Goal: Transaction & Acquisition: Obtain resource

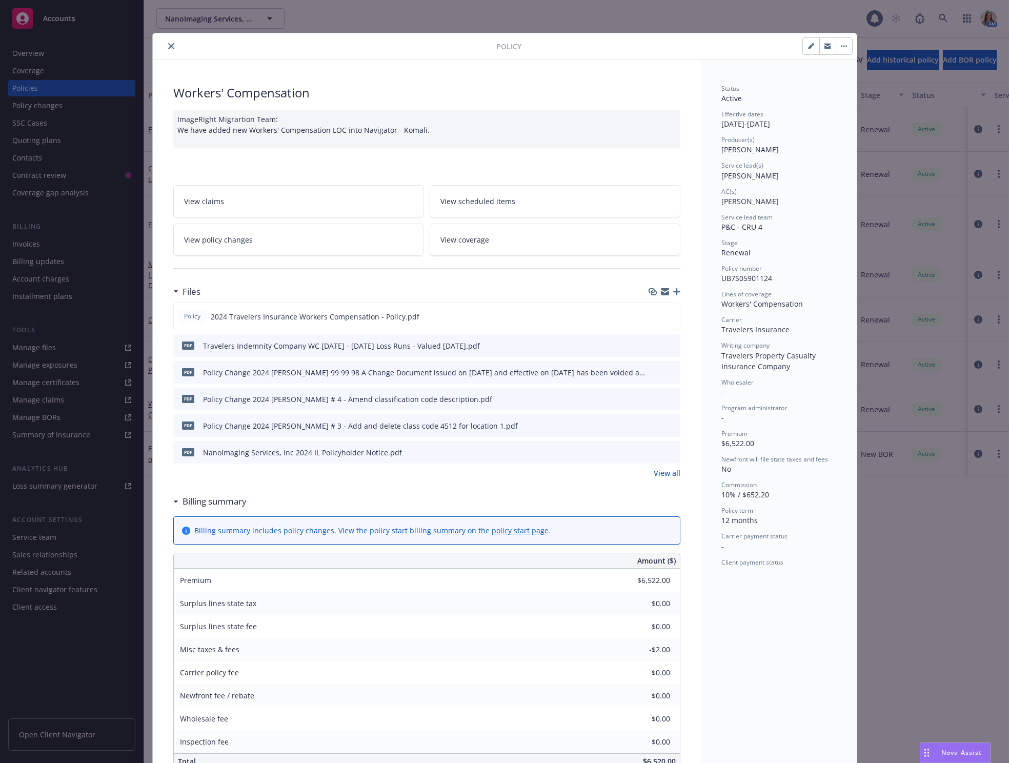
click at [169, 41] on button "close" at bounding box center [171, 46] width 12 height 12
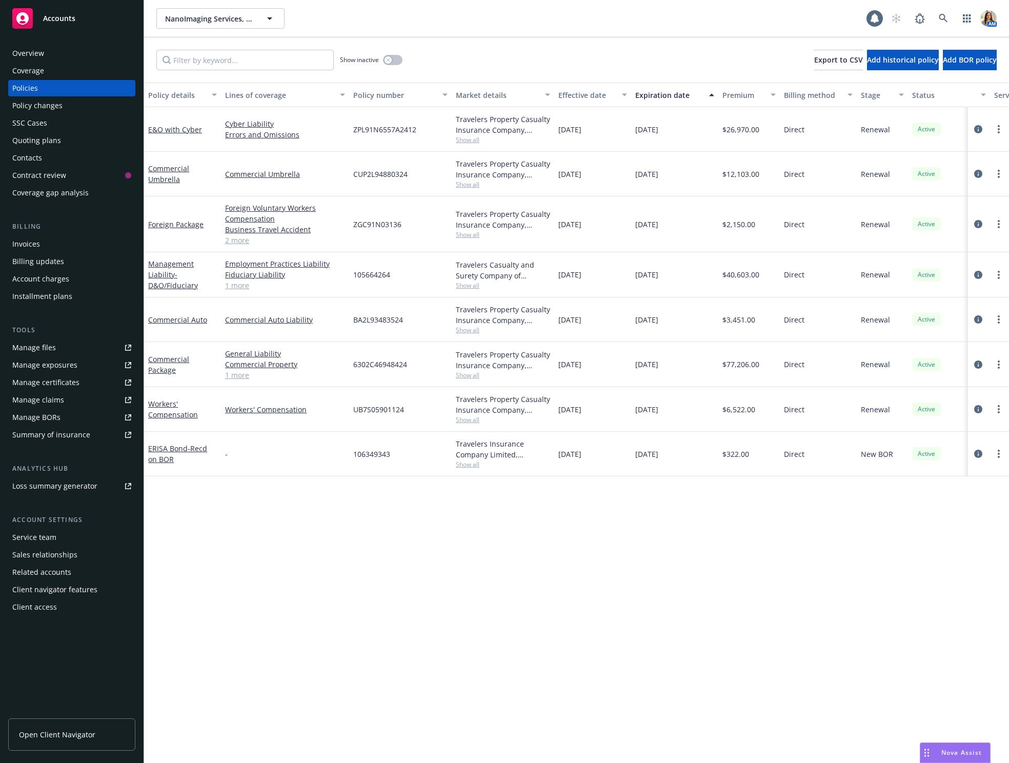
click at [59, 141] on div "Quoting plans" at bounding box center [71, 140] width 119 height 16
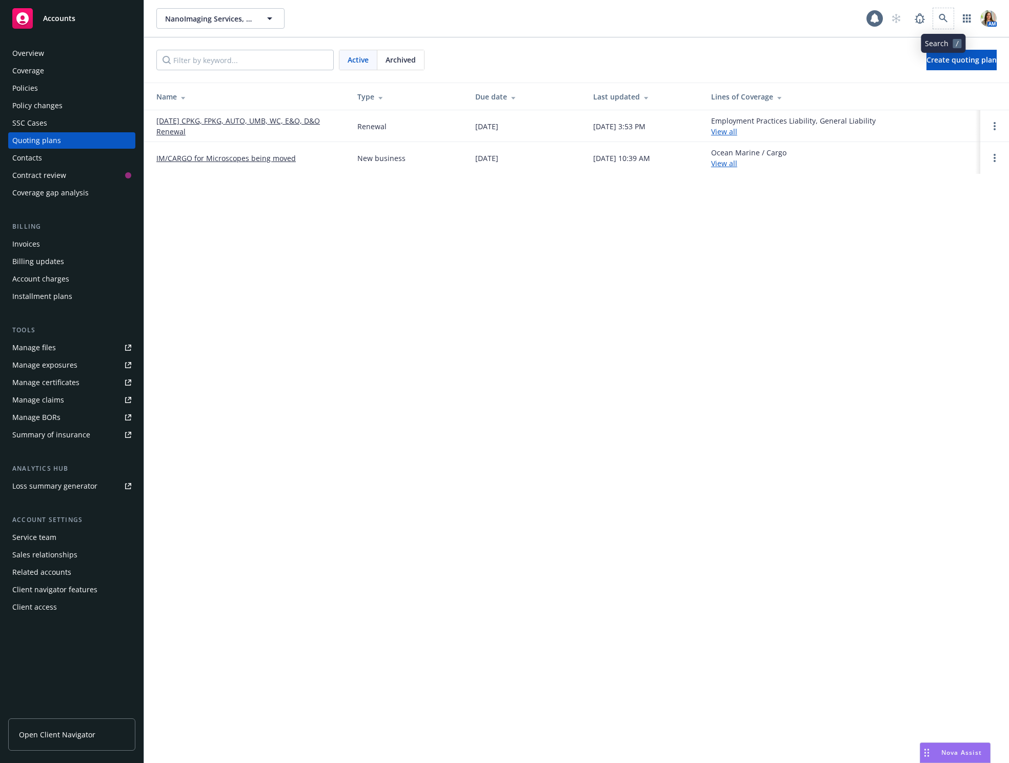
click at [951, 28] on span at bounding box center [944, 18] width 21 height 21
click at [947, 14] on icon at bounding box center [943, 18] width 9 height 9
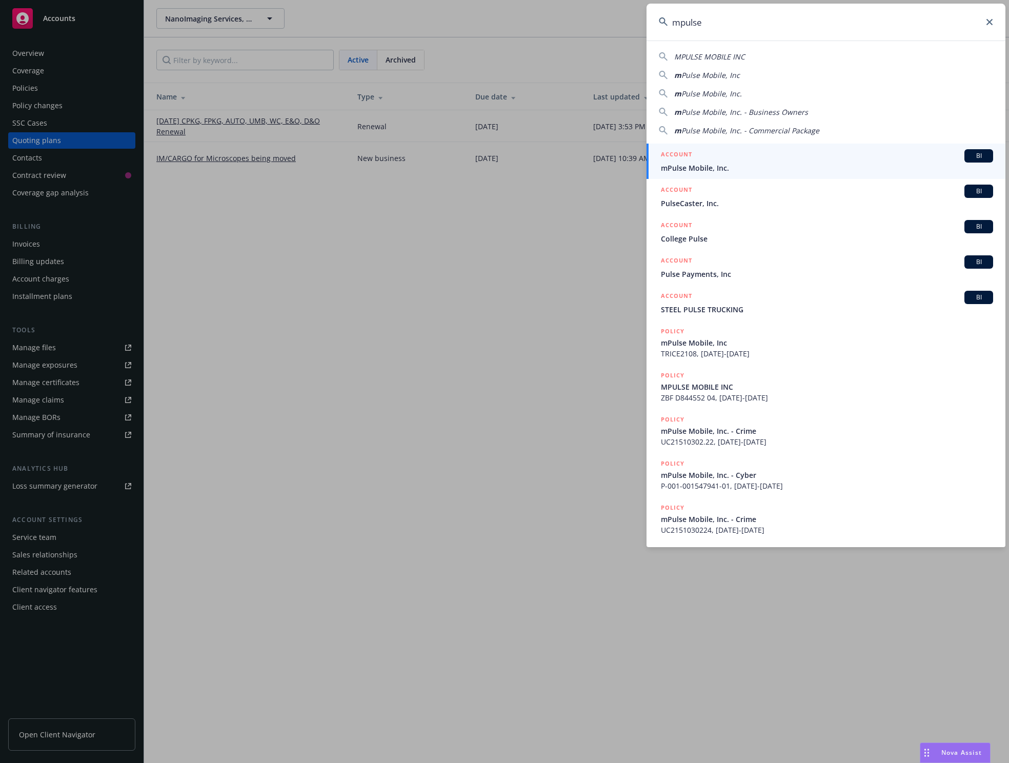
type input "mpulse"
click at [758, 156] on div "ACCOUNT BI" at bounding box center [827, 155] width 332 height 13
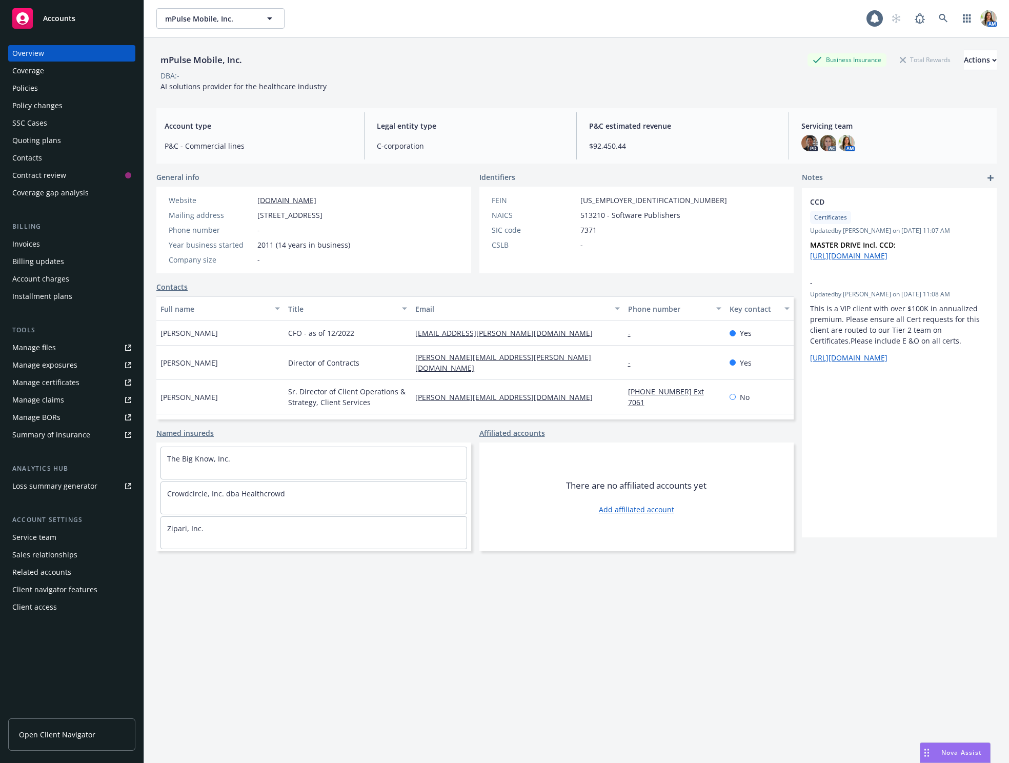
click at [71, 76] on div "Coverage" at bounding box center [71, 71] width 119 height 16
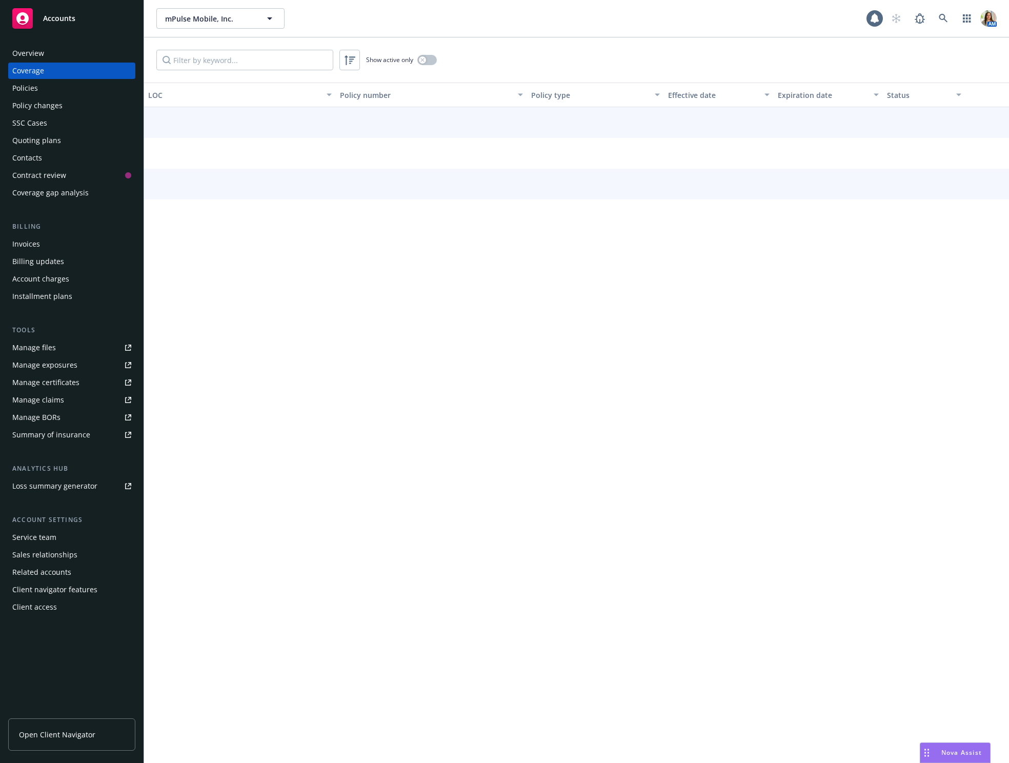
click at [54, 86] on div "Policies" at bounding box center [71, 88] width 119 height 16
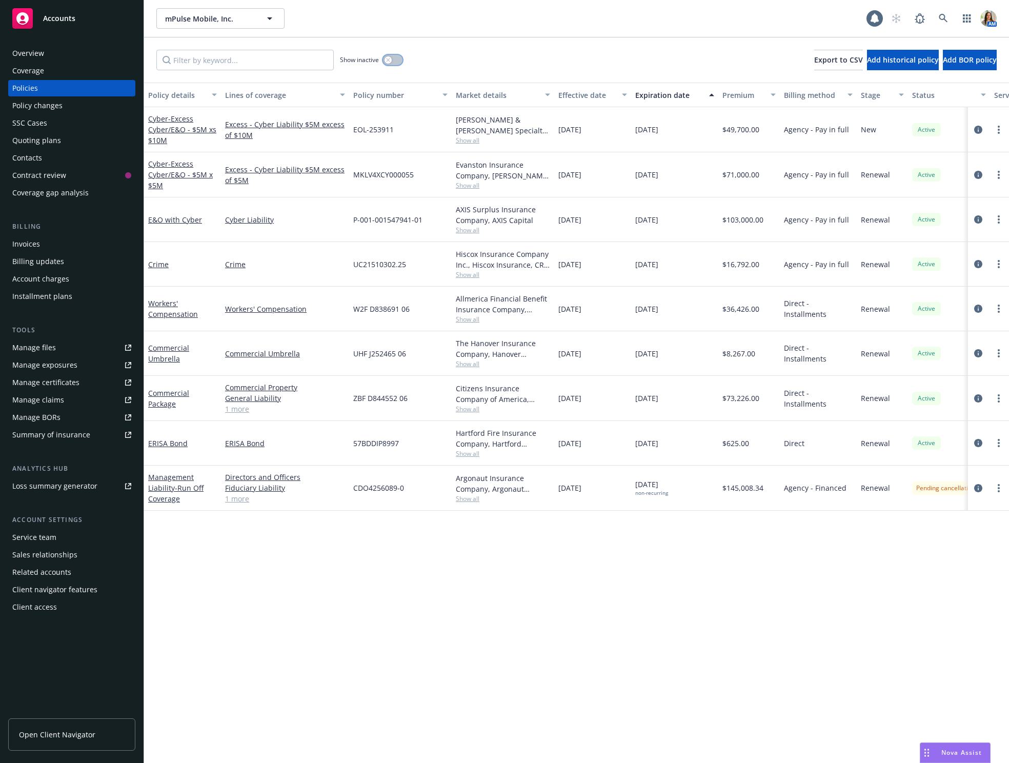
click at [389, 57] on div "button" at bounding box center [388, 59] width 7 height 7
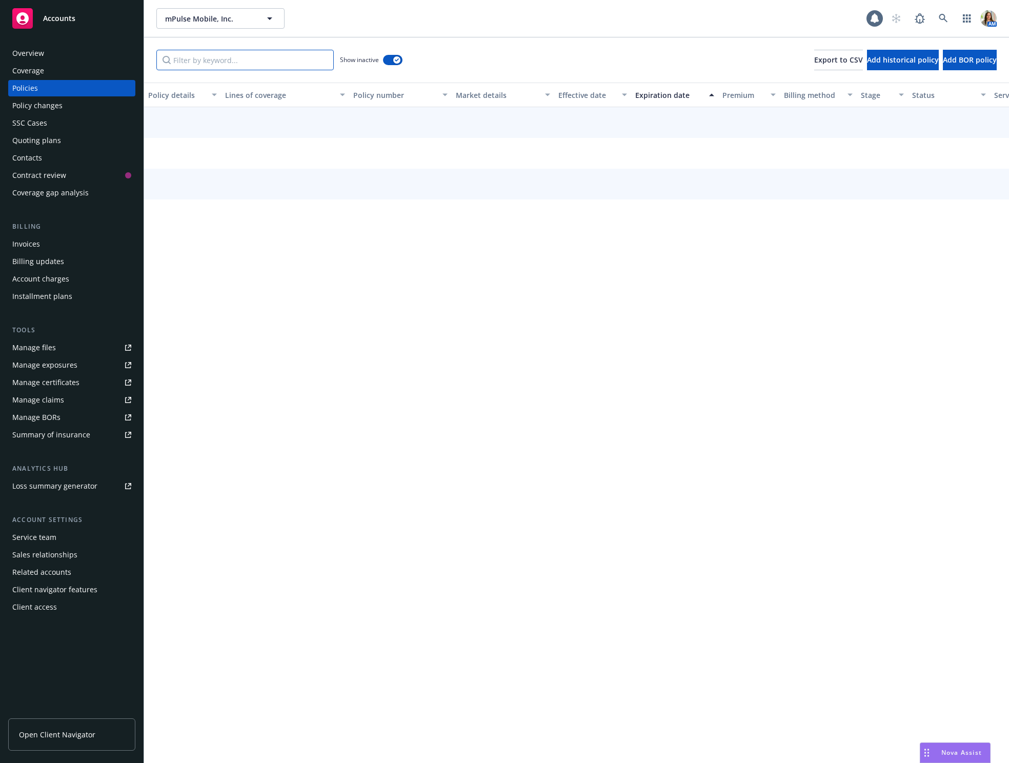
click at [306, 59] on input "Filter by keyword..." at bounding box center [244, 60] width 177 height 21
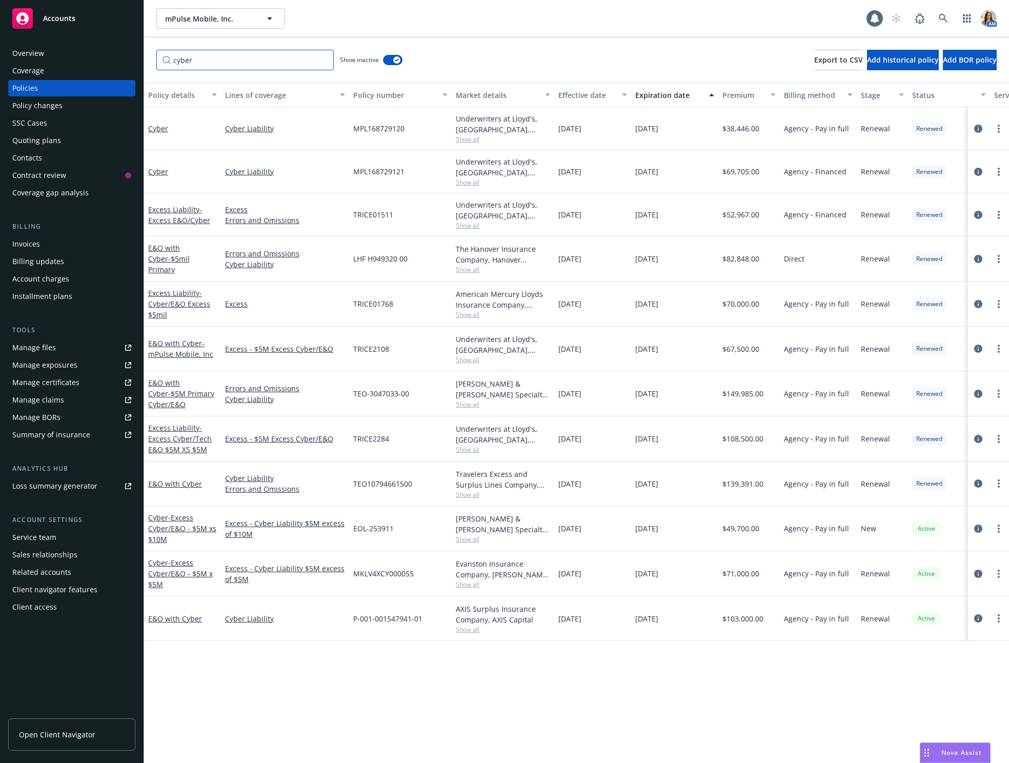
type input "cyber"
click at [467, 492] on span "Show all" at bounding box center [503, 494] width 94 height 9
click at [462, 356] on span "Show all" at bounding box center [503, 359] width 94 height 9
click at [943, 15] on icon at bounding box center [943, 18] width 9 height 9
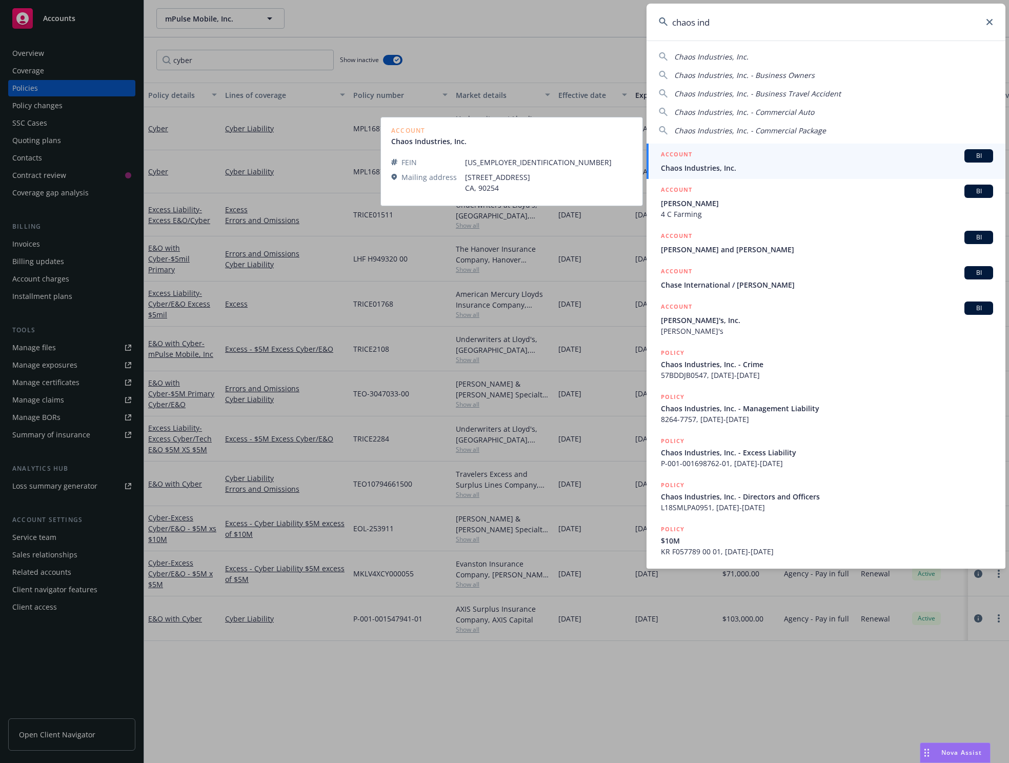
type input "chaos ind"
click at [755, 163] on span "Chaos Industries, Inc." at bounding box center [827, 168] width 332 height 11
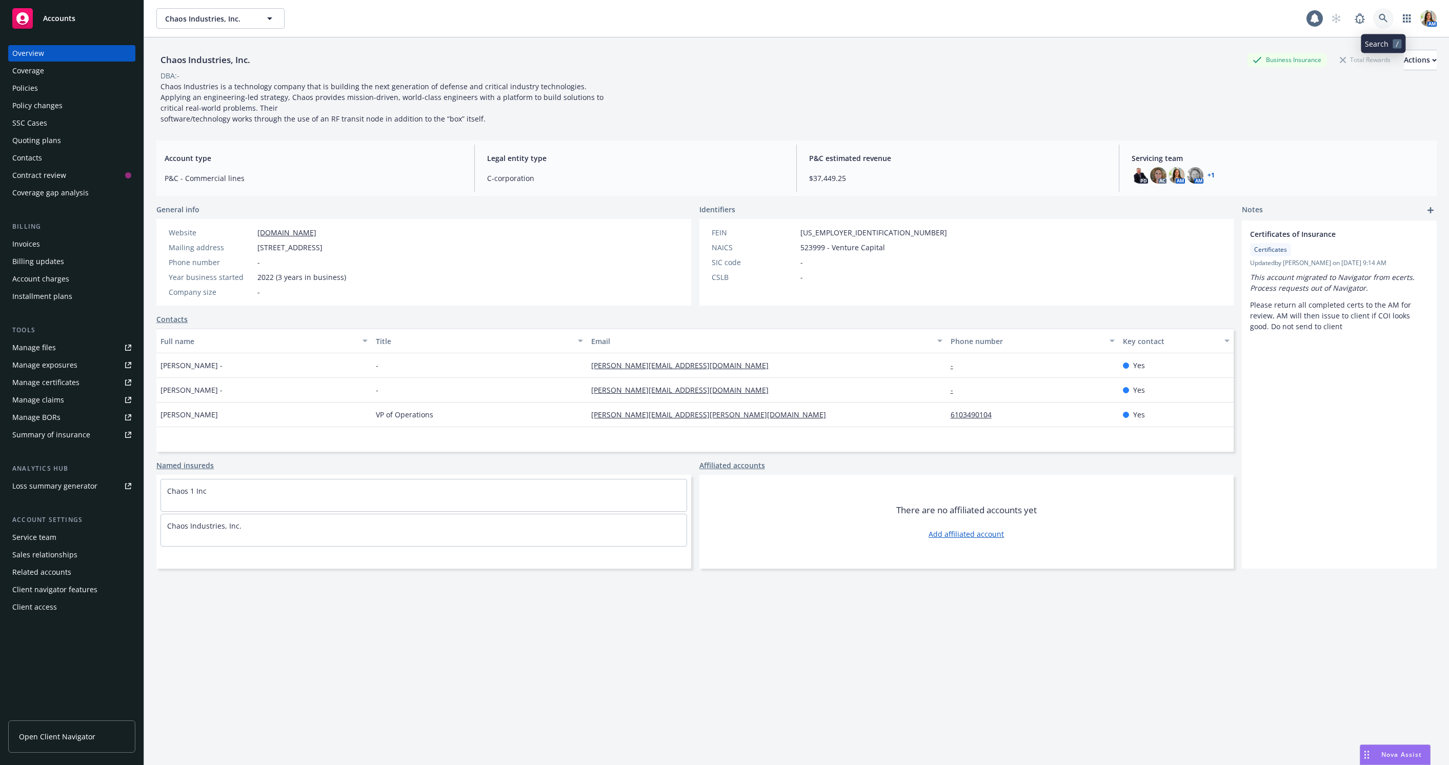
click at [1009, 19] on icon at bounding box center [1383, 18] width 9 height 9
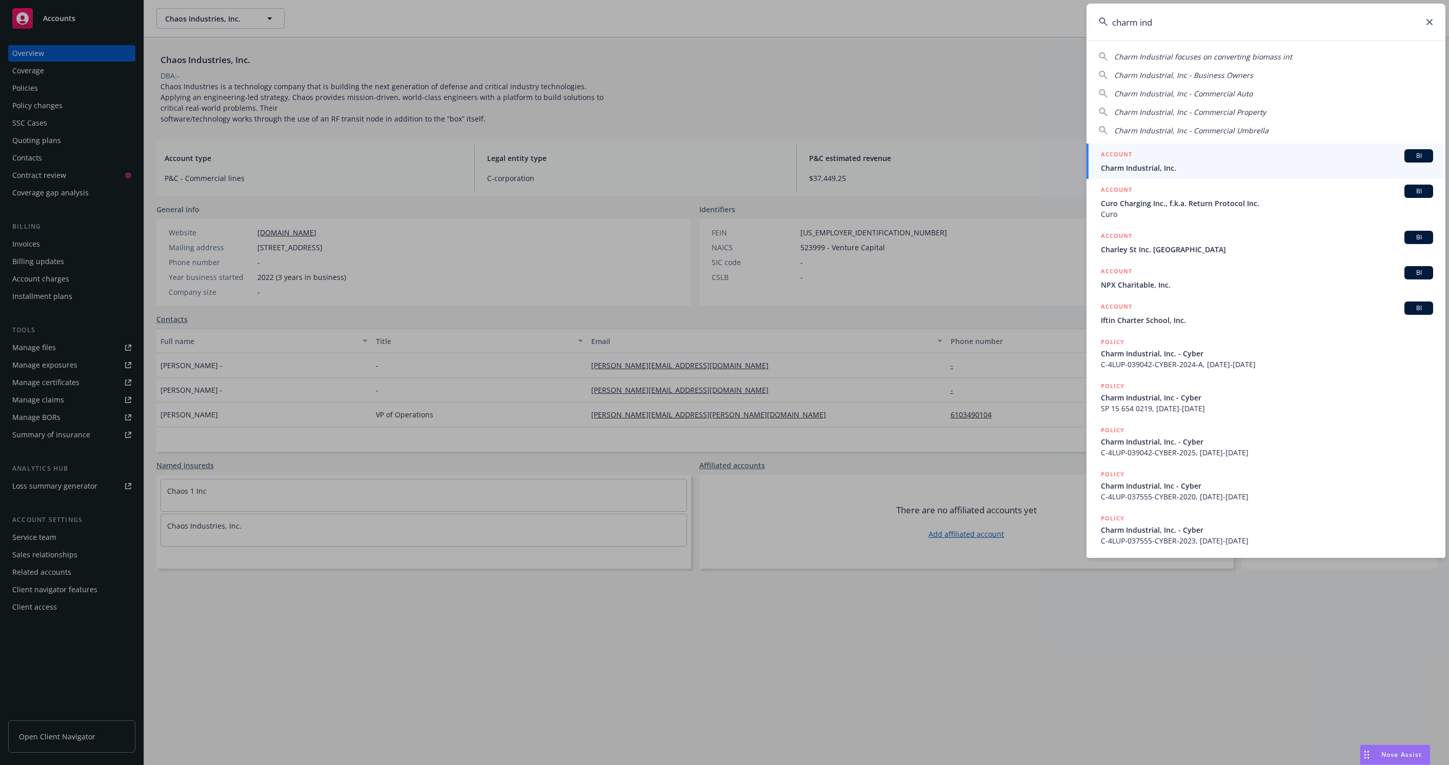
type input "charm ind"
click at [1009, 160] on div "ACCOUNT BI" at bounding box center [1267, 155] width 332 height 13
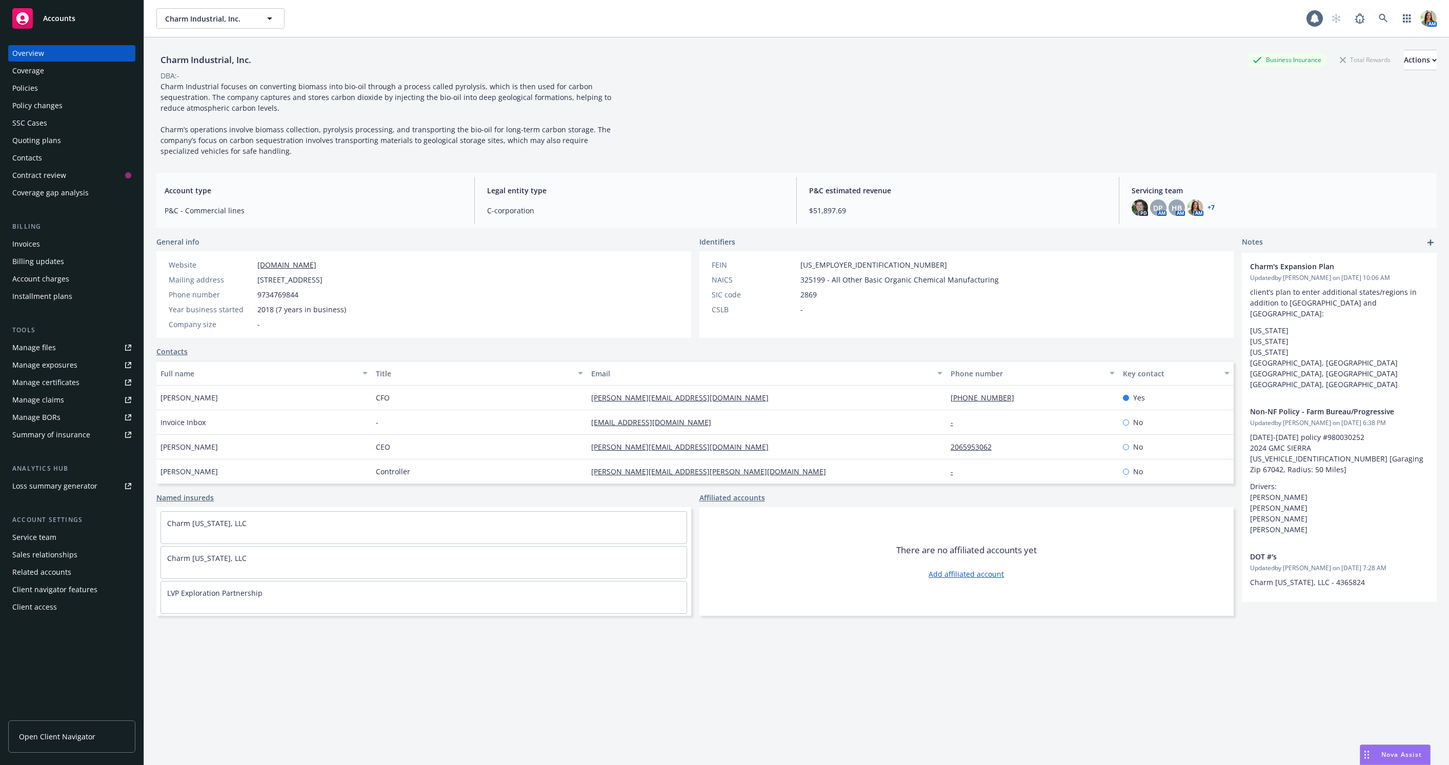
click at [41, 90] on div "Policies" at bounding box center [71, 88] width 119 height 16
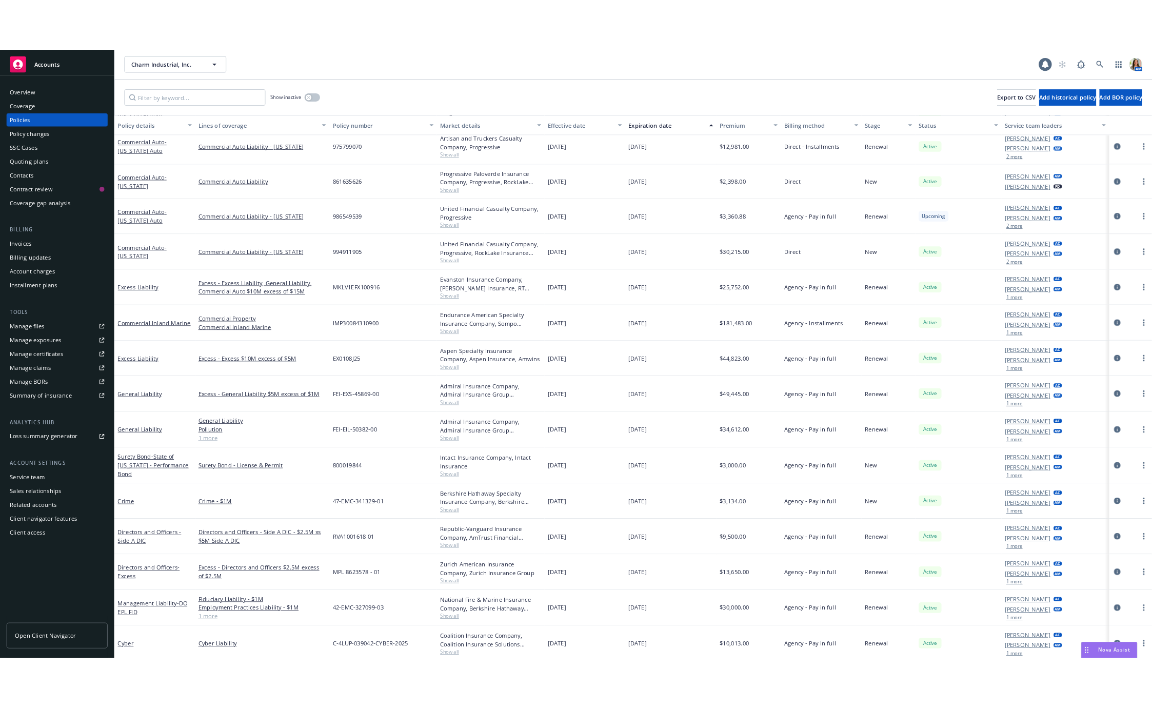
scroll to position [97, 0]
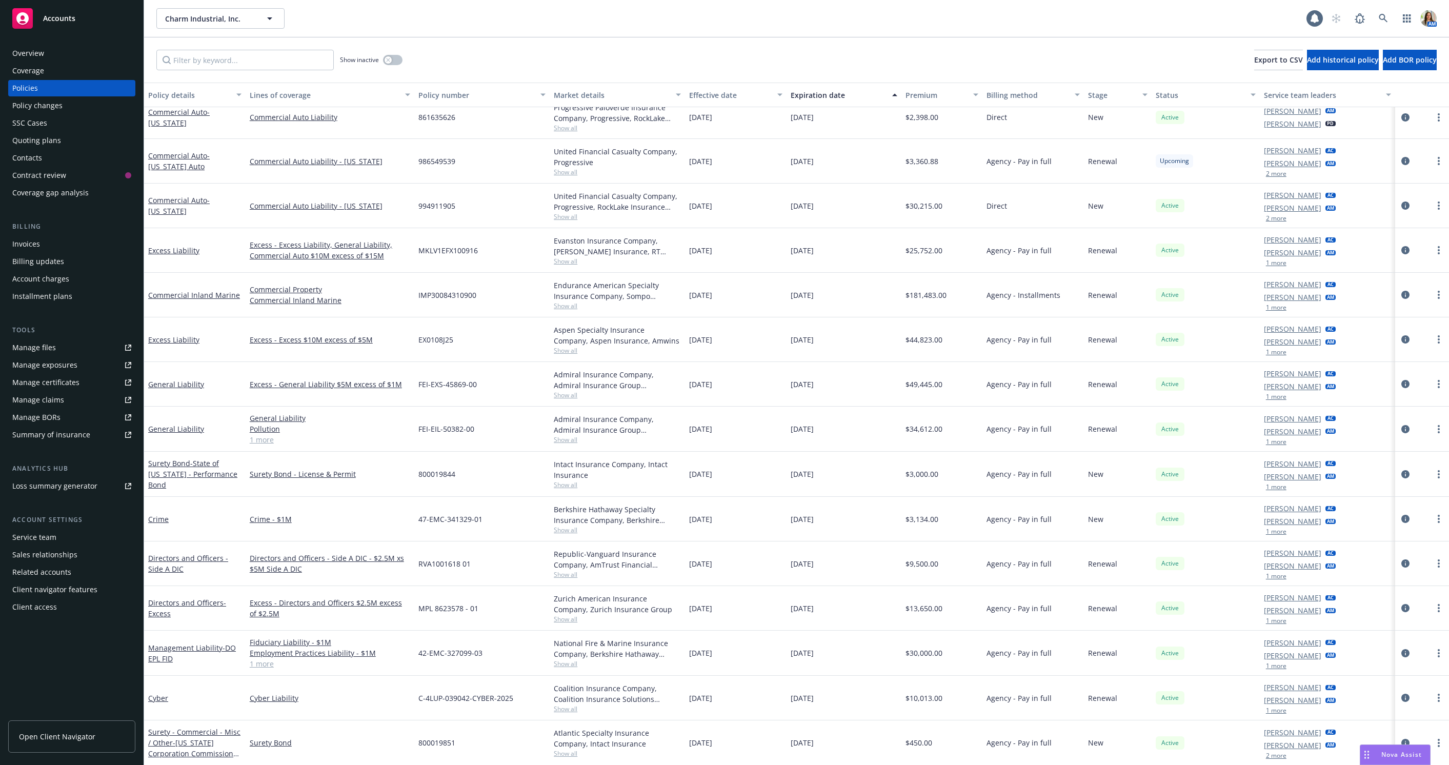
click at [55, 368] on div "Manage exposures" at bounding box center [44, 365] width 65 height 16
click at [231, 63] on input "Filter by keyword..." at bounding box center [244, 60] width 177 height 21
type input "equipment"
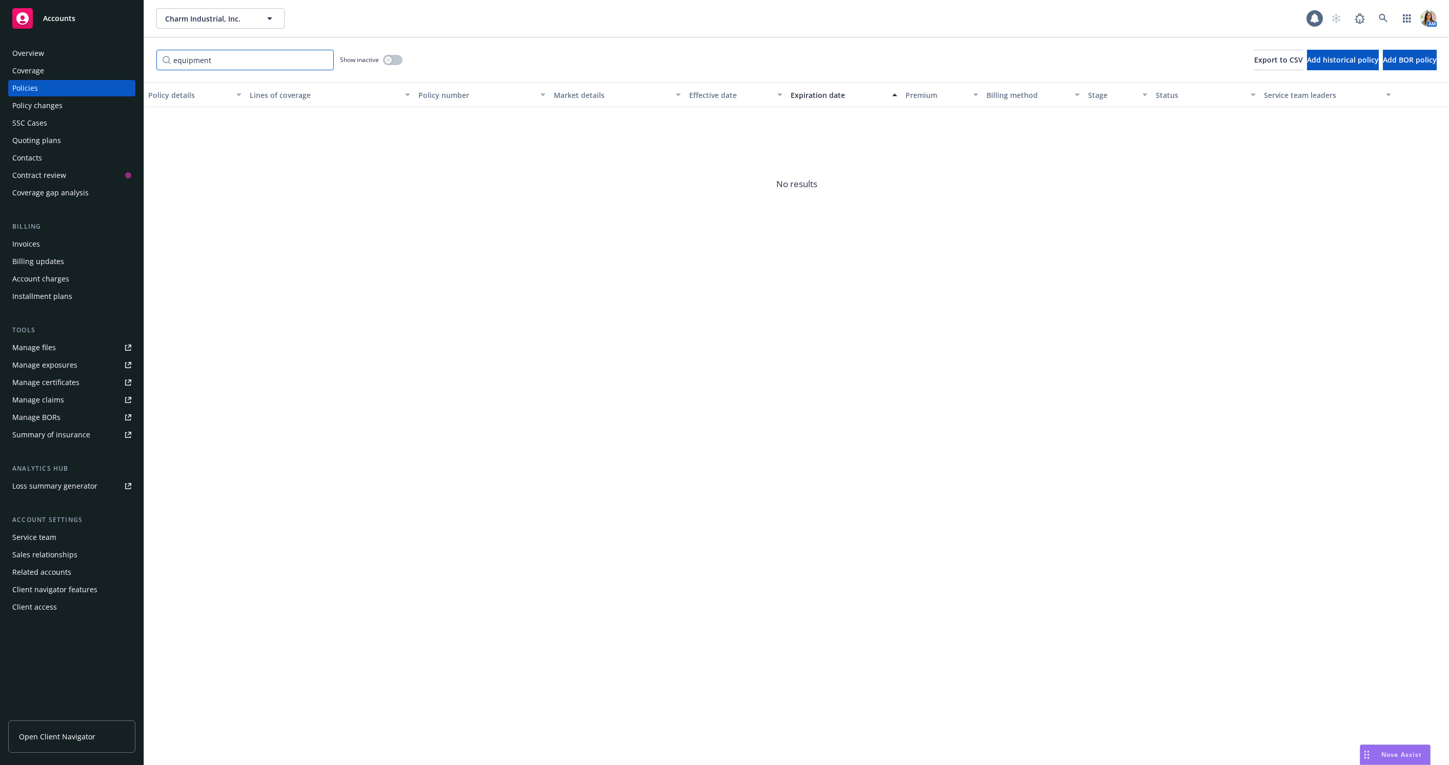
click at [234, 57] on input "equipment" at bounding box center [244, 60] width 177 height 21
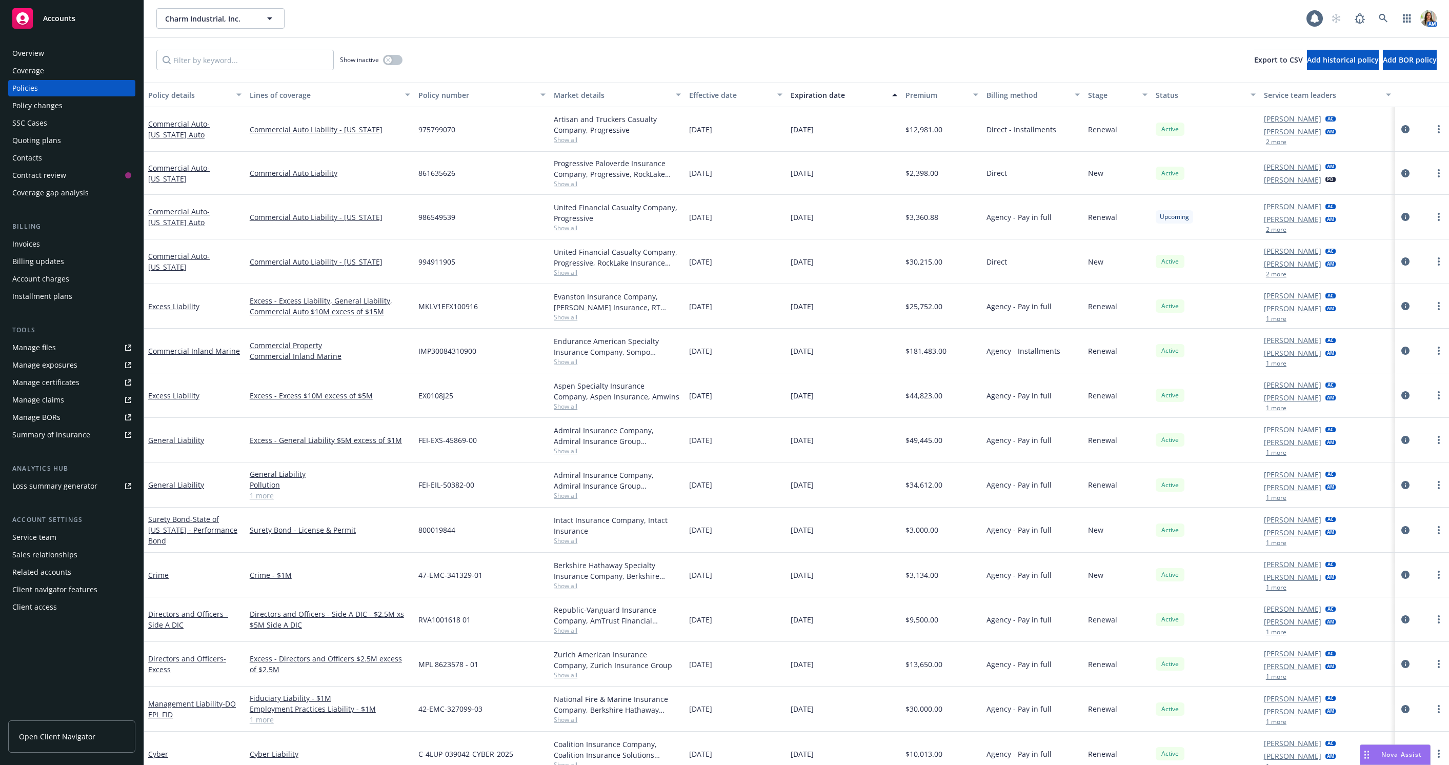
click at [265, 46] on div "Show inactive Export to CSV Add historical policy Add BOR policy" at bounding box center [796, 59] width 1305 height 45
click at [250, 59] on input "Filter by keyword..." at bounding box center [244, 60] width 177 height 21
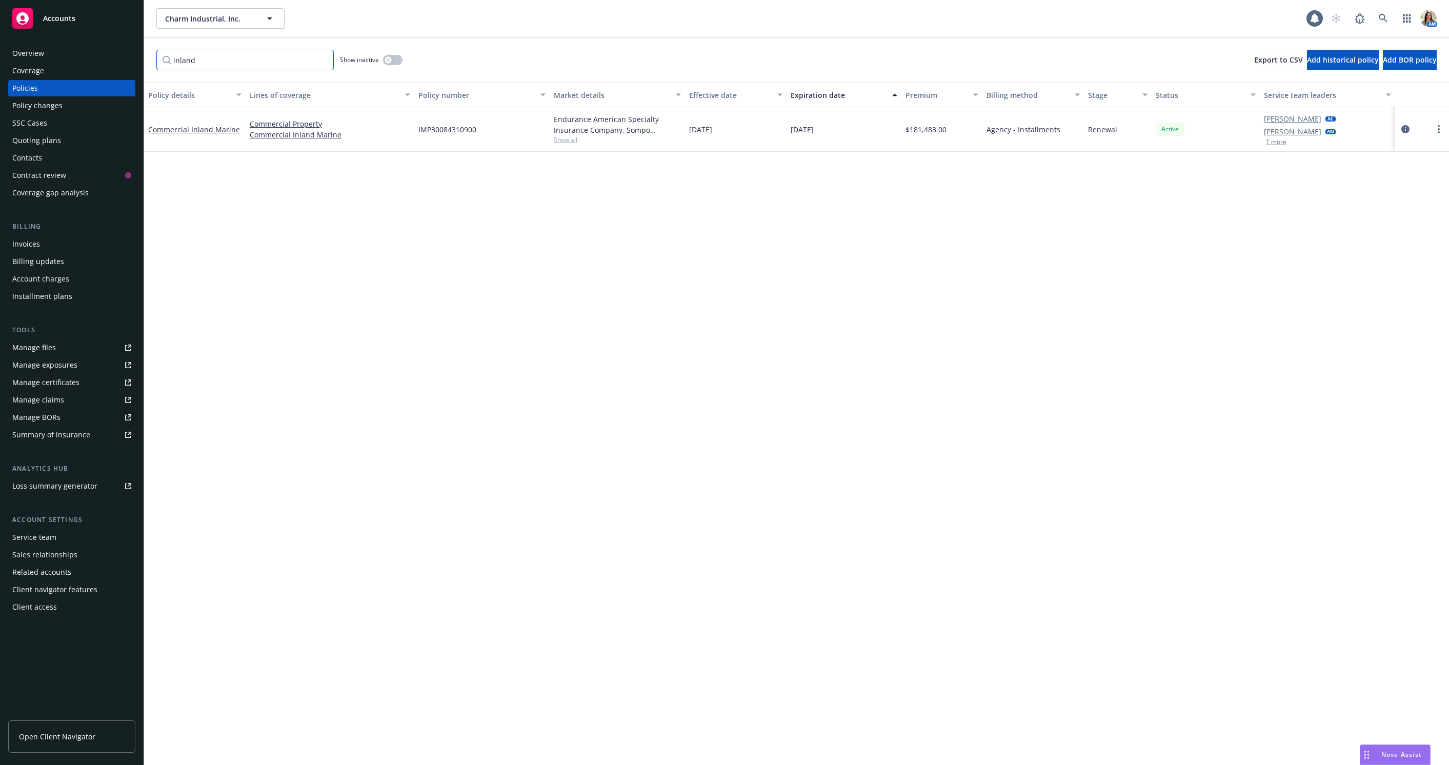
type input "inland"
click at [324, 61] on input "inland" at bounding box center [244, 60] width 177 height 21
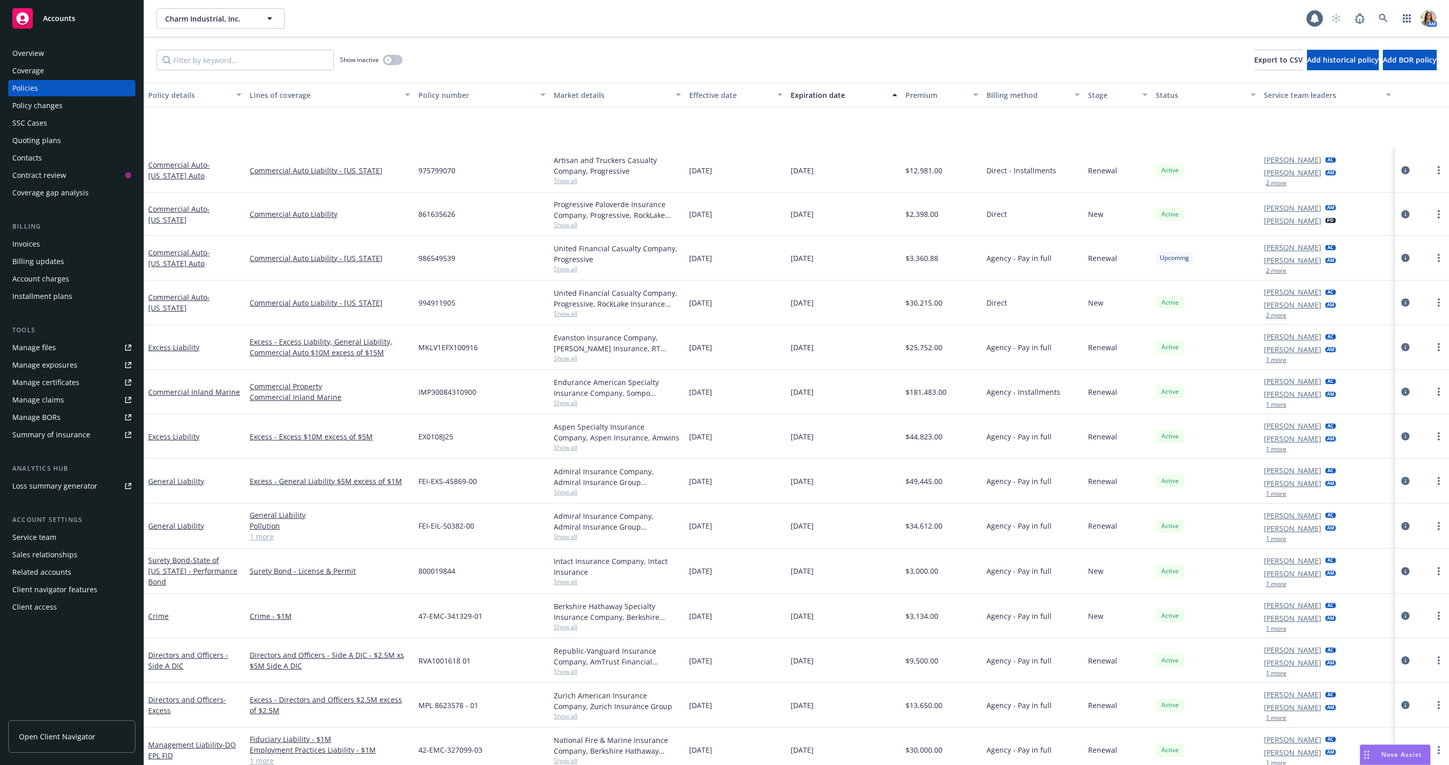
click at [65, 51] on div "Overview" at bounding box center [71, 53] width 119 height 16
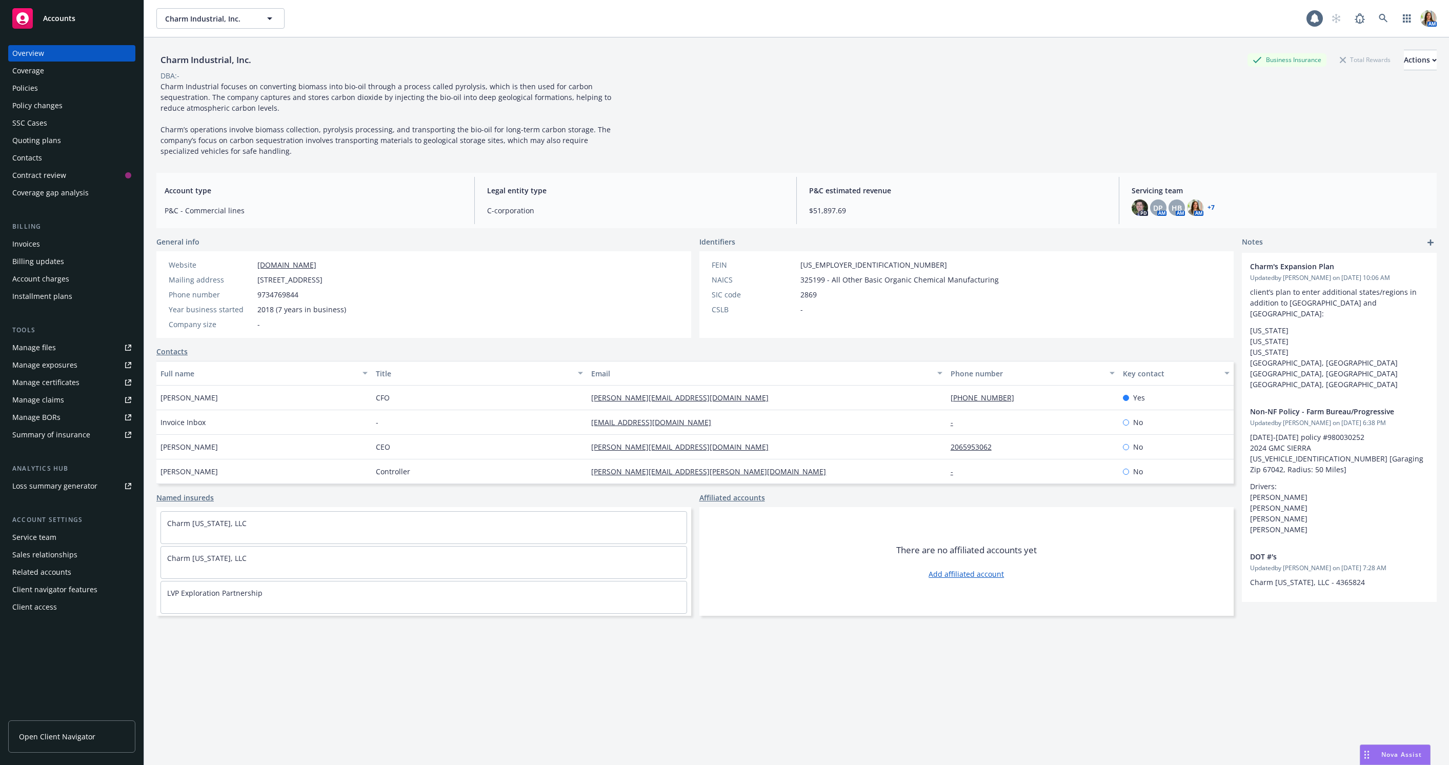
click at [41, 81] on div "Policies" at bounding box center [71, 88] width 119 height 16
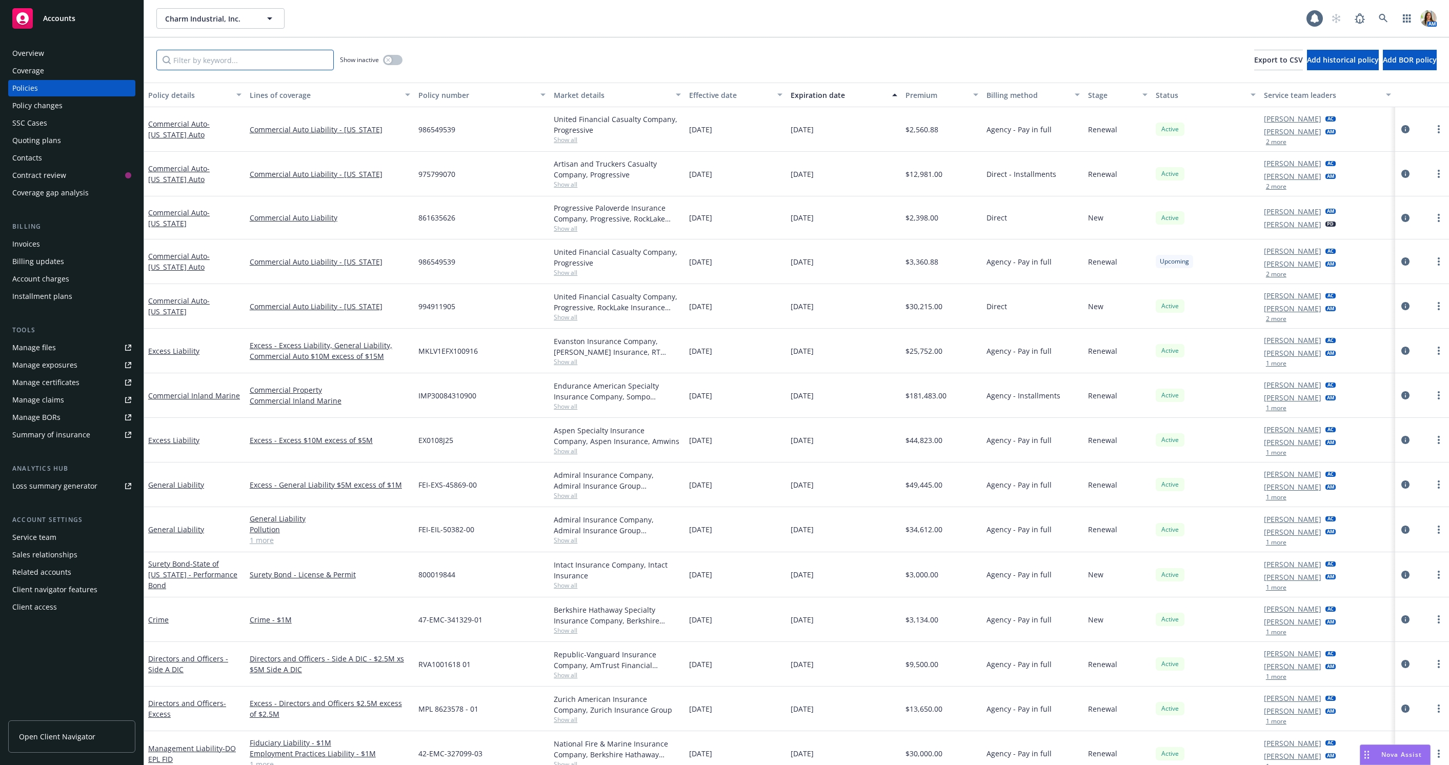
click at [285, 61] on input "Filter by keyword..." at bounding box center [244, 60] width 177 height 21
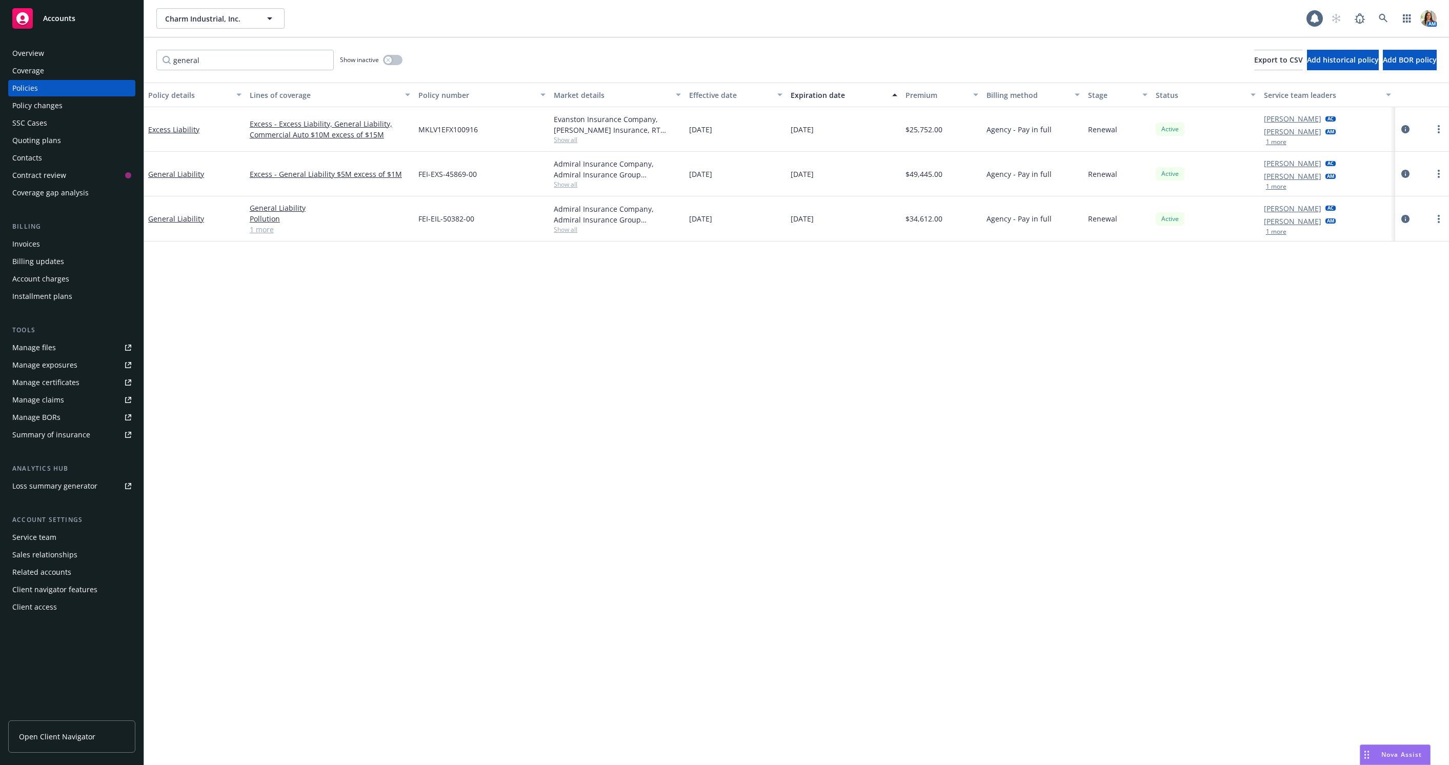
click at [269, 230] on link "1 more" at bounding box center [330, 229] width 161 height 11
click at [570, 240] on div "Admiral Insurance Company, Admiral Insurance Group (W.R. Berkley Corporation), …" at bounding box center [617, 224] width 135 height 56
click at [570, 239] on span "Show all" at bounding box center [617, 234] width 127 height 9
click at [751, 198] on div "04/02/2025" at bounding box center [736, 224] width 102 height 56
click at [561, 183] on span "Show all" at bounding box center [617, 184] width 127 height 9
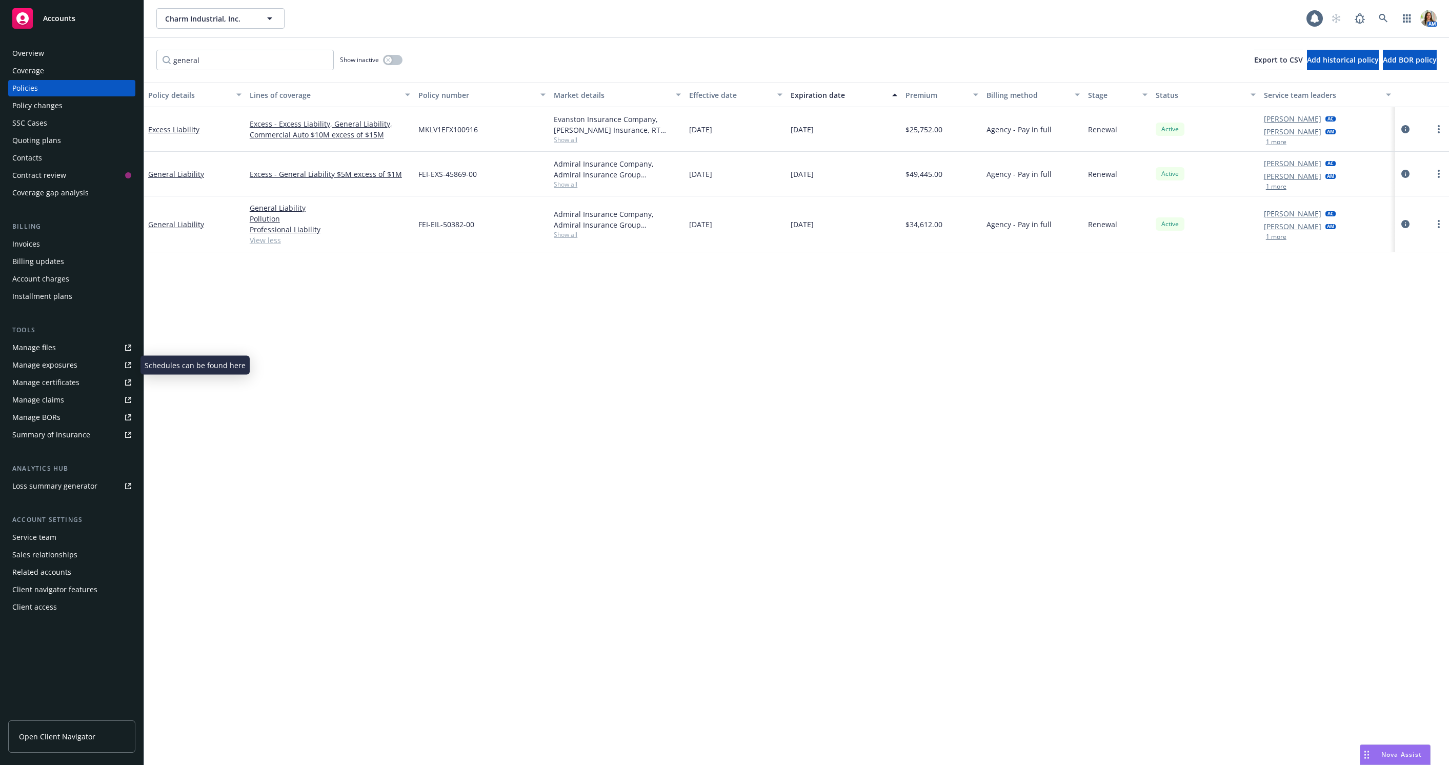
click at [74, 362] on div "Manage exposures" at bounding box center [44, 365] width 65 height 16
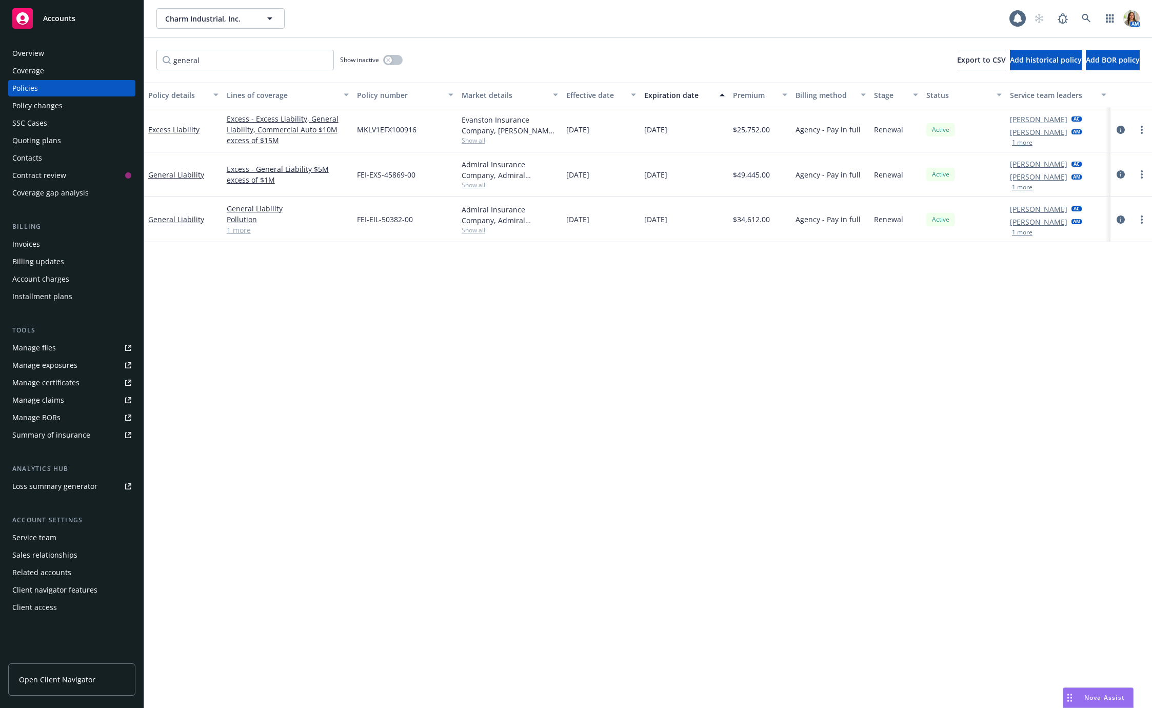
click at [34, 339] on div "Tools Manage files Manage exposures Manage certificates Manage claims Manage BO…" at bounding box center [71, 384] width 127 height 118
click at [32, 343] on div "Manage files" at bounding box center [34, 348] width 44 height 16
click at [276, 64] on input "general" at bounding box center [244, 60] width 177 height 21
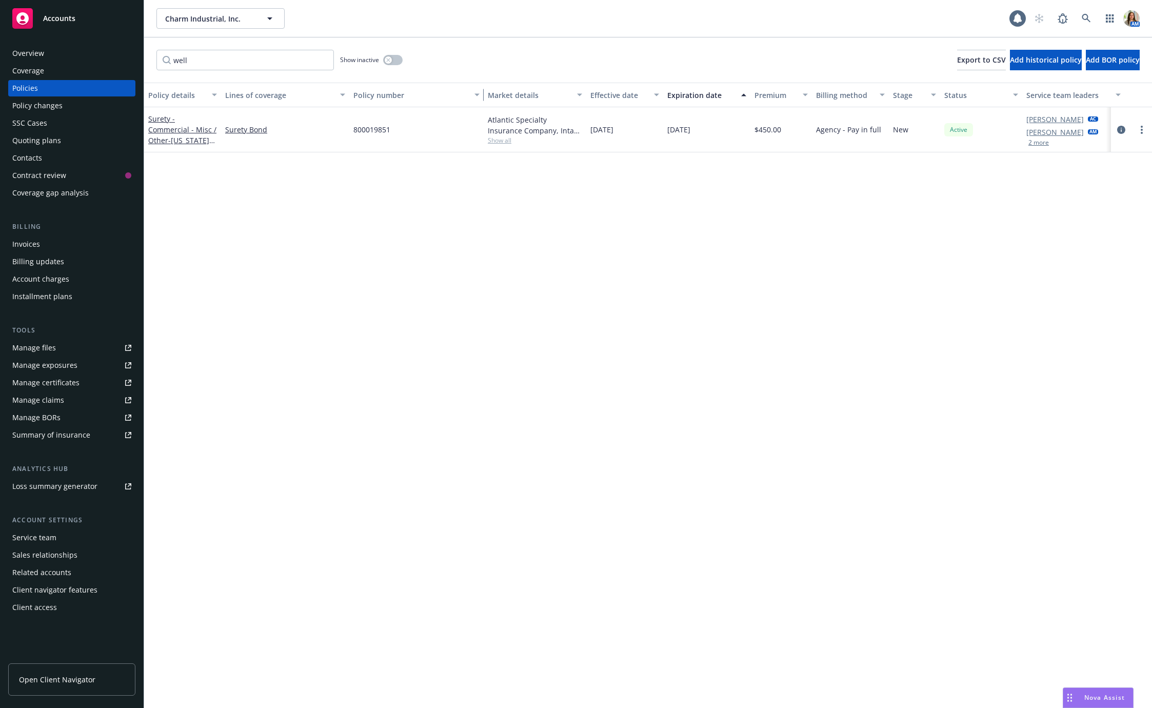
drag, startPoint x: 449, startPoint y: 97, endPoint x: 481, endPoint y: 98, distance: 31.8
click at [481, 98] on div "button" at bounding box center [478, 95] width 5 height 24
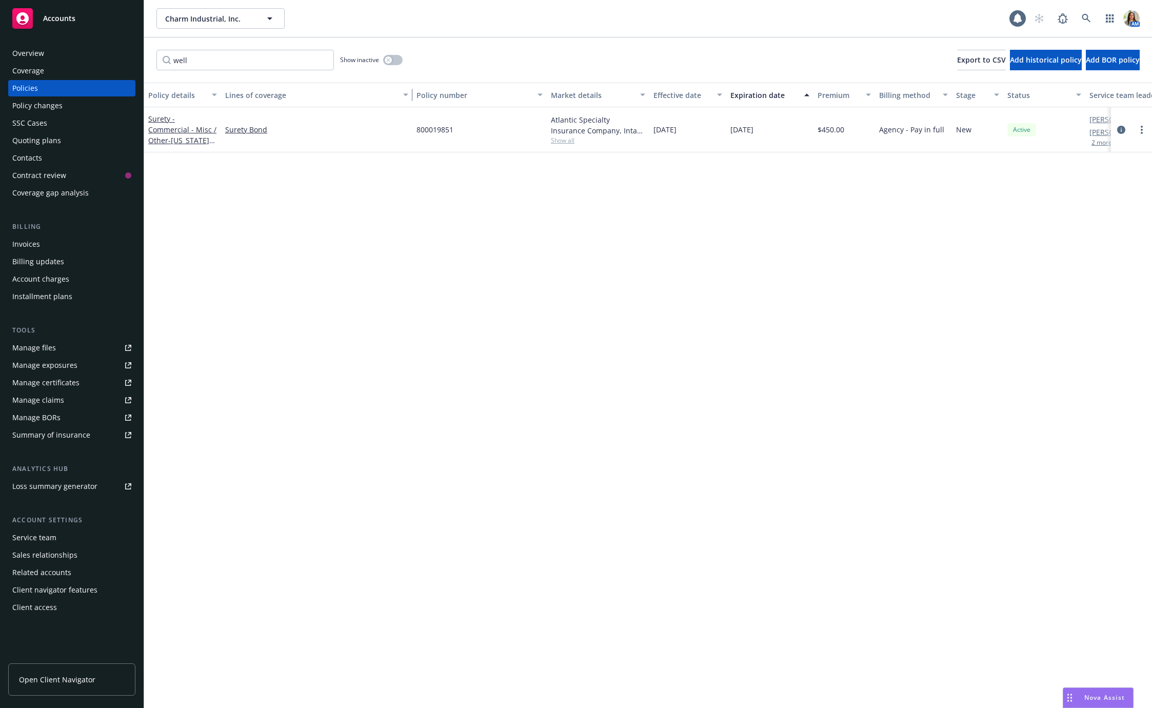
drag, startPoint x: 343, startPoint y: 96, endPoint x: 406, endPoint y: 101, distance: 63.2
click at [406, 101] on div "button" at bounding box center [407, 95] width 5 height 24
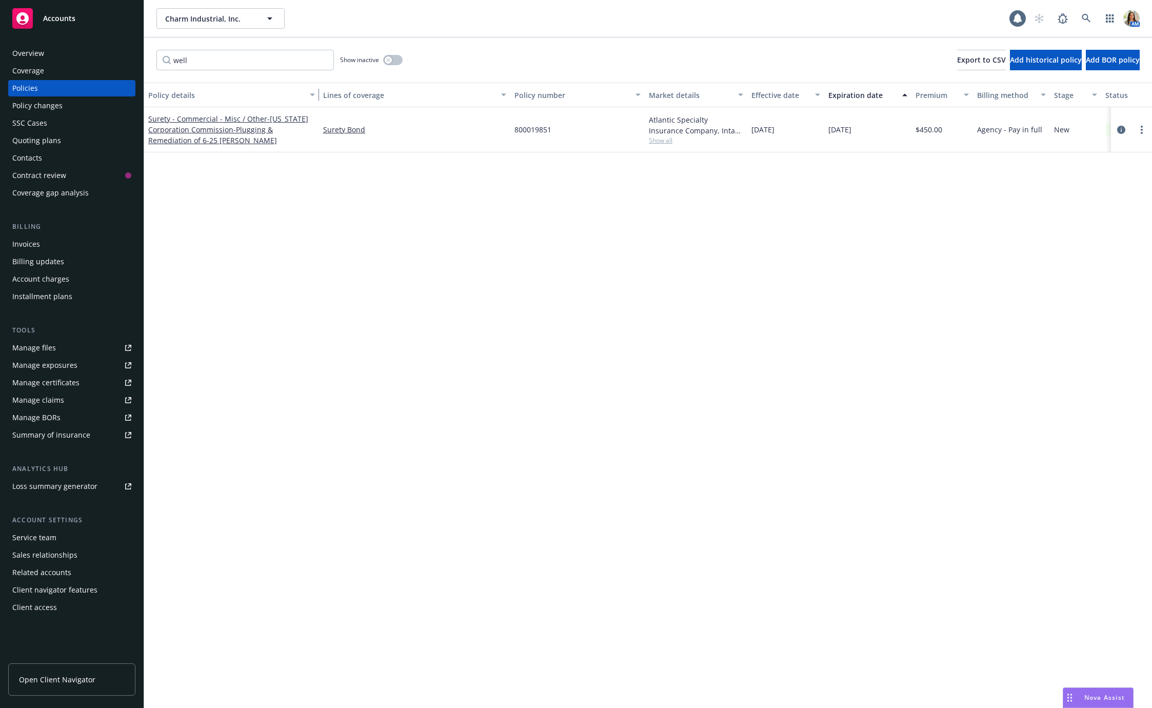
drag, startPoint x: 215, startPoint y: 89, endPoint x: 313, endPoint y: 100, distance: 98.6
click at [313, 100] on div "button" at bounding box center [313, 95] width 5 height 24
click at [221, 130] on span "- Kansas Corporation Commission-Plugging & Remediation of 6-25 Wells" at bounding box center [228, 129] width 160 height 31
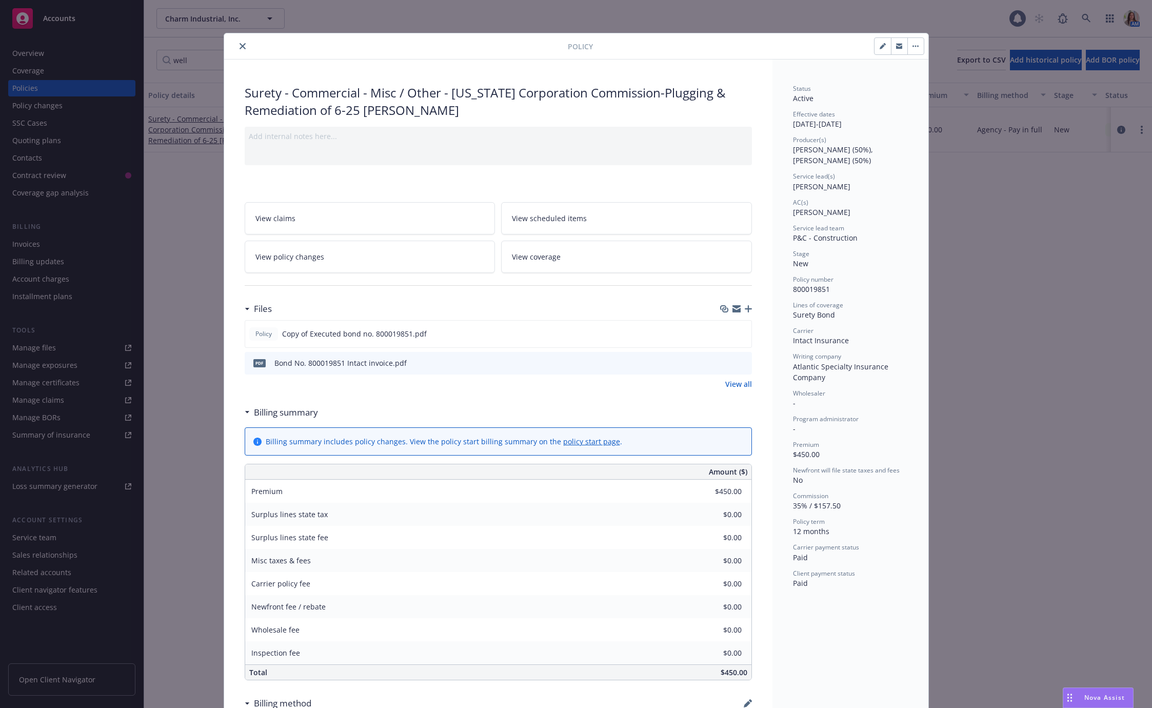
drag, startPoint x: 640, startPoint y: 22, endPoint x: 596, endPoint y: 33, distance: 45.5
click at [624, 27] on div "Policy Surety - Commercial - Misc / Other - Kansas Corporation Commission-Plugg…" at bounding box center [576, 354] width 1152 height 708
click at [243, 46] on icon "close" at bounding box center [243, 46] width 6 height 6
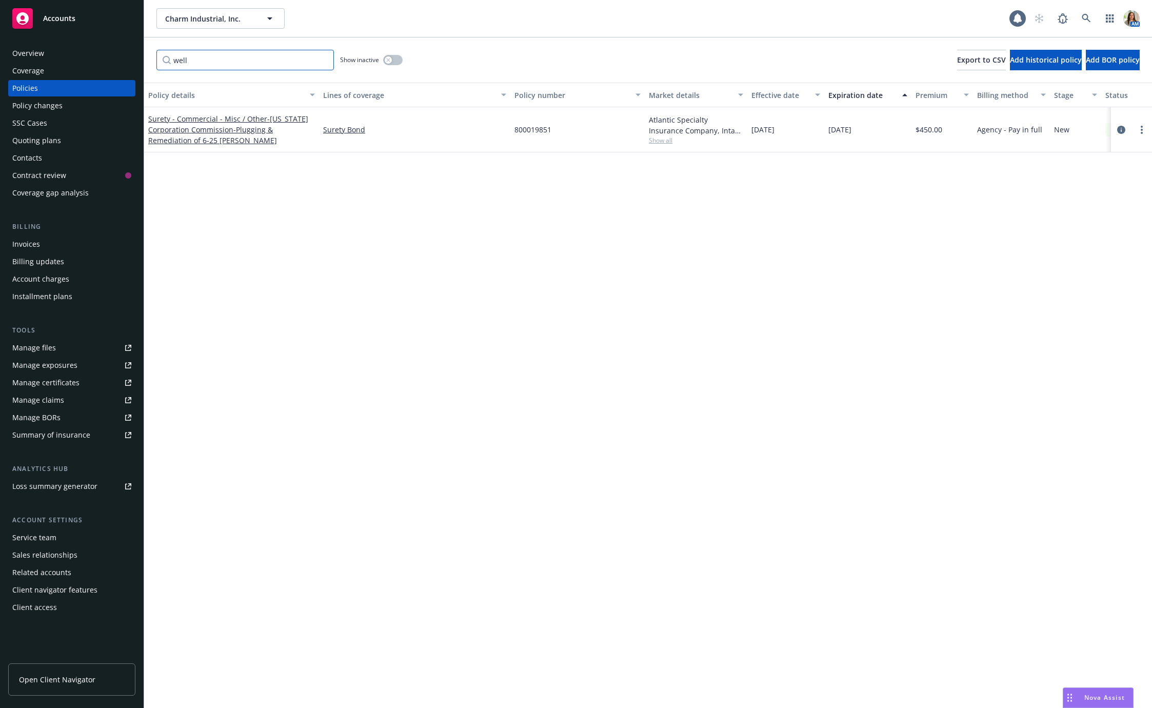
click at [221, 66] on input "well" at bounding box center [244, 60] width 177 height 21
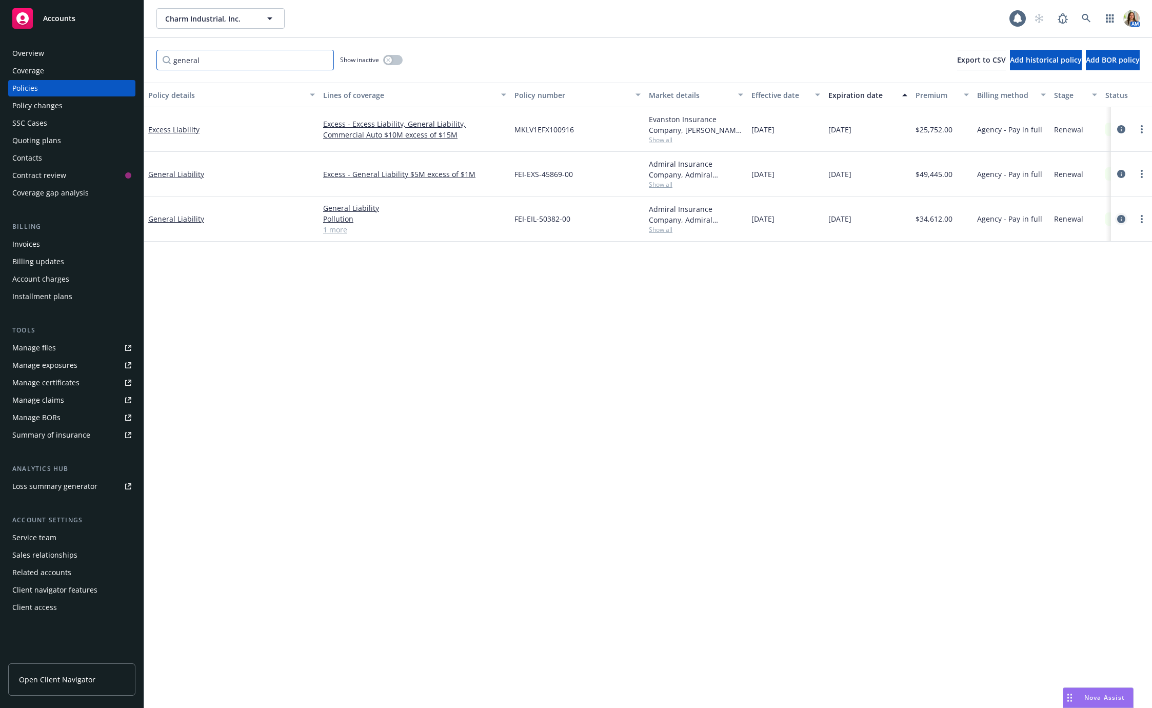
type input "general"
click at [1009, 216] on icon "circleInformation" at bounding box center [1121, 219] width 8 height 8
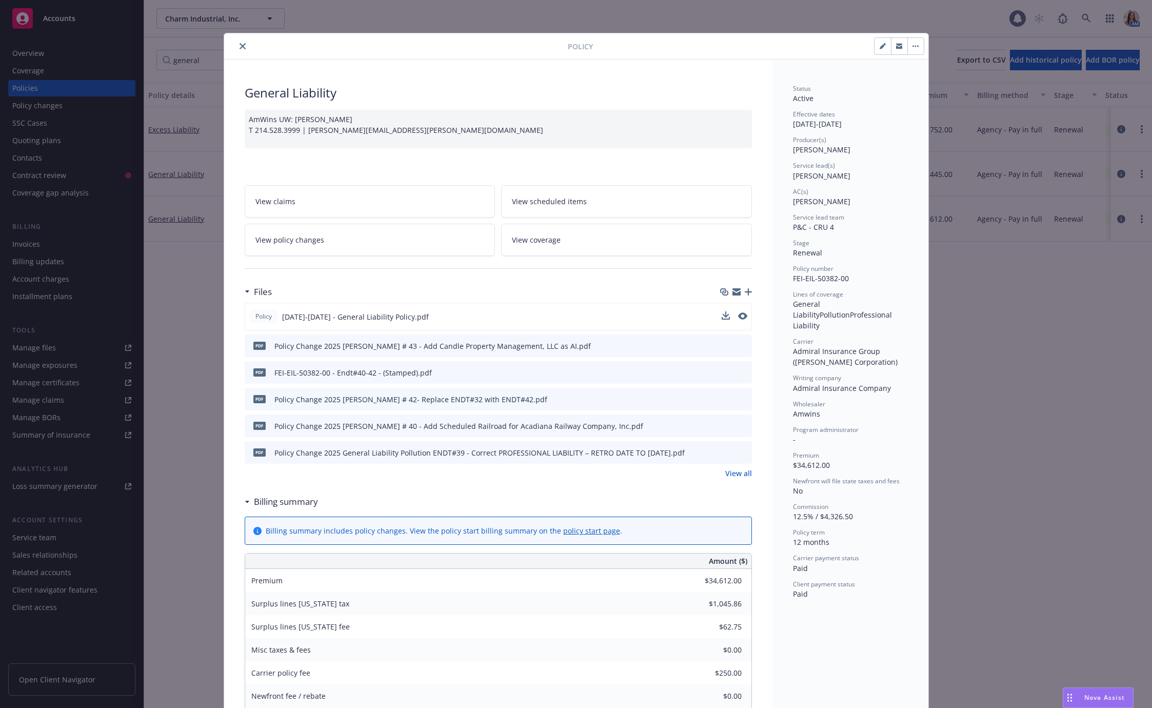
click at [742, 309] on div "Policy 2025-2026 - General Liability Policy.pdf" at bounding box center [498, 317] width 507 height 28
click at [741, 316] on icon "preview file" at bounding box center [741, 315] width 9 height 7
click at [237, 49] on button "close" at bounding box center [242, 46] width 12 height 12
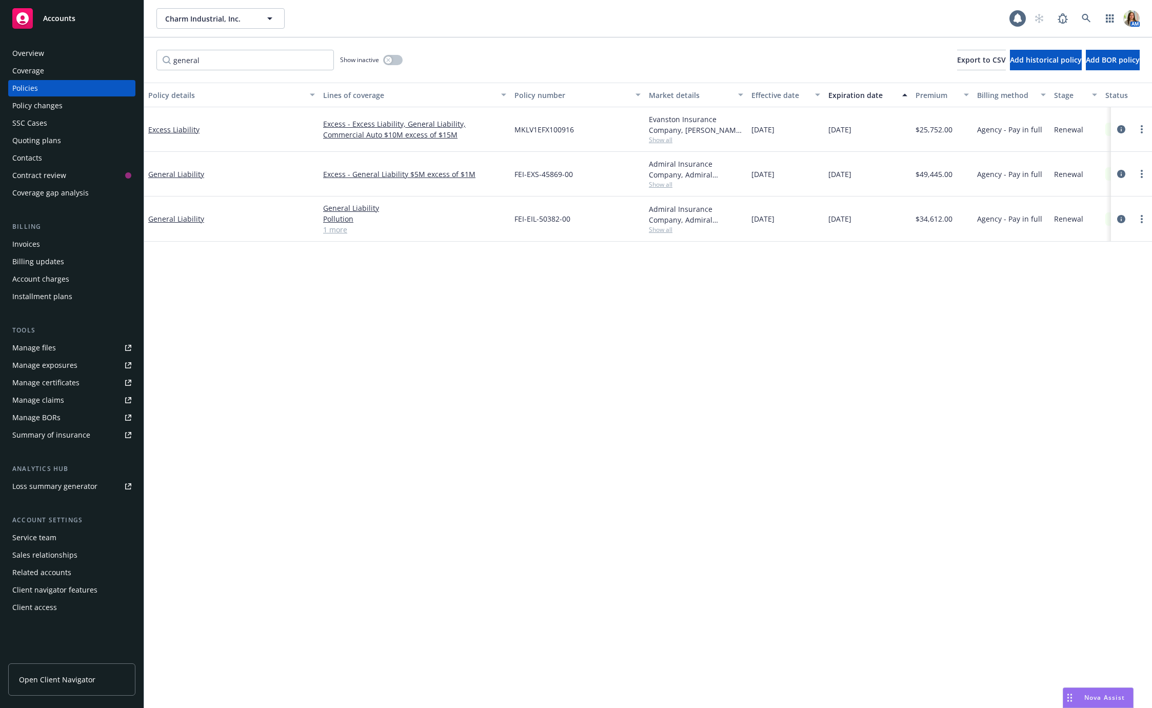
click at [35, 88] on div "Policies" at bounding box center [25, 88] width 26 height 16
click at [278, 60] on input "general" at bounding box center [244, 60] width 177 height 21
click at [320, 64] on input "general" at bounding box center [244, 60] width 177 height 21
click at [322, 62] on input "general" at bounding box center [244, 60] width 177 height 21
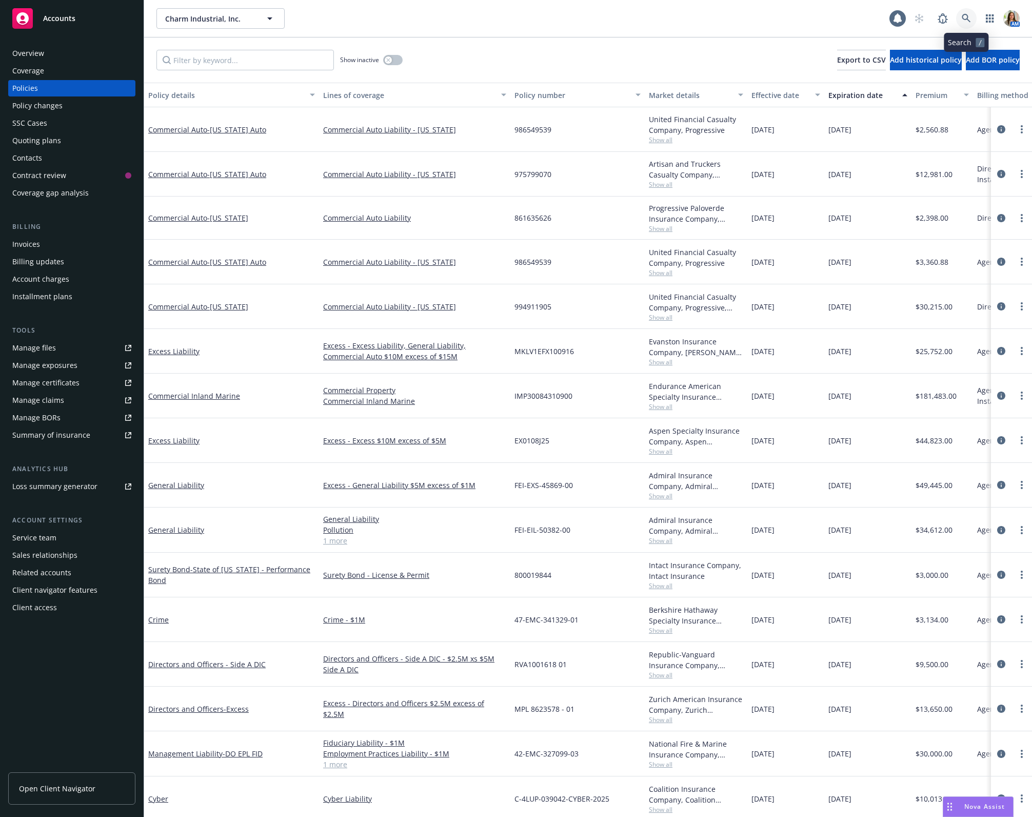
click at [969, 19] on icon at bounding box center [966, 18] width 9 height 9
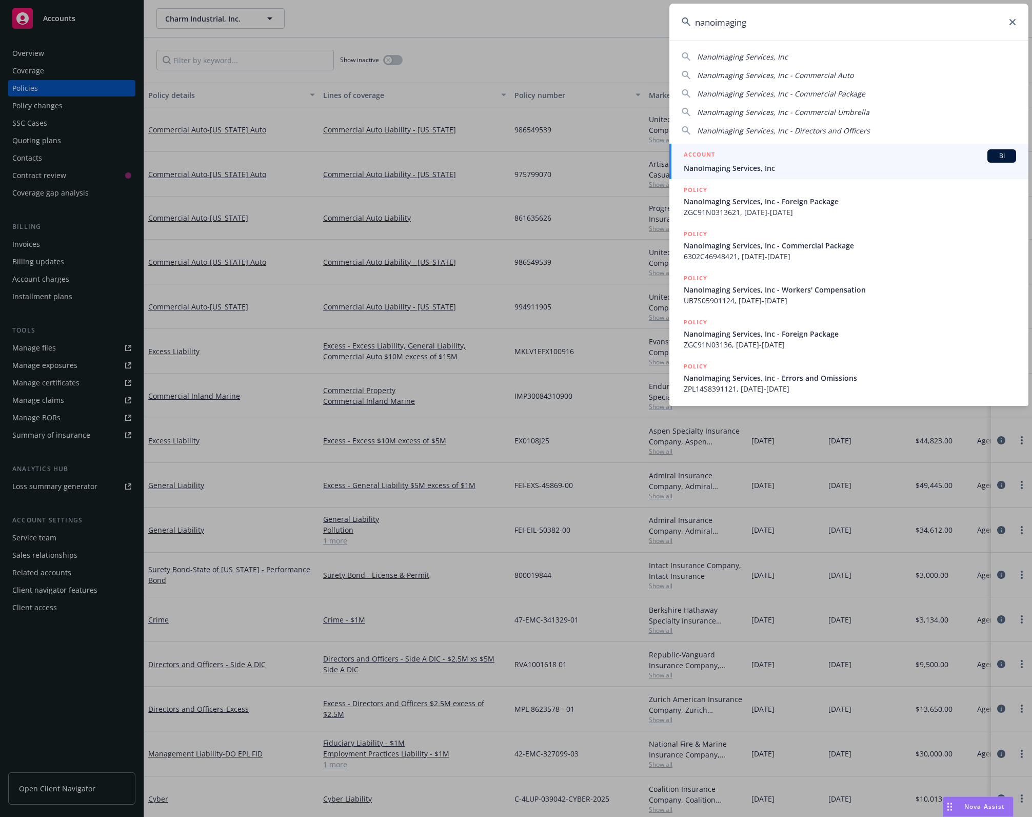
type input "nanoimaging"
click at [757, 162] on div "ACCOUNT BI NanoImaging Services, Inc" at bounding box center [850, 161] width 332 height 24
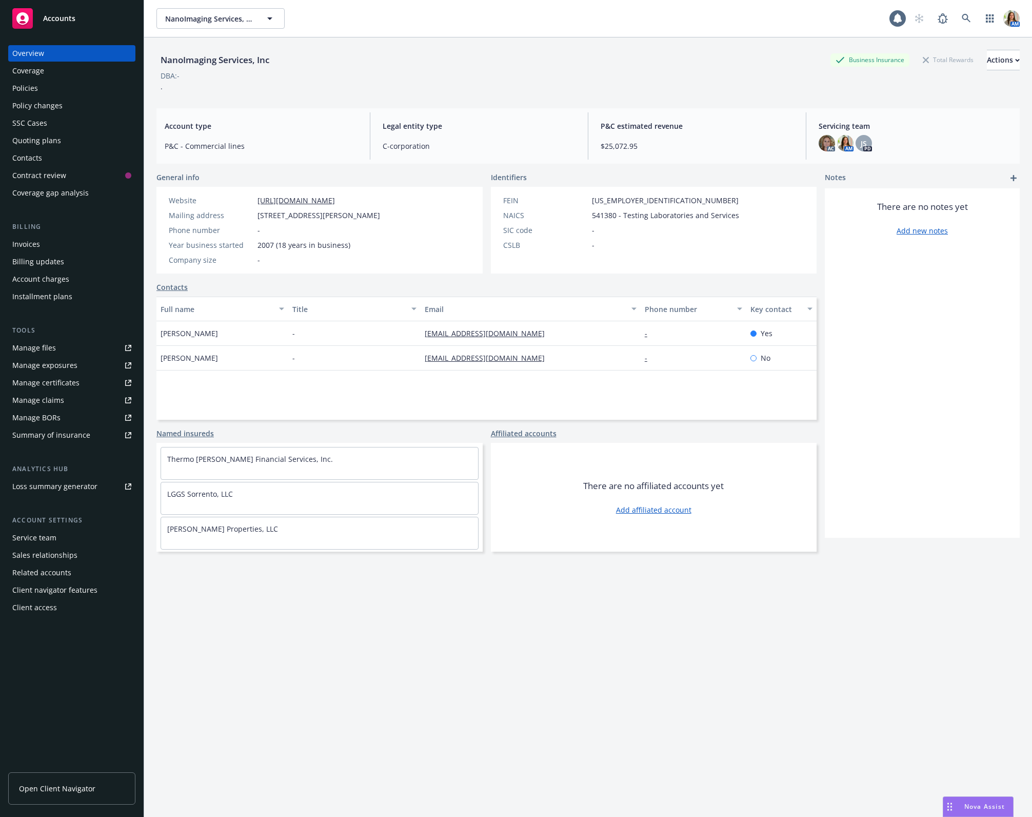
click at [66, 136] on div "Quoting plans" at bounding box center [71, 140] width 119 height 16
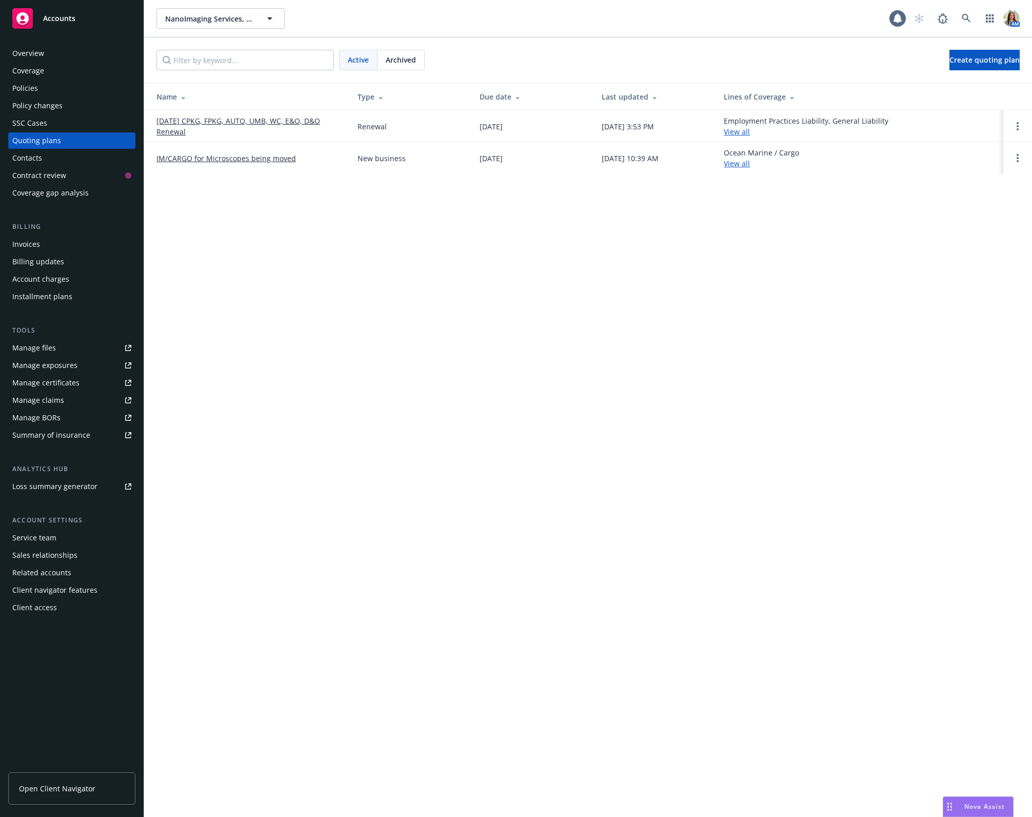
click at [211, 117] on link "09/01/25 CPKG, FPKG, AUTO, UMB, WC, E&O, D&O Renewal" at bounding box center [248, 126] width 185 height 22
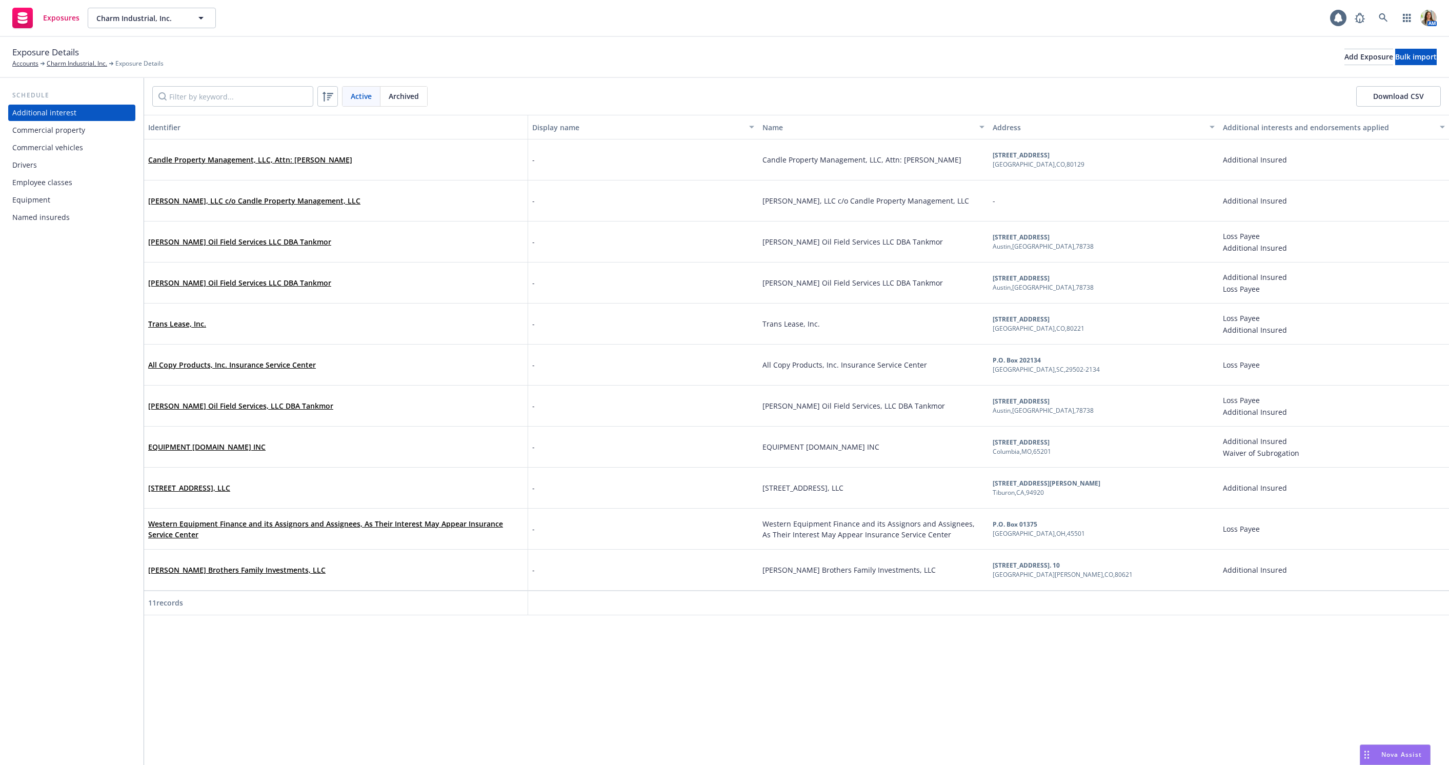
click at [89, 136] on div "Commercial property" at bounding box center [71, 130] width 119 height 16
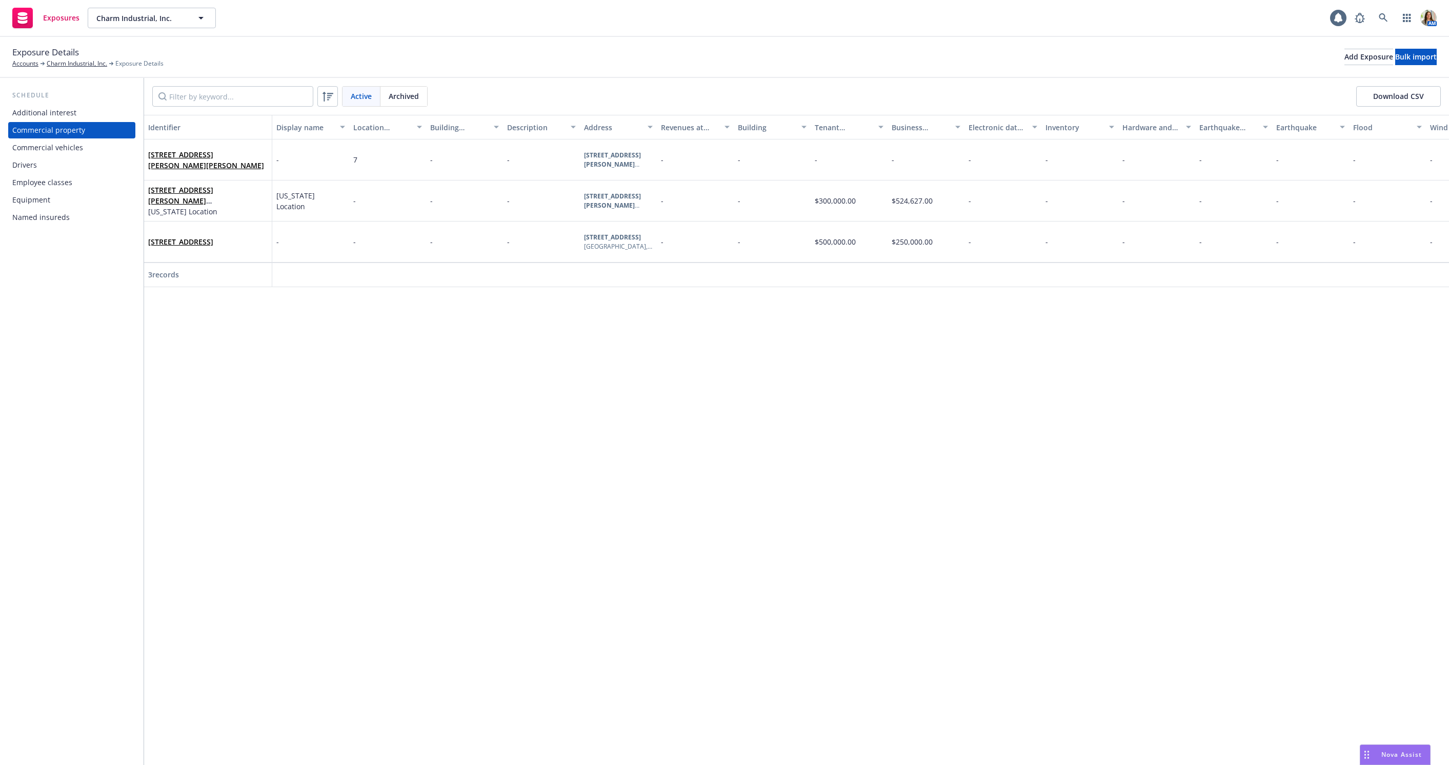
click at [59, 192] on div "Equipment" at bounding box center [71, 200] width 119 height 16
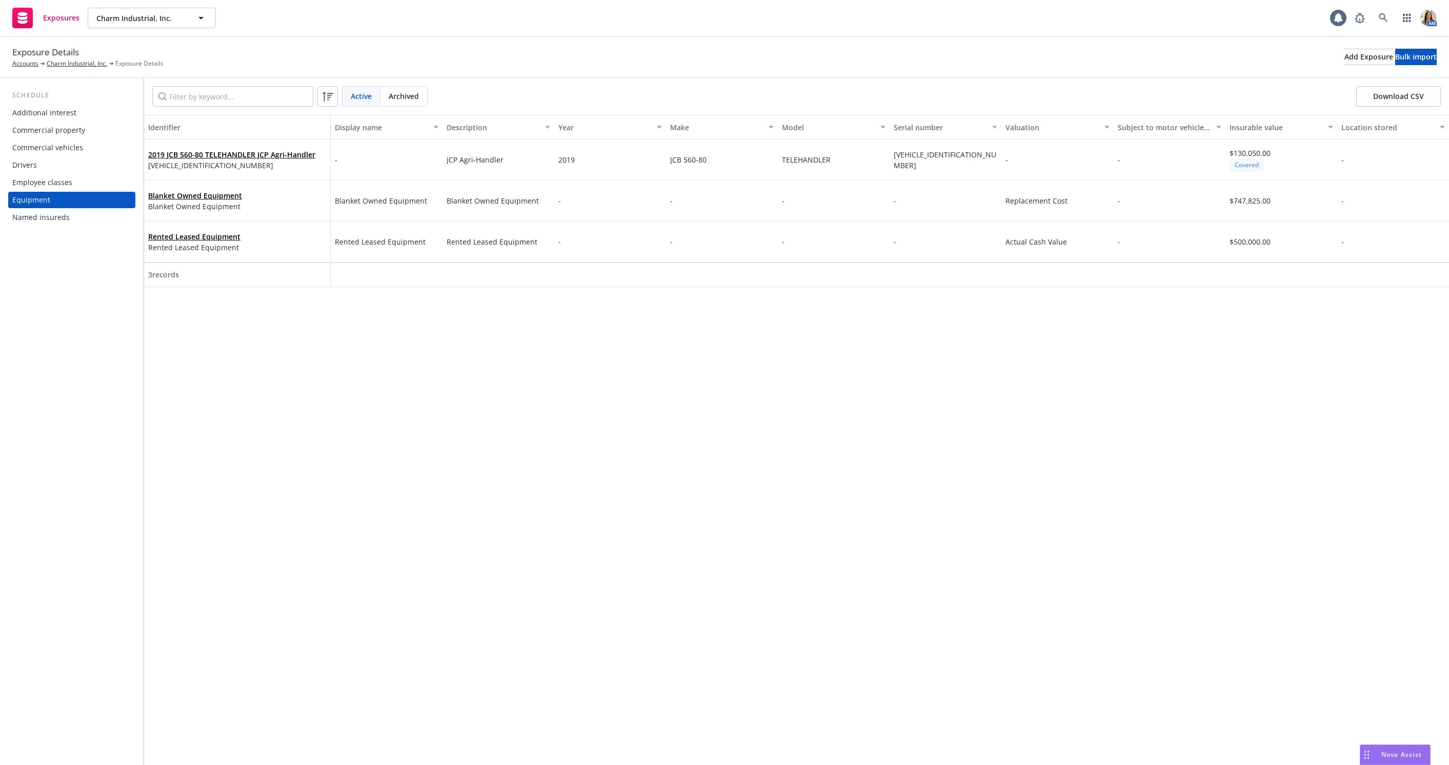
click at [63, 128] on div "Commercial property" at bounding box center [48, 130] width 73 height 16
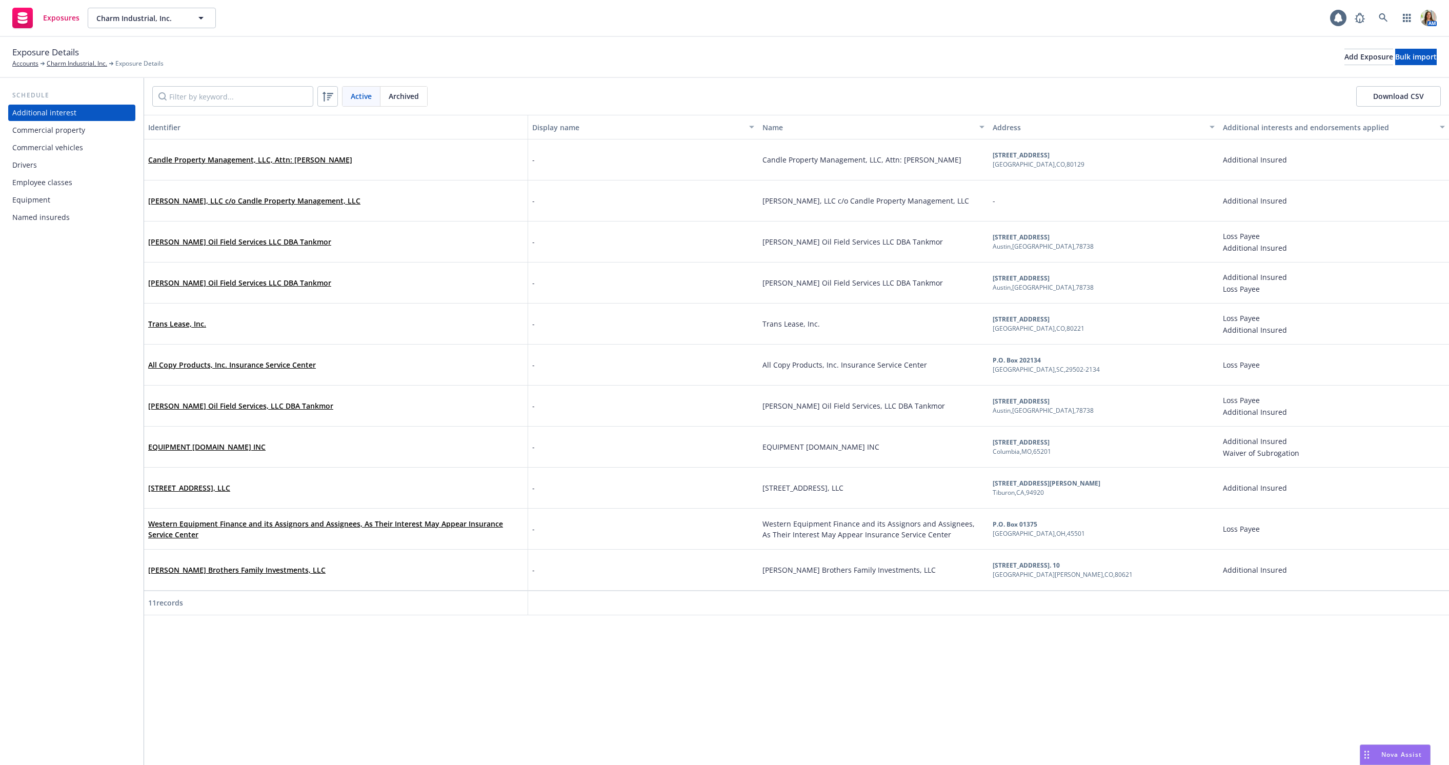
click at [57, 189] on div "Employee classes" at bounding box center [42, 182] width 60 height 16
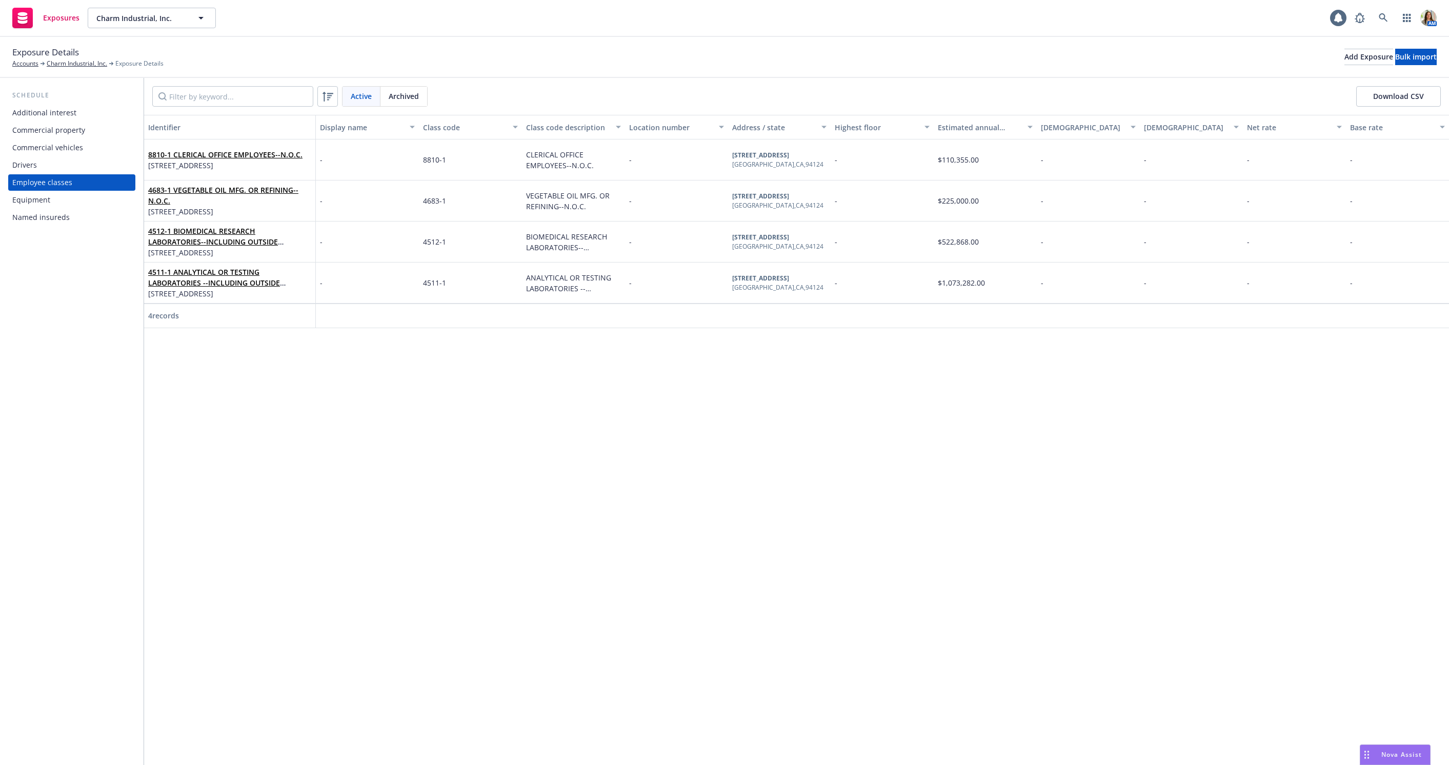
click at [46, 148] on div "Commercial vehicles" at bounding box center [47, 148] width 71 height 16
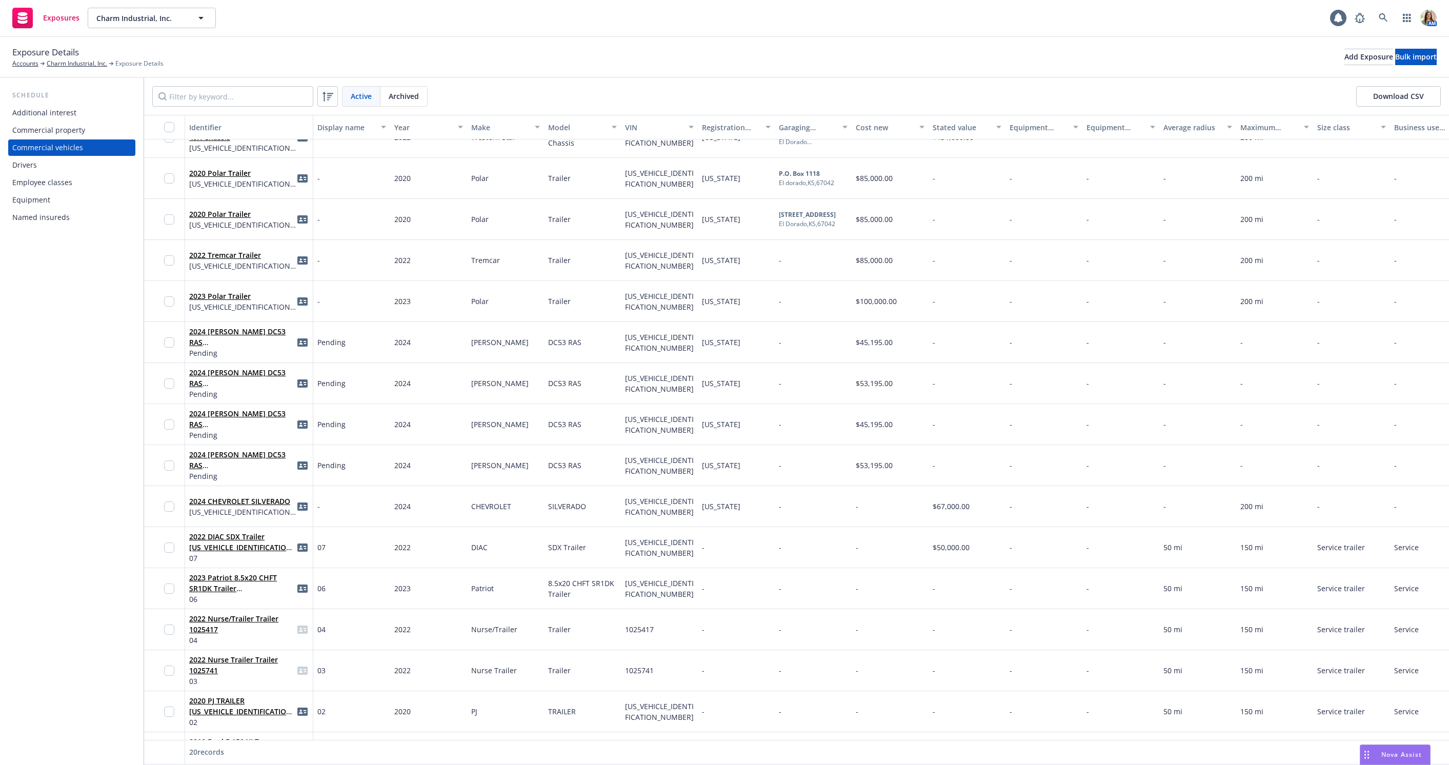
scroll to position [220, 0]
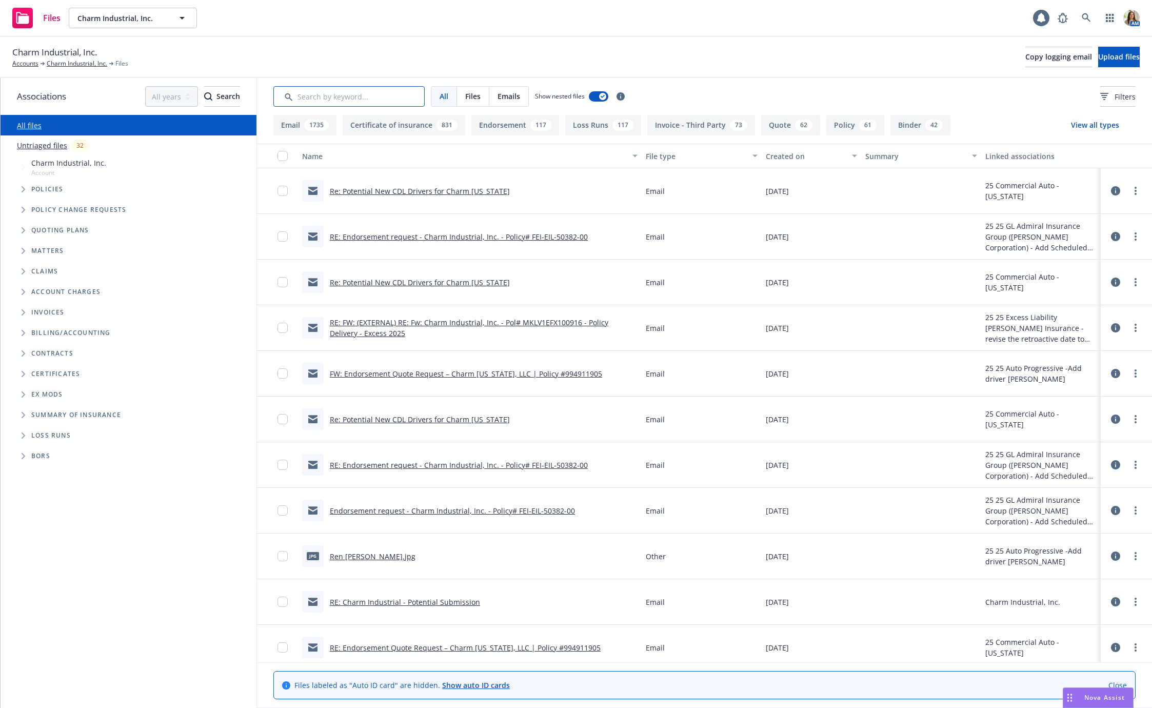
click at [310, 94] on input "Search by keyword..." at bounding box center [348, 96] width 151 height 21
type input "NICO"
click at [302, 100] on input "Search by keyword..." at bounding box center [348, 96] width 151 height 21
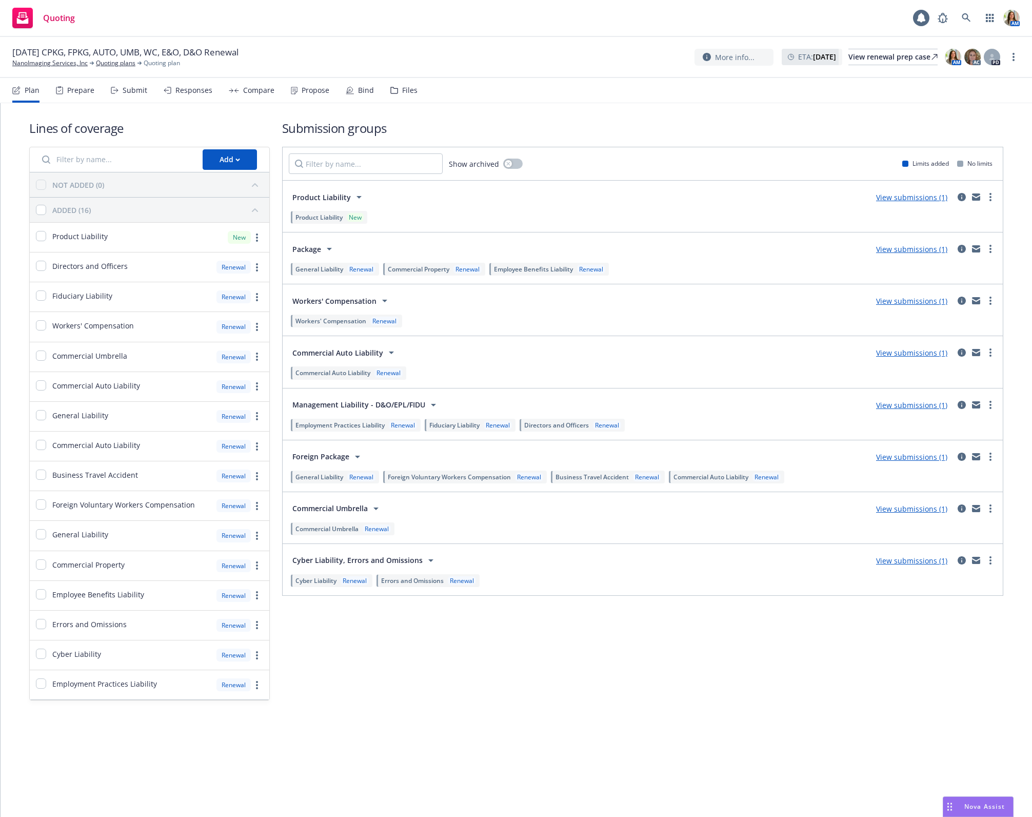
click at [191, 92] on div "Responses" at bounding box center [193, 90] width 37 height 8
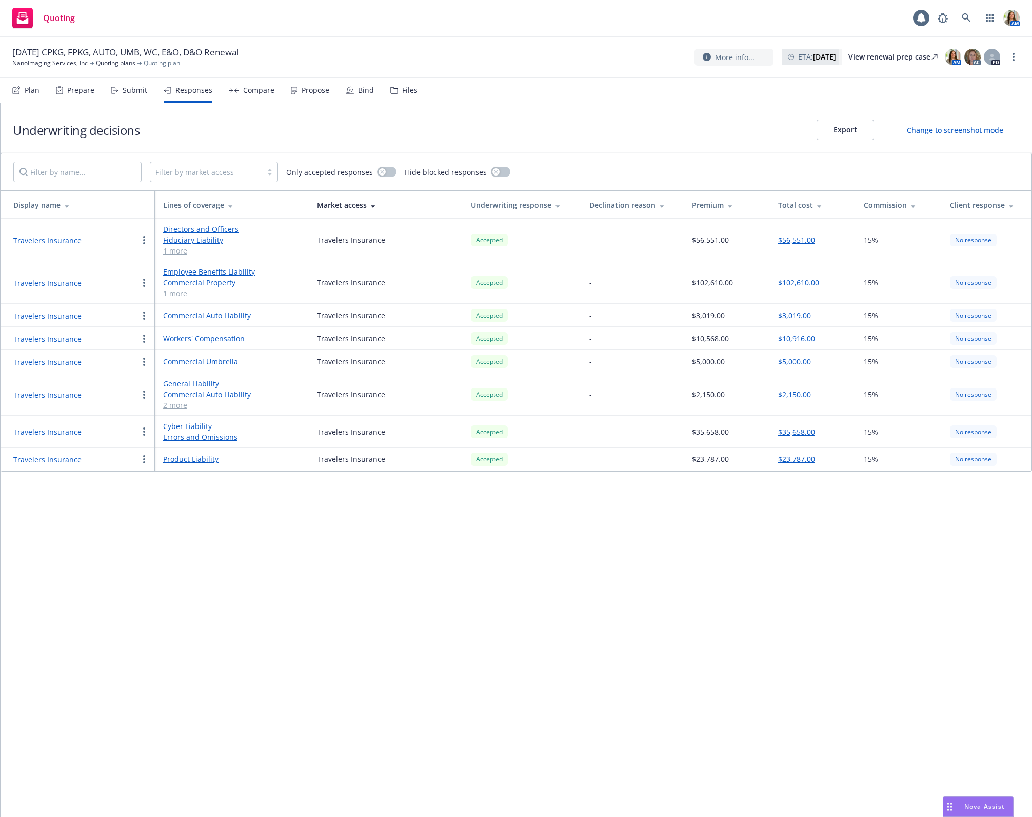
click at [68, 456] on button "Travelers Insurance" at bounding box center [47, 459] width 68 height 11
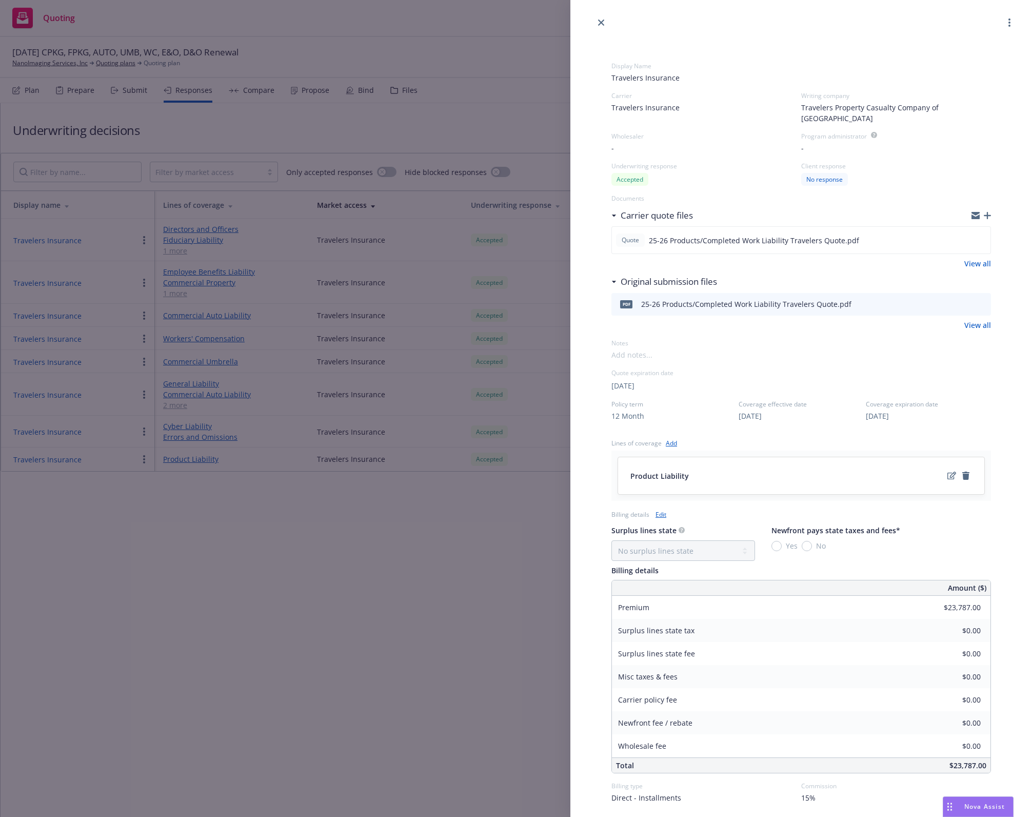
click at [985, 212] on icon "button" at bounding box center [987, 215] width 7 height 7
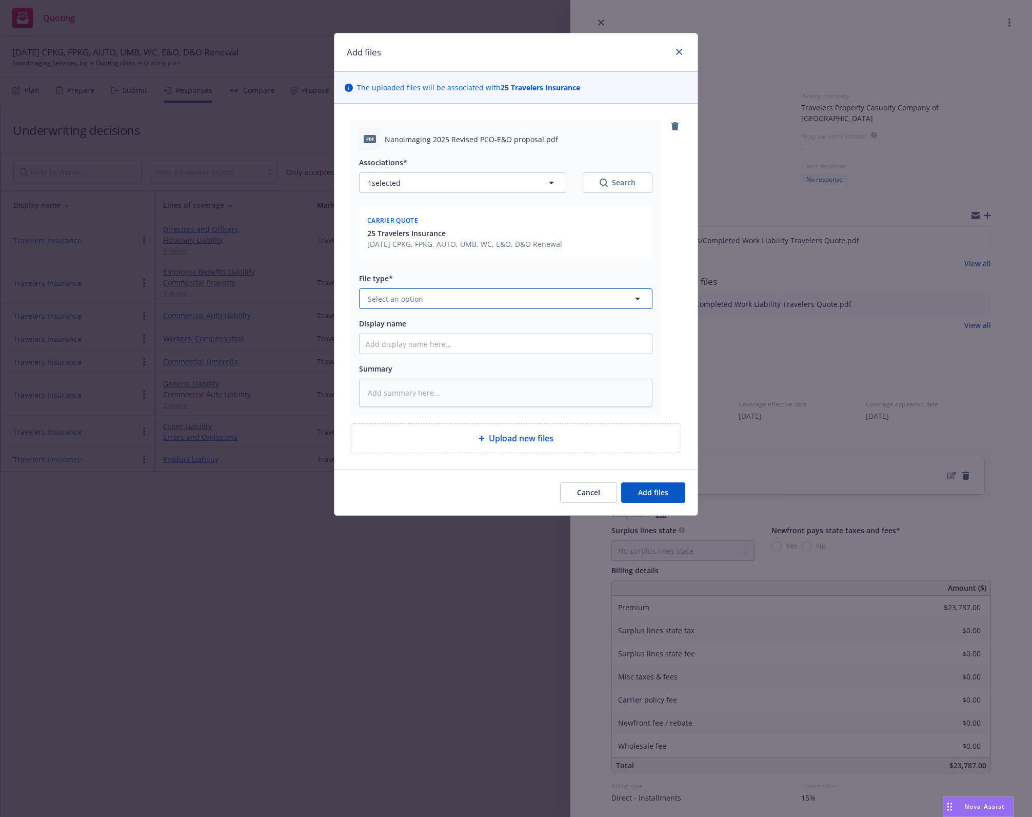
click at [437, 295] on button "Select an option" at bounding box center [505, 298] width 293 height 21
type input "quote"
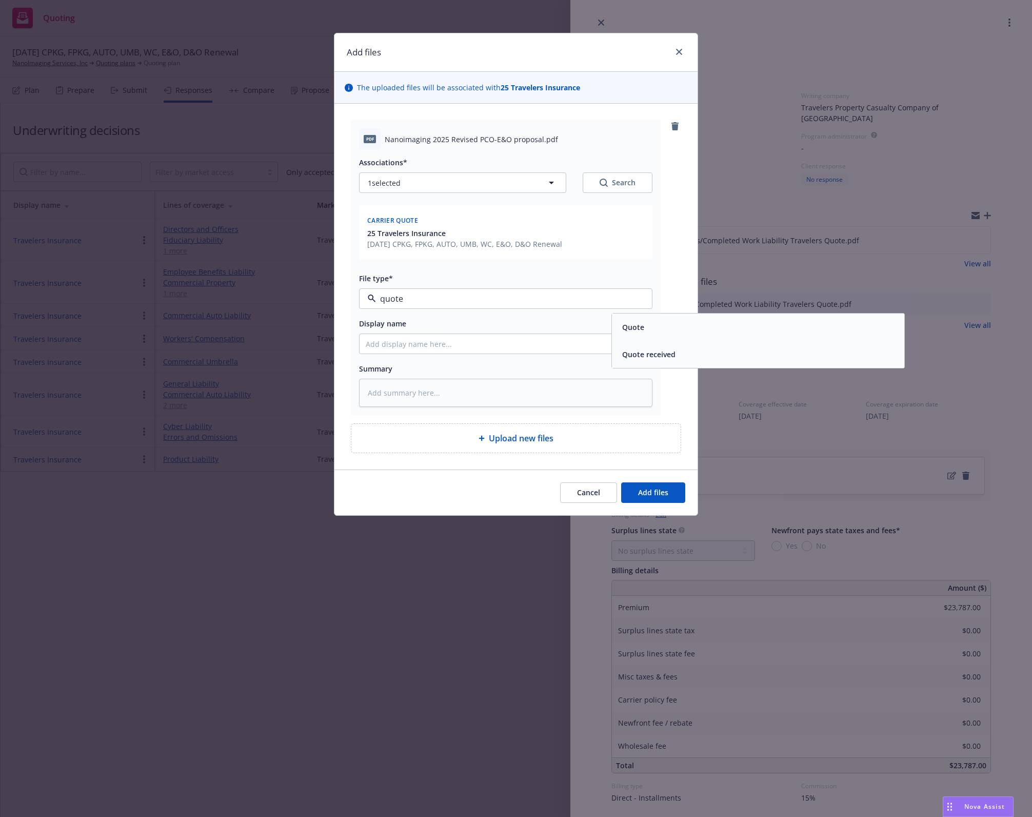
click at [674, 338] on div "Quote" at bounding box center [758, 326] width 292 height 27
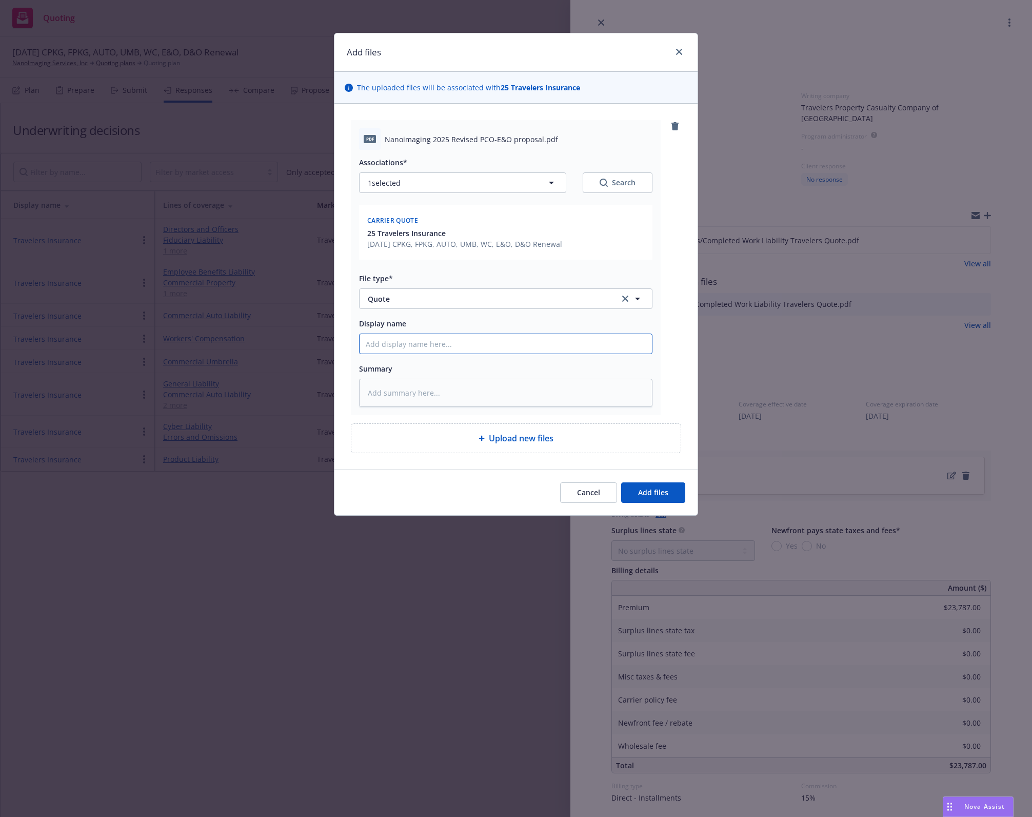
click at [449, 352] on input "Display name" at bounding box center [506, 343] width 292 height 19
type textarea "x"
type input "R"
type textarea "x"
type input "RE"
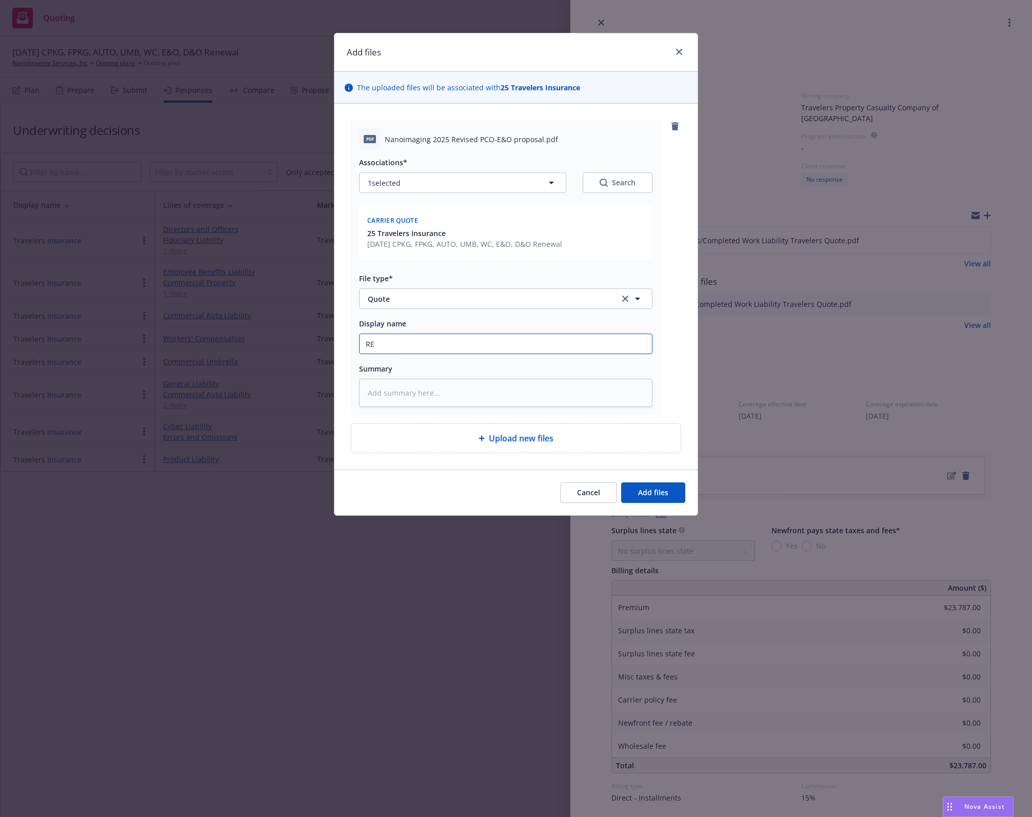
type textarea "x"
type input "REVI"
type textarea "x"
type input "REVIS"
type textarea "x"
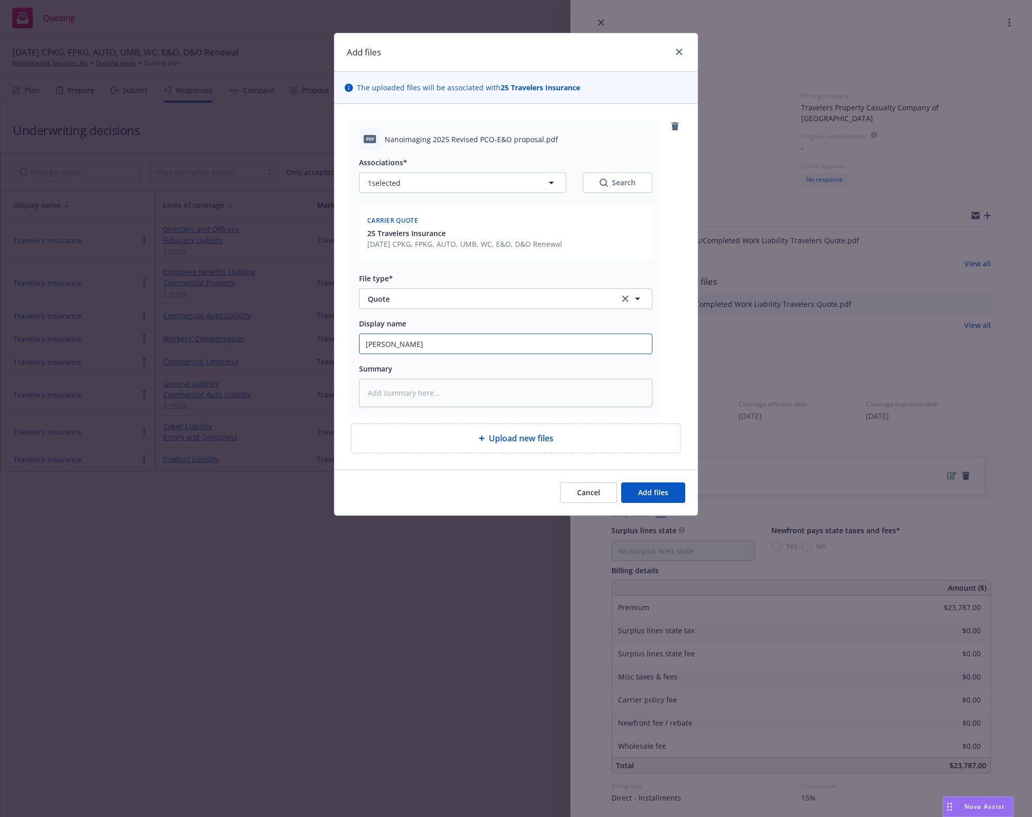
type input "REVISE"
type textarea "x"
type input "REVISED"
type textarea "x"
type input "REVISED"
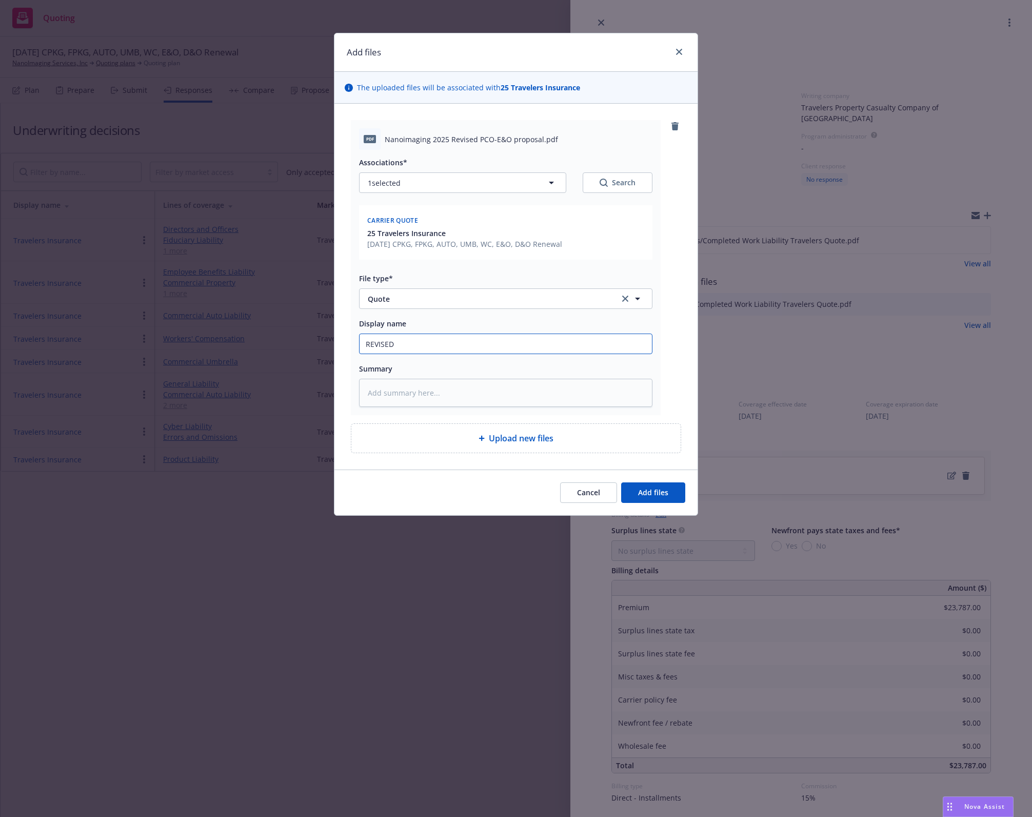
type textarea "x"
type input "REVISED T"
type textarea "x"
type input "REVISED Tr"
type textarea "x"
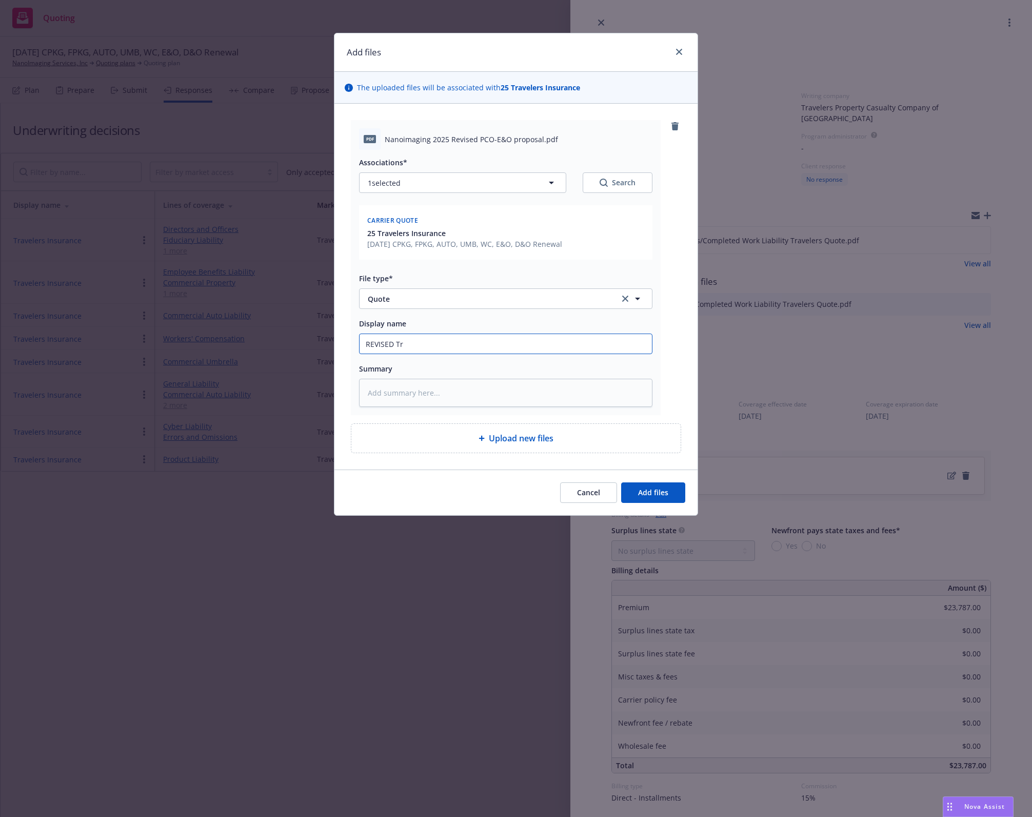
type input "REVISED Tra"
type textarea "x"
type input "REVISED Trav"
type textarea "x"
type input "REVISED Trave"
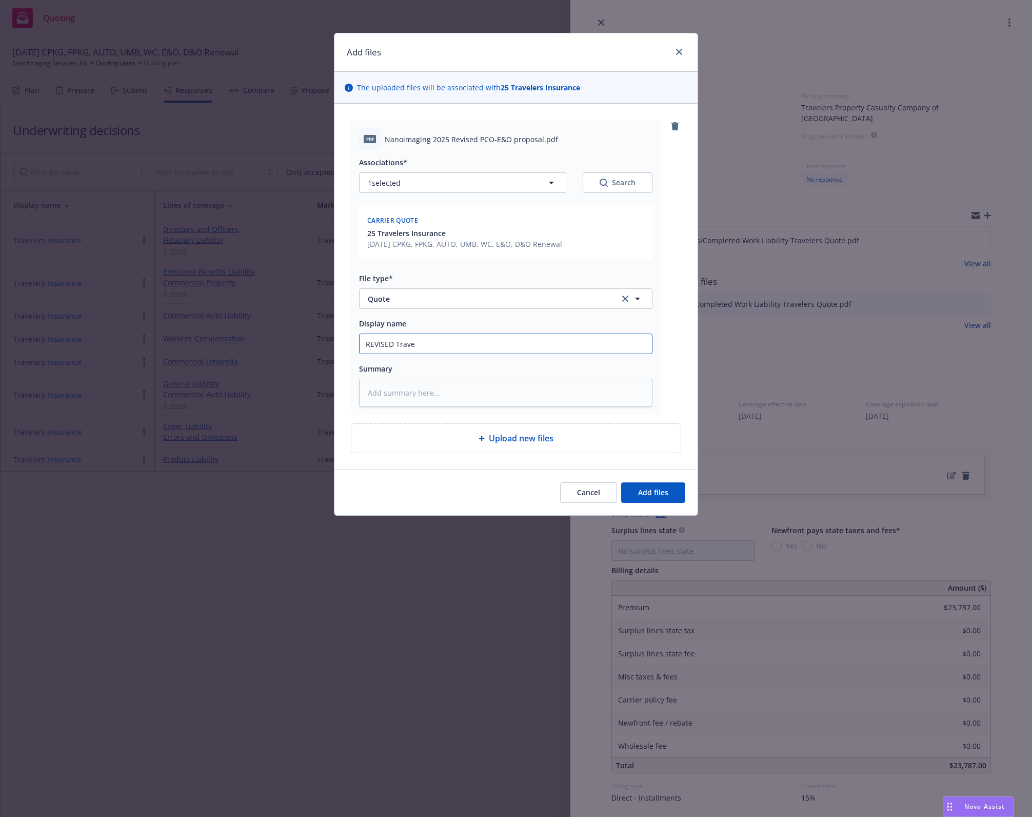
type textarea "x"
type input "REVISED Travel"
type textarea "x"
type input "REVISED Travele"
type textarea "x"
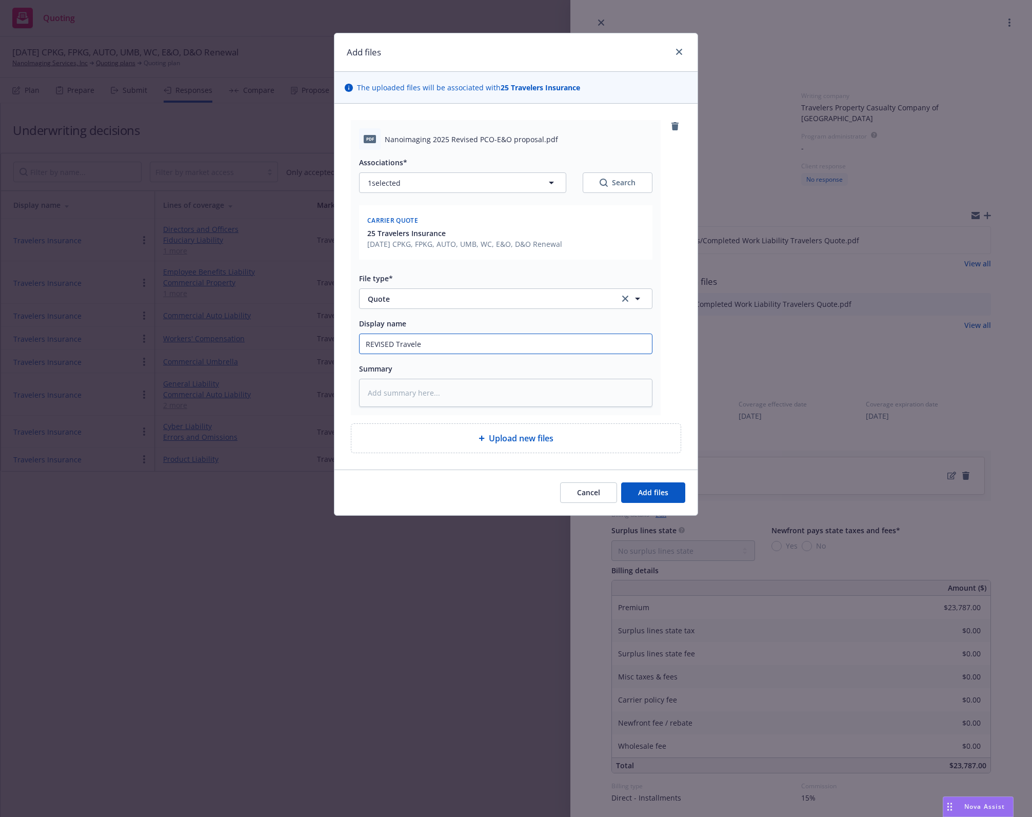
type input "REVISED Traveler"
type textarea "x"
type input "REVISED Travelers"
type textarea "x"
type input "REVISED Travelers"
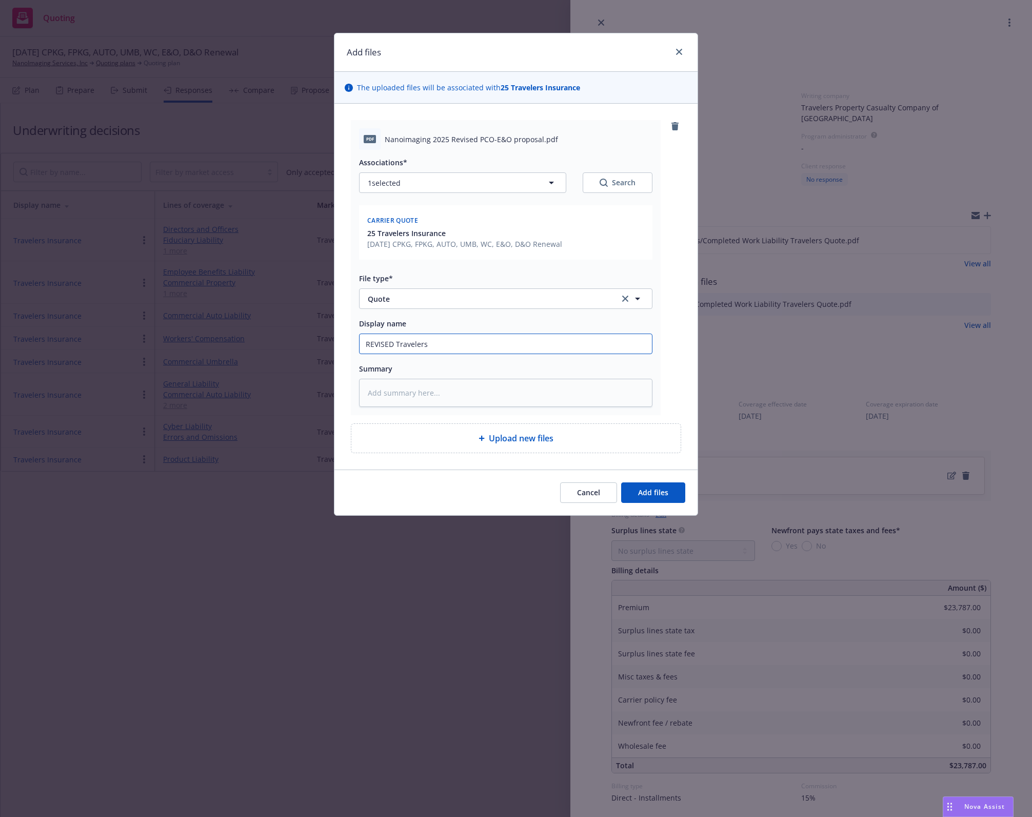
type textarea "x"
type input "REVISED Travelers P"
type textarea "x"
type input "REVISED Travelers Pro"
type textarea "x"
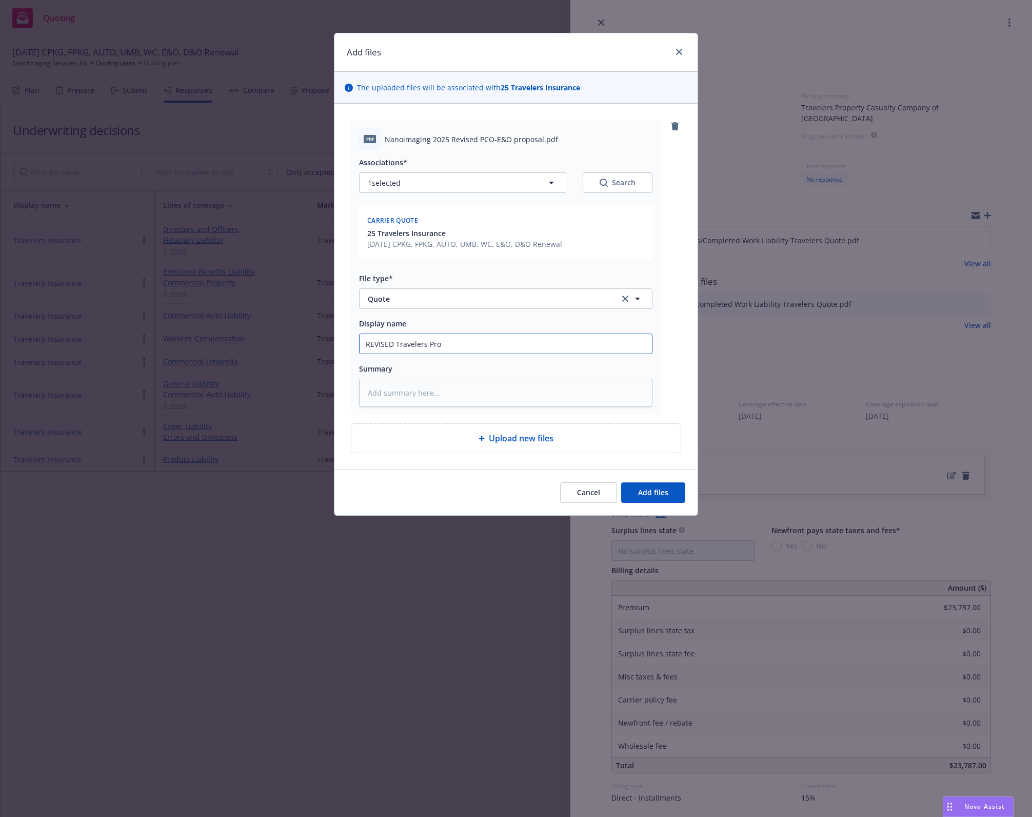
type input "REVISED Travelers Prod"
type textarea "x"
type input "REVISED Travelers Produ"
type textarea "x"
type input "REVISED Travelers Produc"
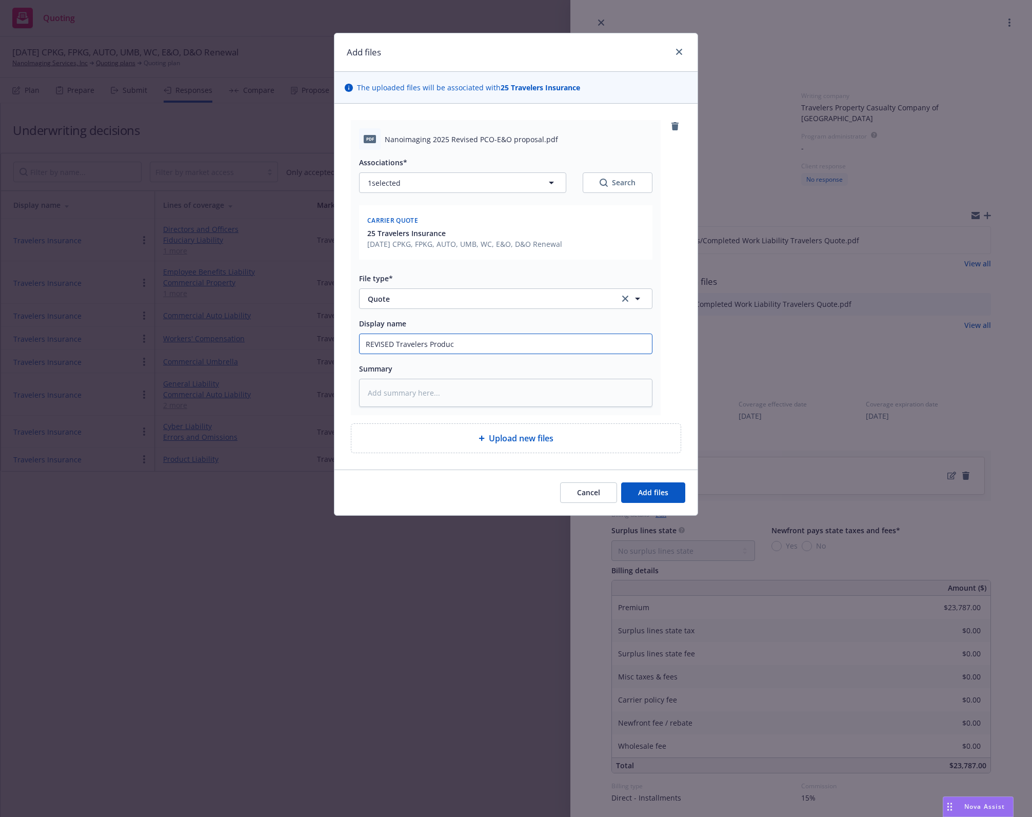
type textarea "x"
type input "REVISED Travelers Product"
type textarea "x"
type input "REVISED Travelers Product"
type textarea "x"
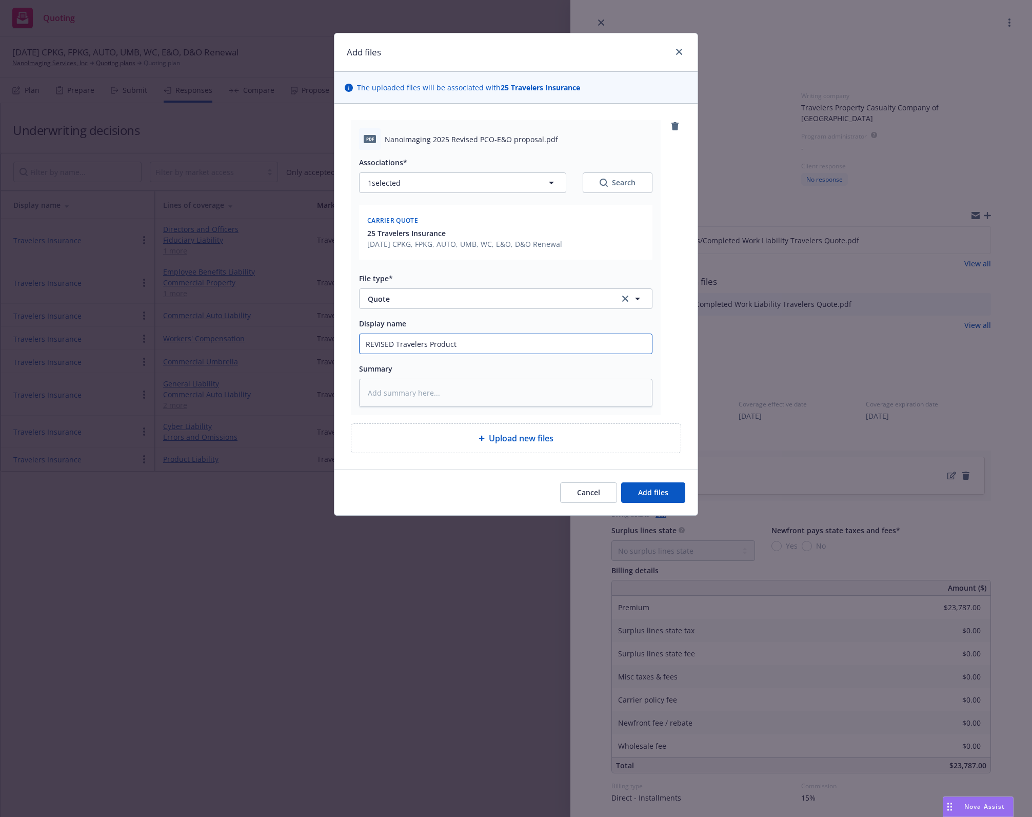
type input "REVISED Travelers Product L"
type textarea "x"
type input "REVISED Travelers Product Li"
type textarea "x"
type input "REVISED Travelers Product Liab"
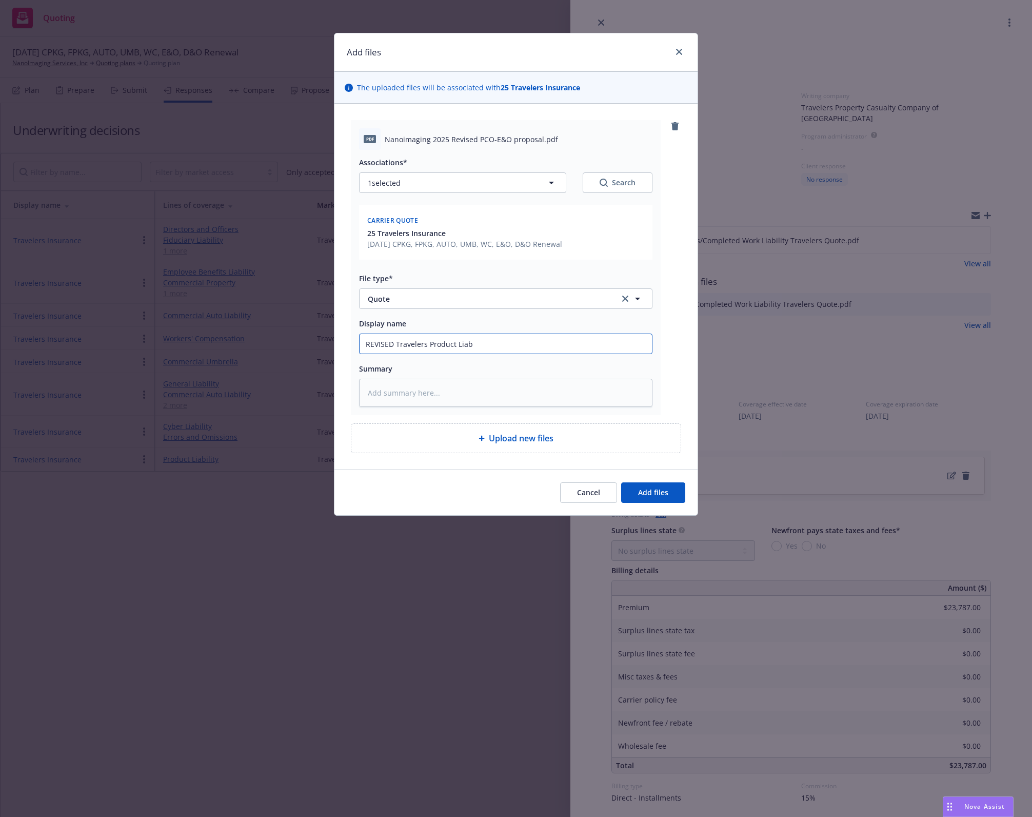
type textarea "x"
type input "REVISED Travelers Product Liabi"
type textarea "x"
type input "REVISED Travelers Product Liabil"
type textarea "x"
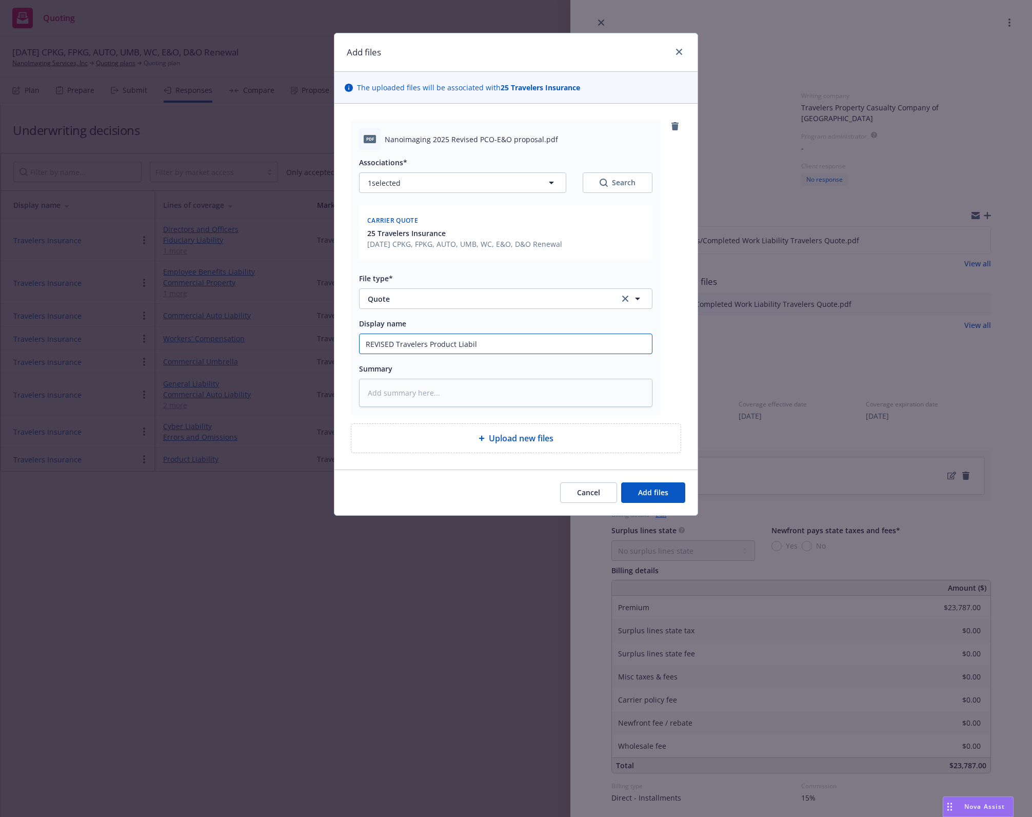
type input "REVISED Travelers Product Liabili"
type textarea "x"
type input "REVISED Travelers Product Liabilit"
type textarea "x"
type input "REVISED Travelers Product Liability"
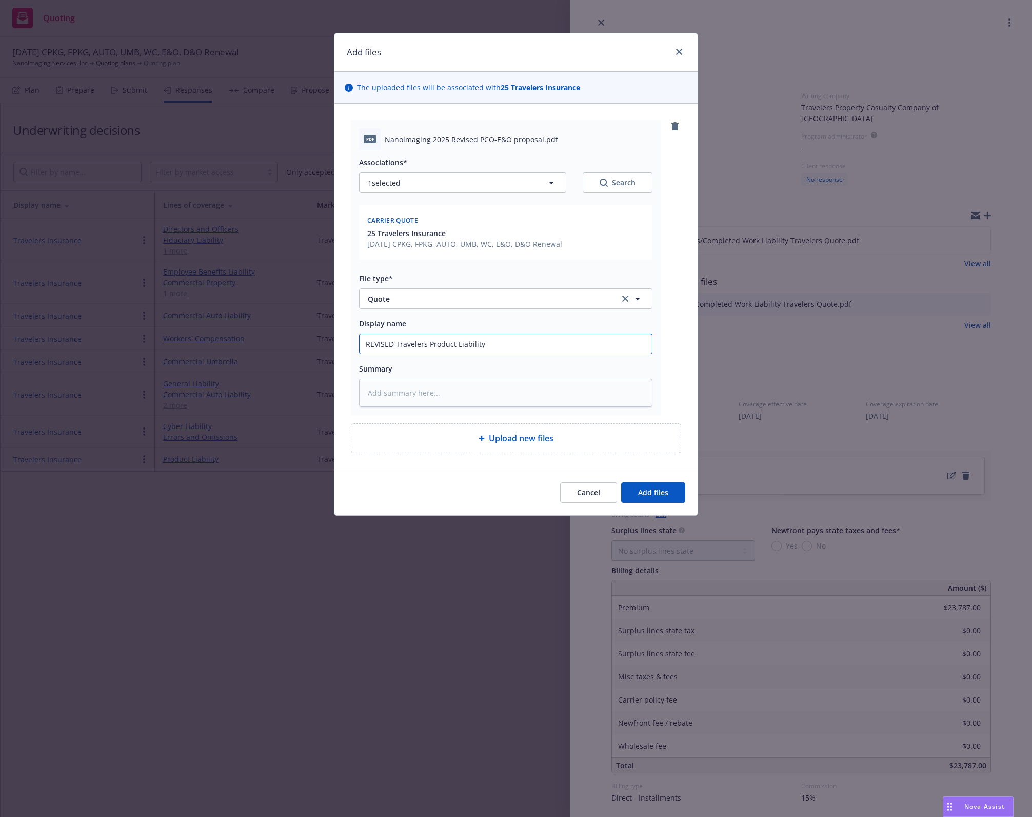
type textarea "x"
type input "REVISED Travelers Product Liability"
type textarea "x"
type input "REVISED Travelers Product Liability Q"
type textarea "x"
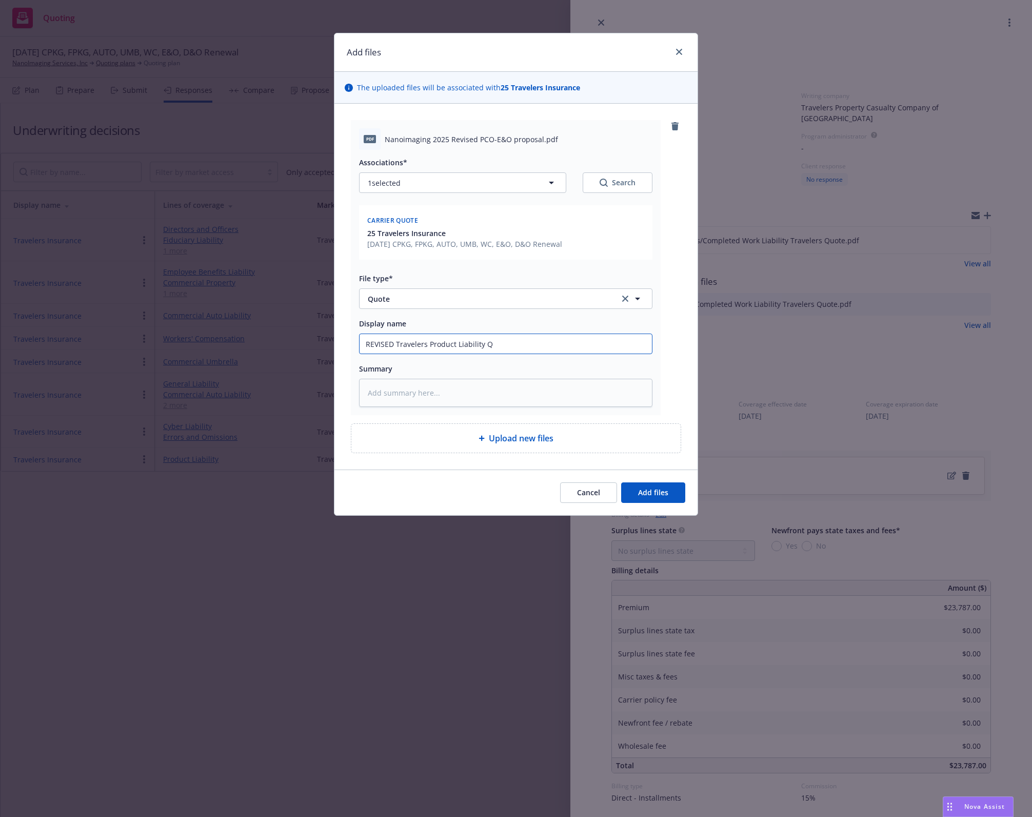
type input "REVISED Travelers Product Liability Qu"
type textarea "x"
type input "REVISED Travelers Product Liability Quo"
type textarea "x"
type input "REVISED Travelers Product Liability Quot"
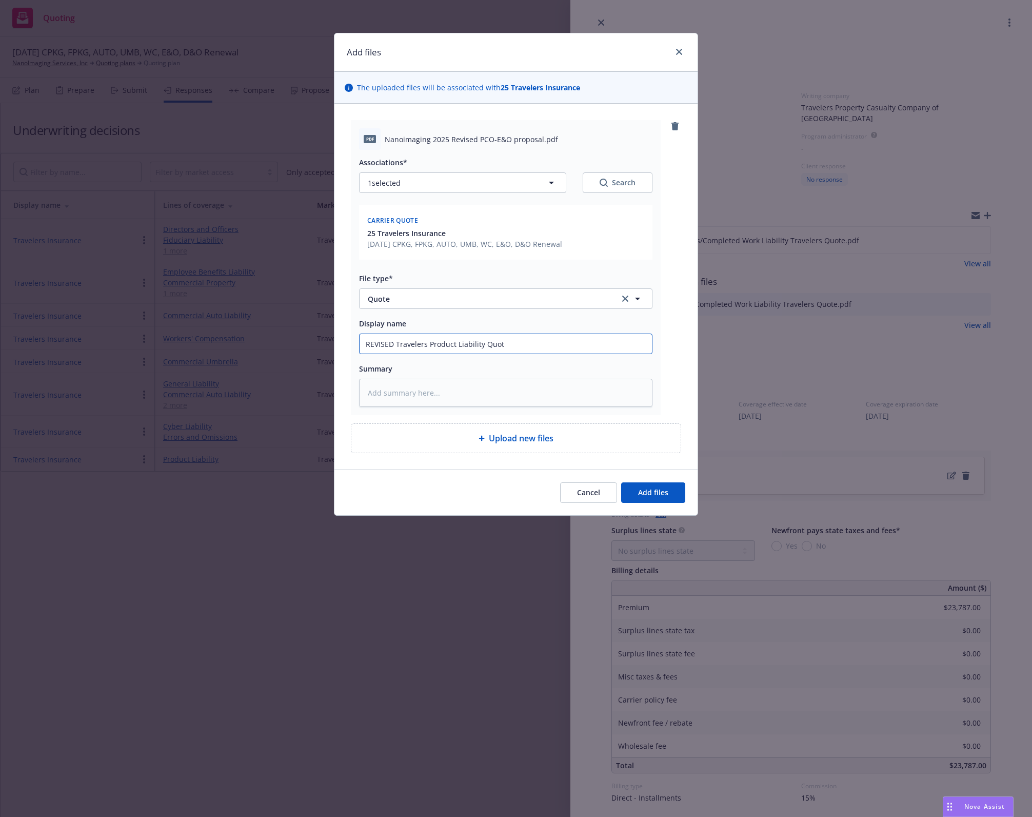
type textarea "x"
type input "REVISED Travelers Product Liability Quote"
click at [656, 490] on span "Add files" at bounding box center [653, 492] width 30 height 10
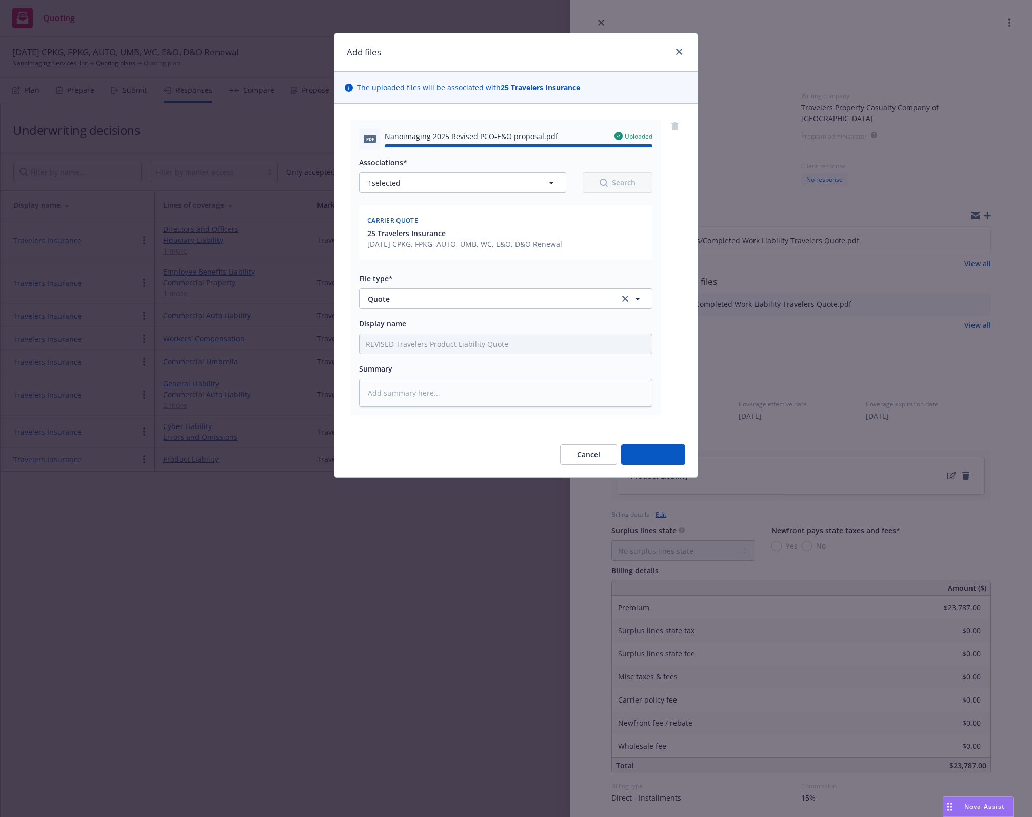
type textarea "x"
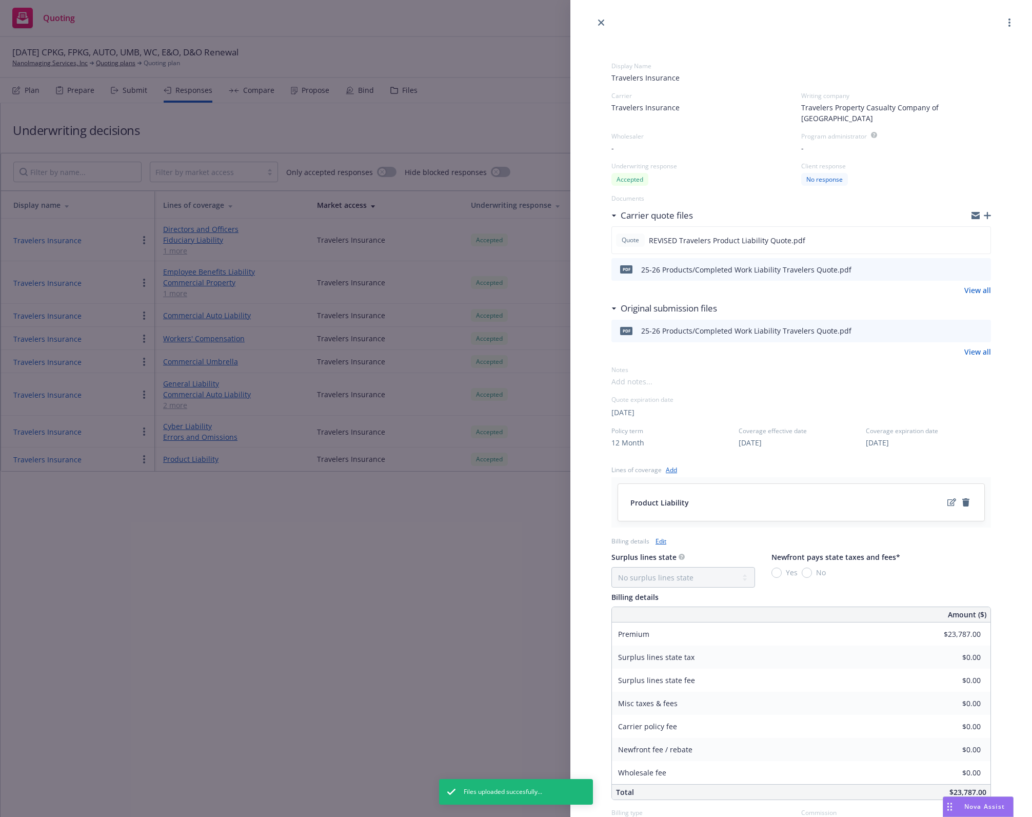
click at [663, 535] on link "Edit" at bounding box center [661, 540] width 11 height 11
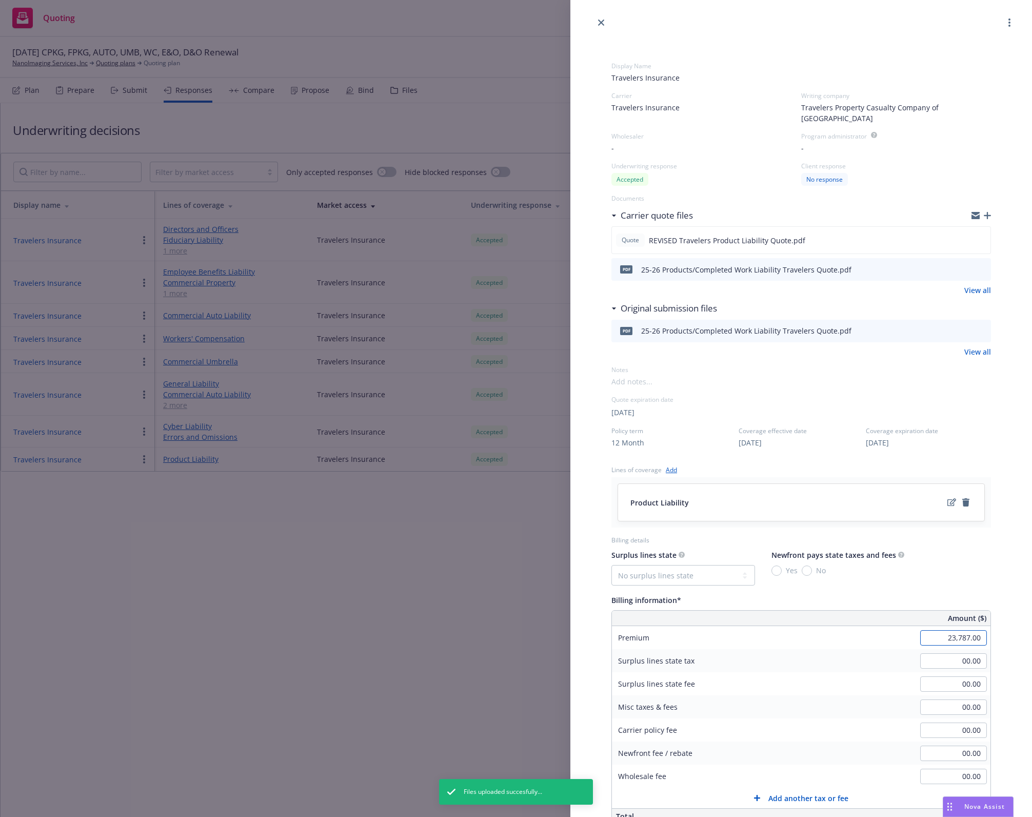
click at [948, 630] on input "23,787.00" at bounding box center [953, 637] width 67 height 15
type input "19,794.00"
type input "2969.1"
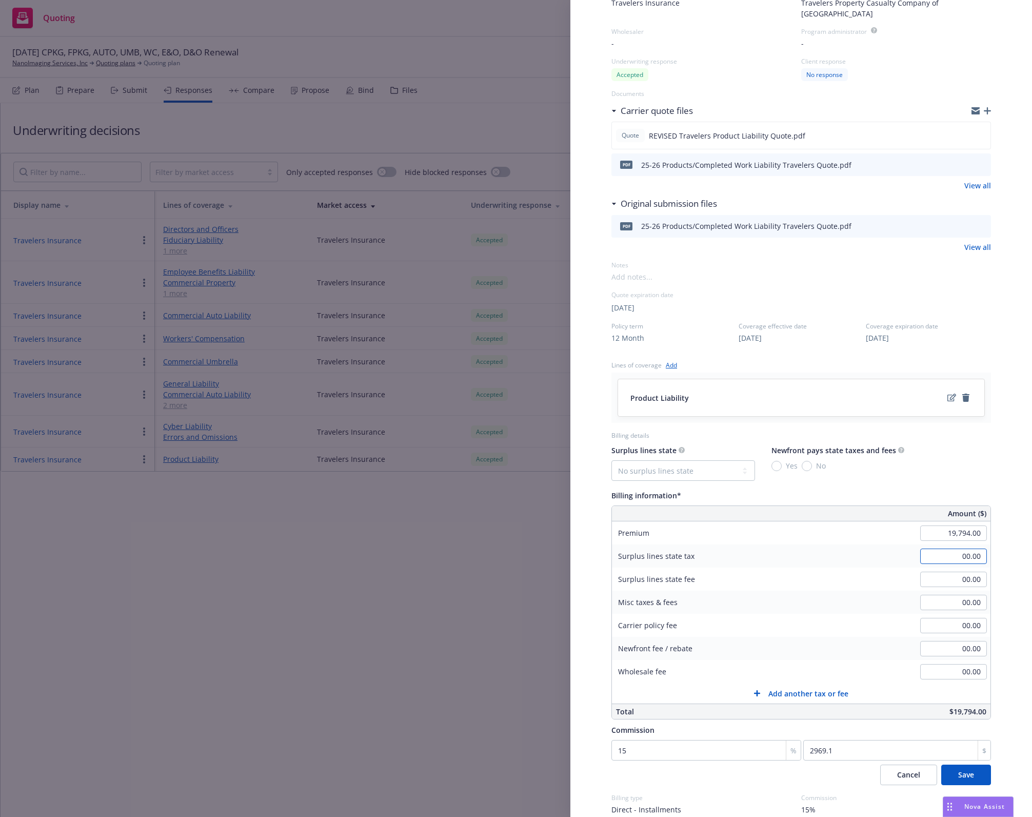
scroll to position [141, 0]
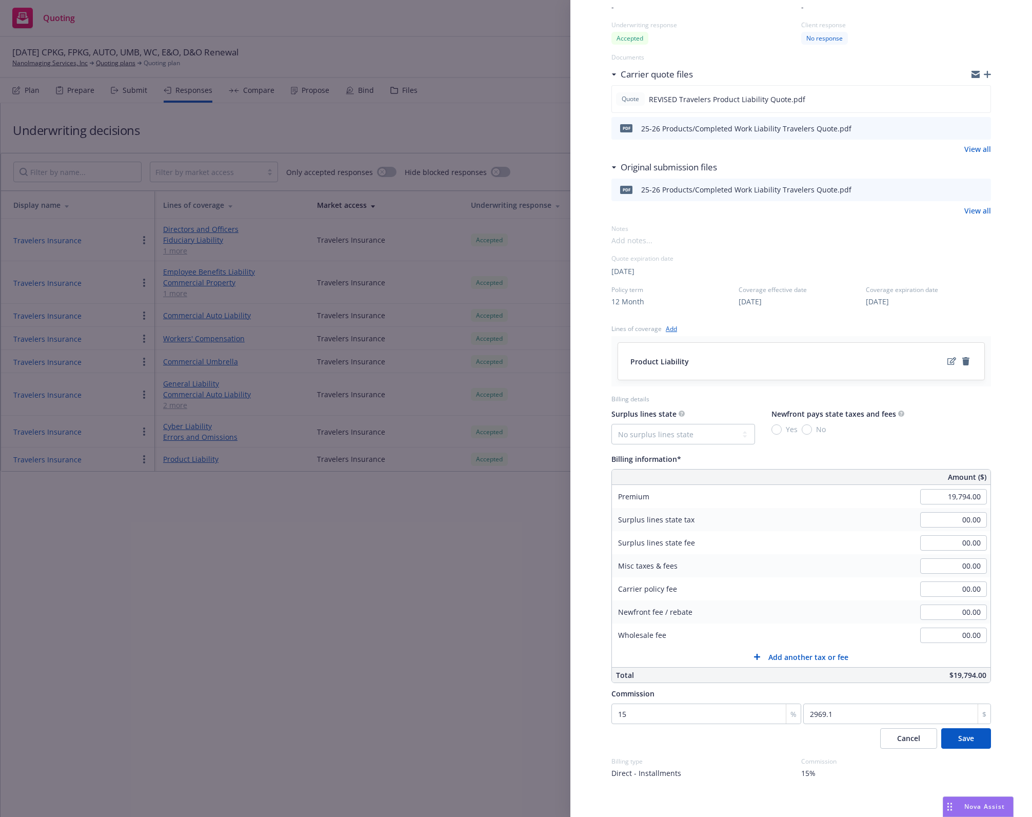
click at [962, 738] on div "Cancel Save" at bounding box center [801, 738] width 380 height 21
click at [960, 733] on span "Save" at bounding box center [966, 738] width 16 height 10
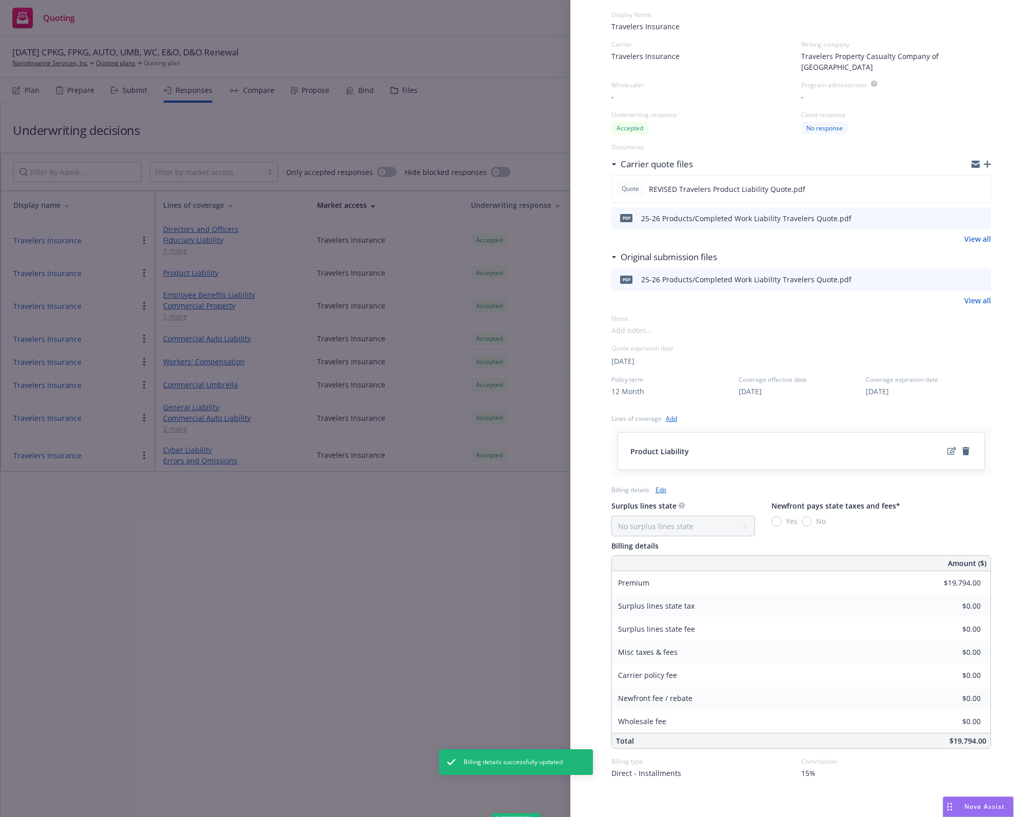
scroll to position [0, 0]
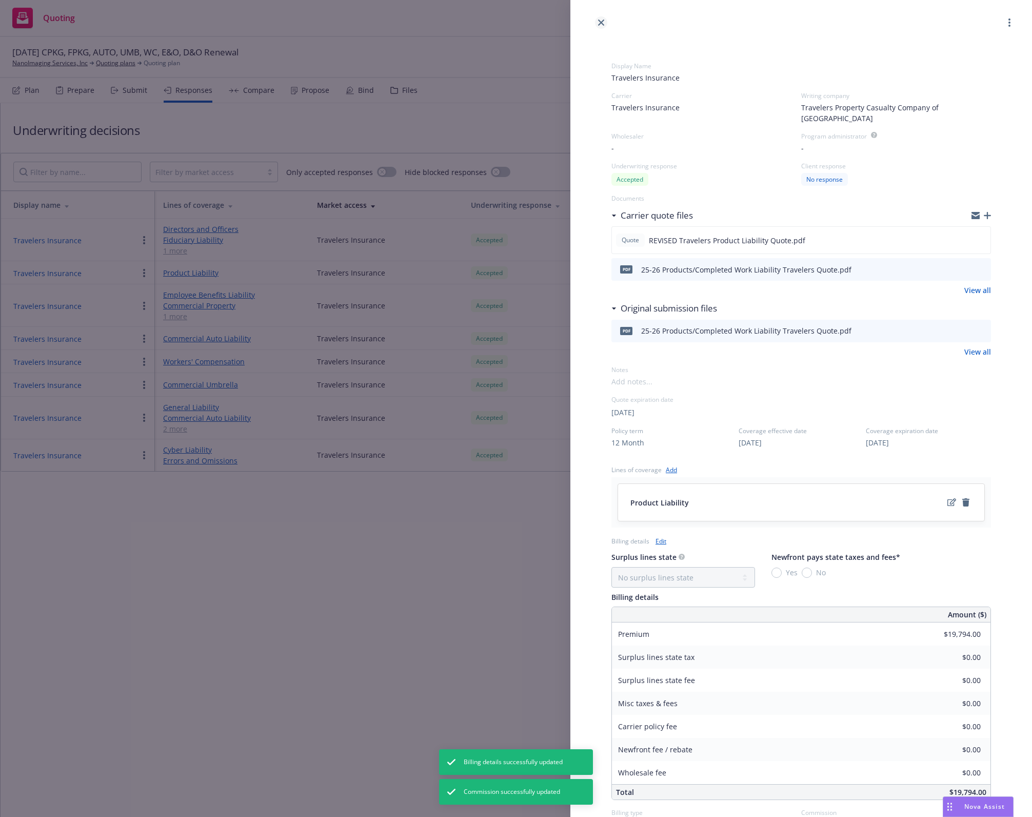
click at [601, 19] on icon "close" at bounding box center [601, 22] width 6 height 6
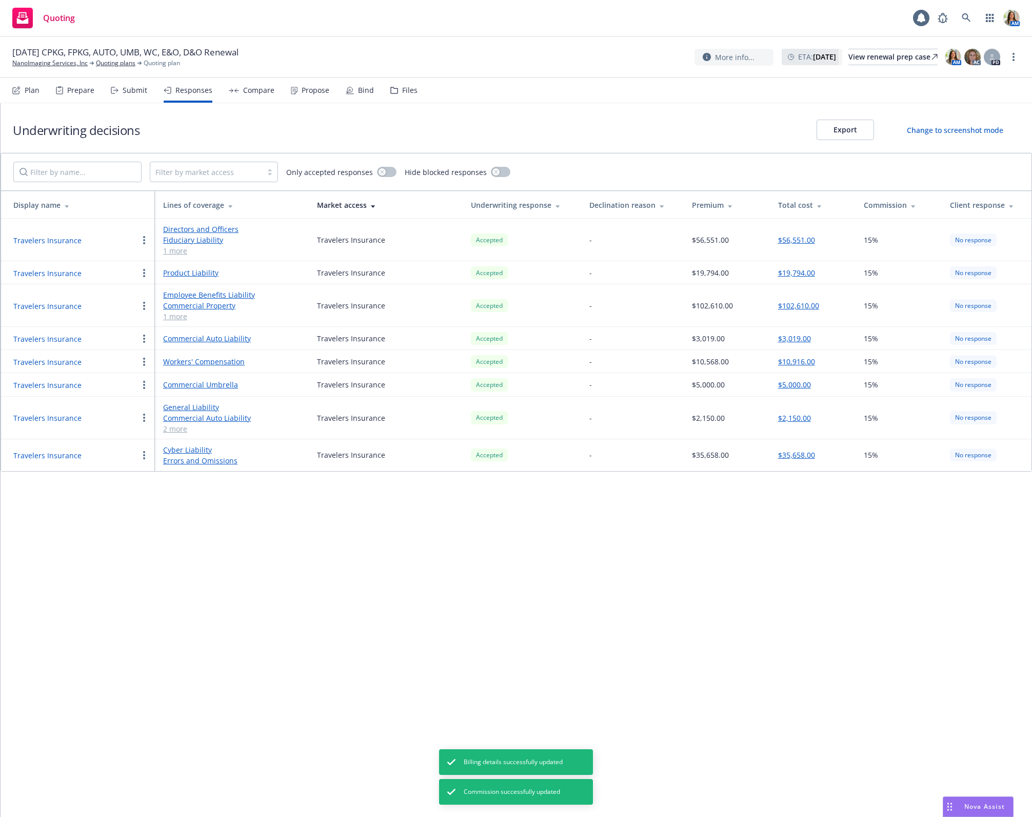
click at [45, 452] on button "Travelers Insurance" at bounding box center [47, 455] width 68 height 11
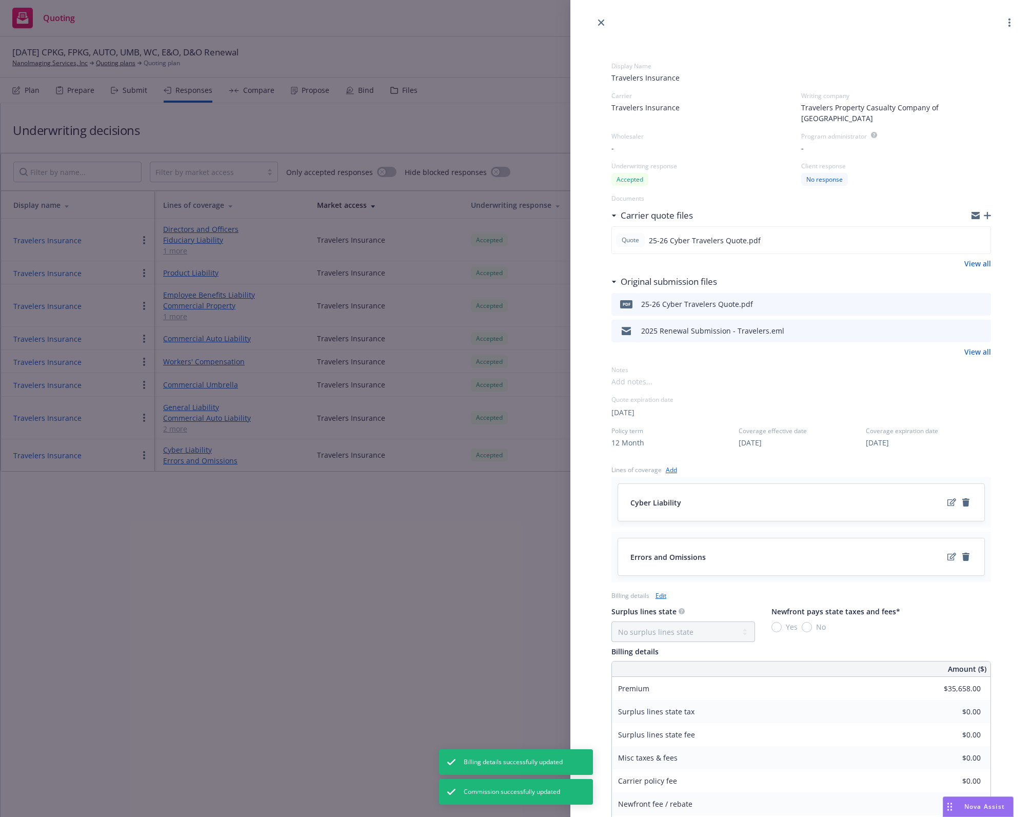
click at [989, 212] on icon "button" at bounding box center [987, 215] width 7 height 7
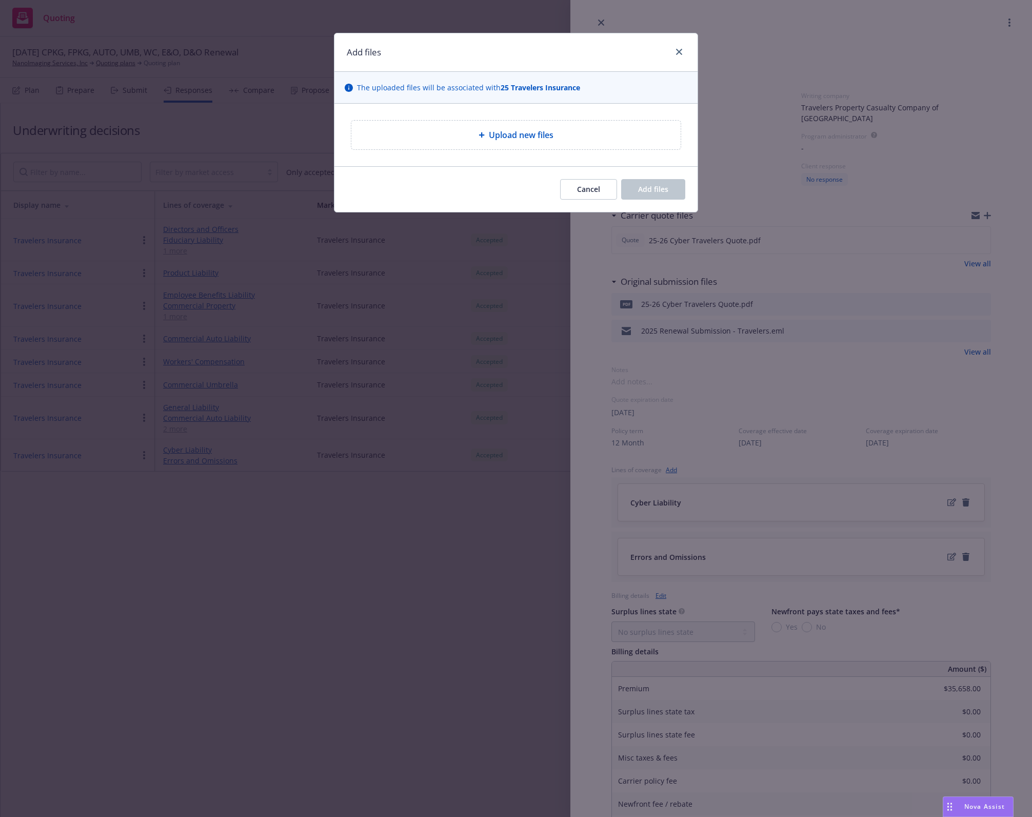
type textarea "x"
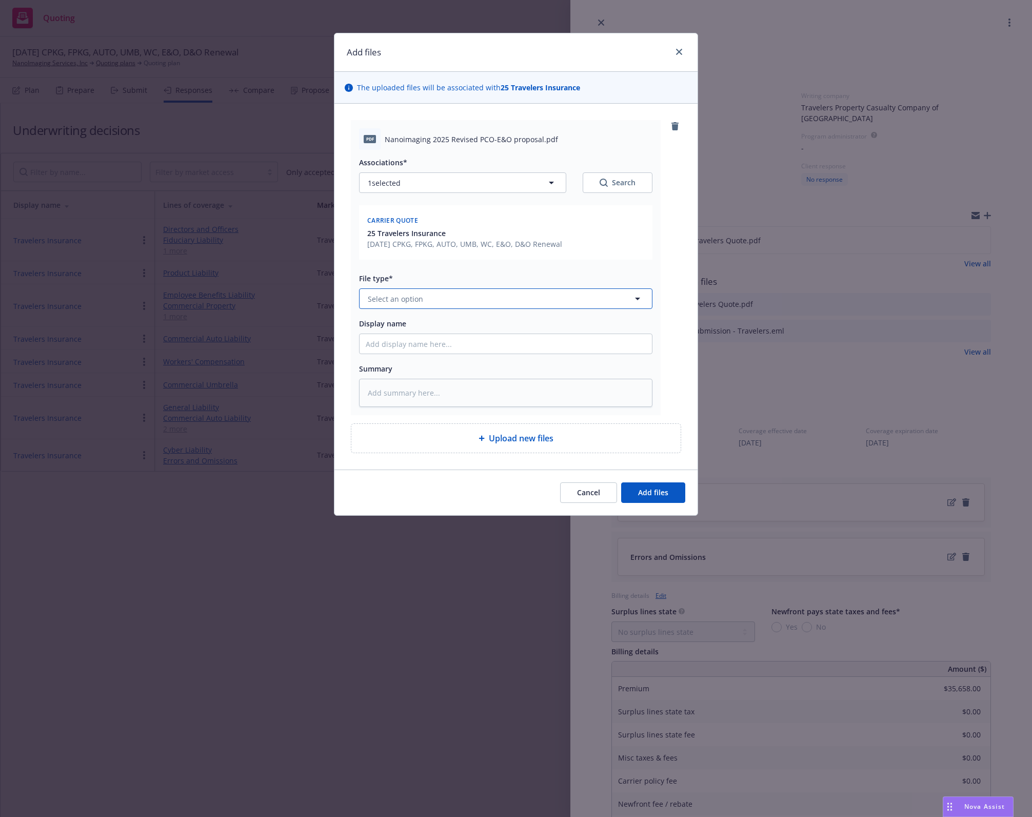
click at [403, 299] on span "Select an option" at bounding box center [395, 298] width 55 height 11
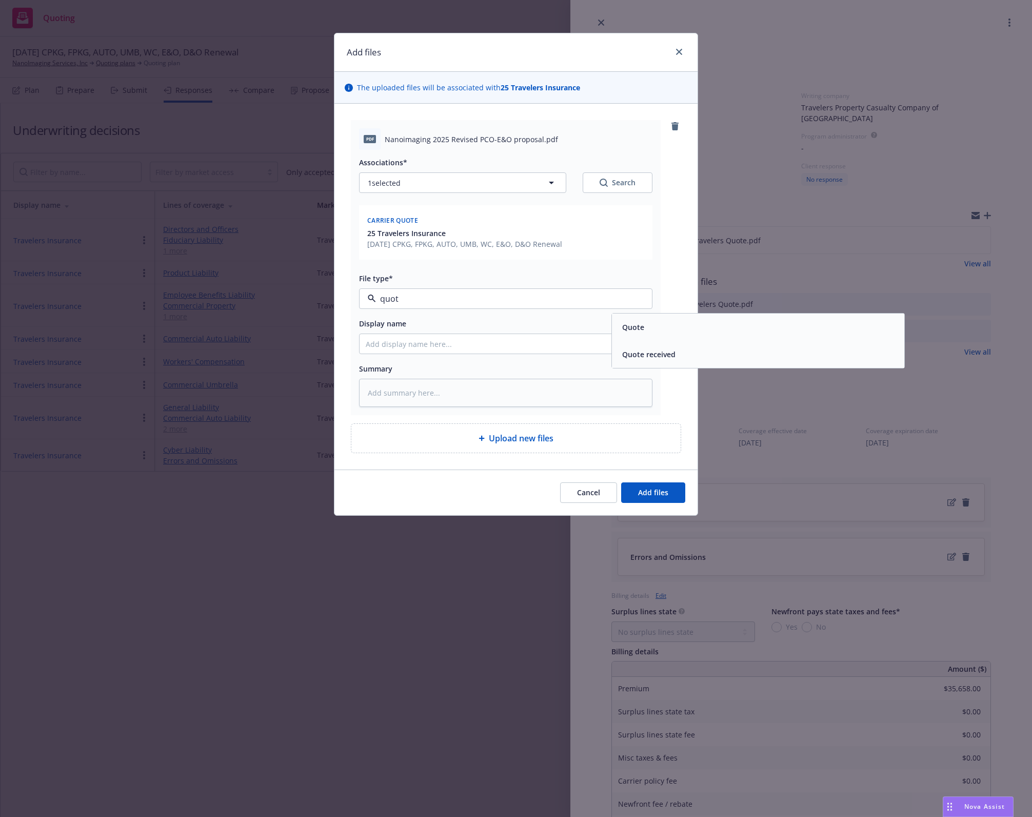
type input "quote"
click at [628, 325] on span "Quote" at bounding box center [633, 327] width 22 height 11
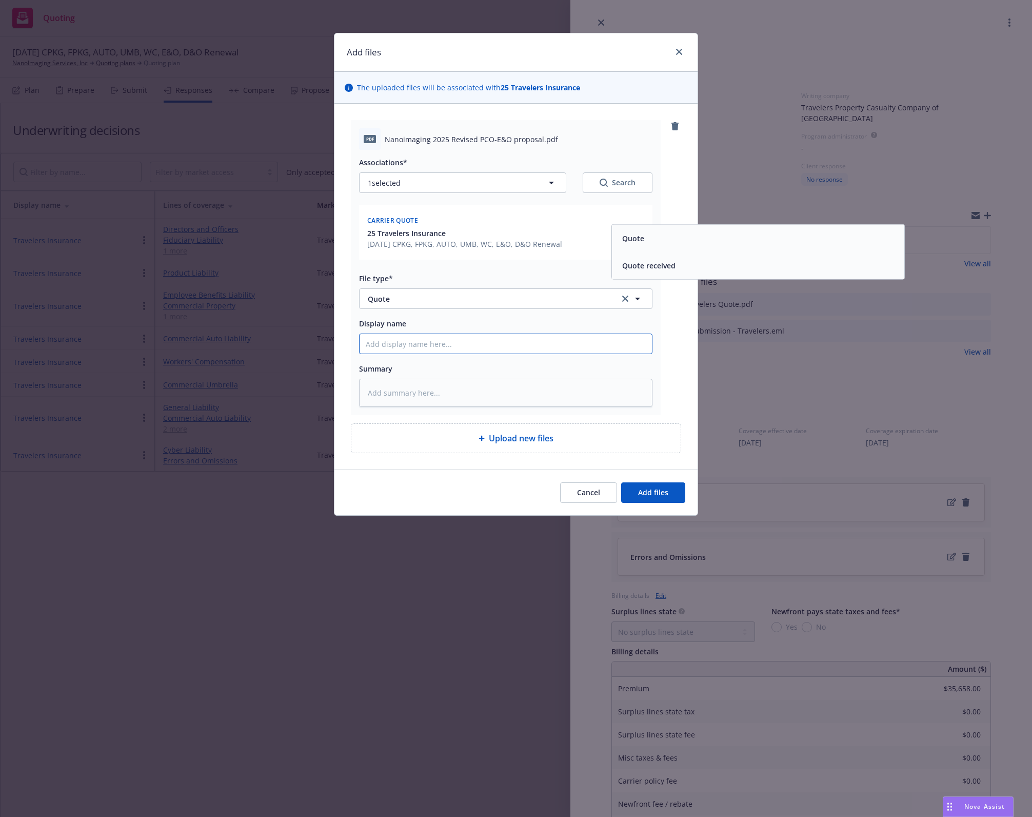
click at [471, 344] on input "Display name" at bounding box center [506, 343] width 292 height 19
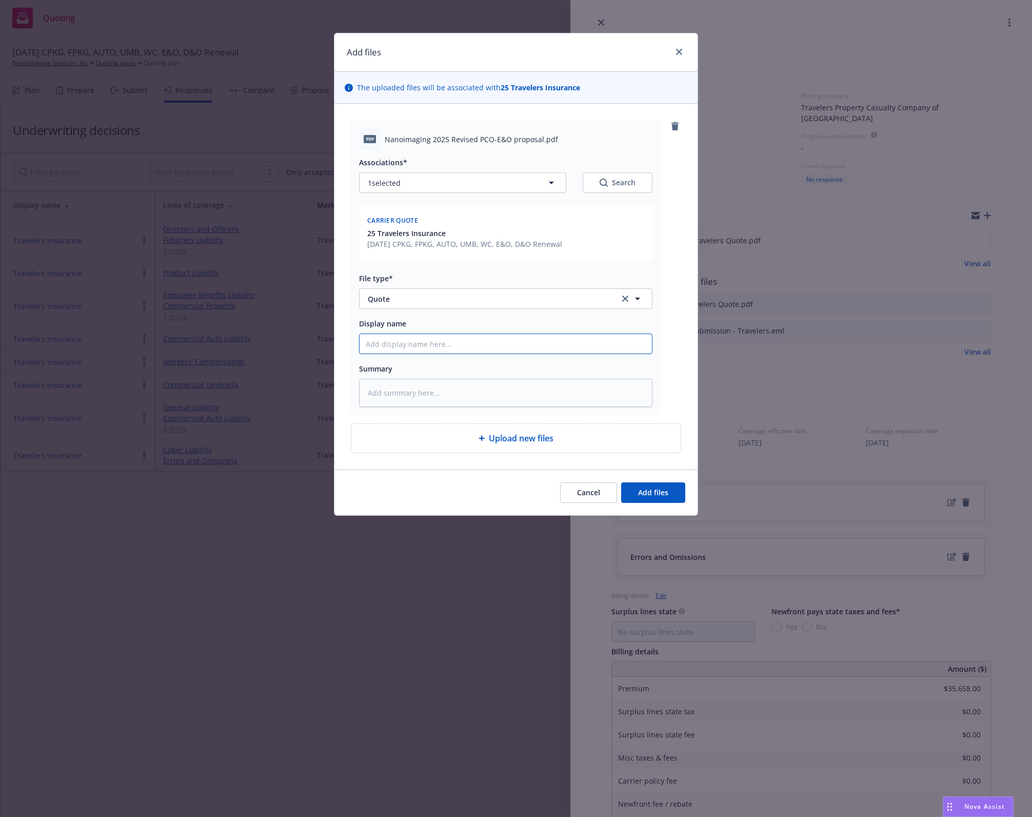
type textarea "x"
type input "R"
type textarea "x"
type input "RE"
type textarea "x"
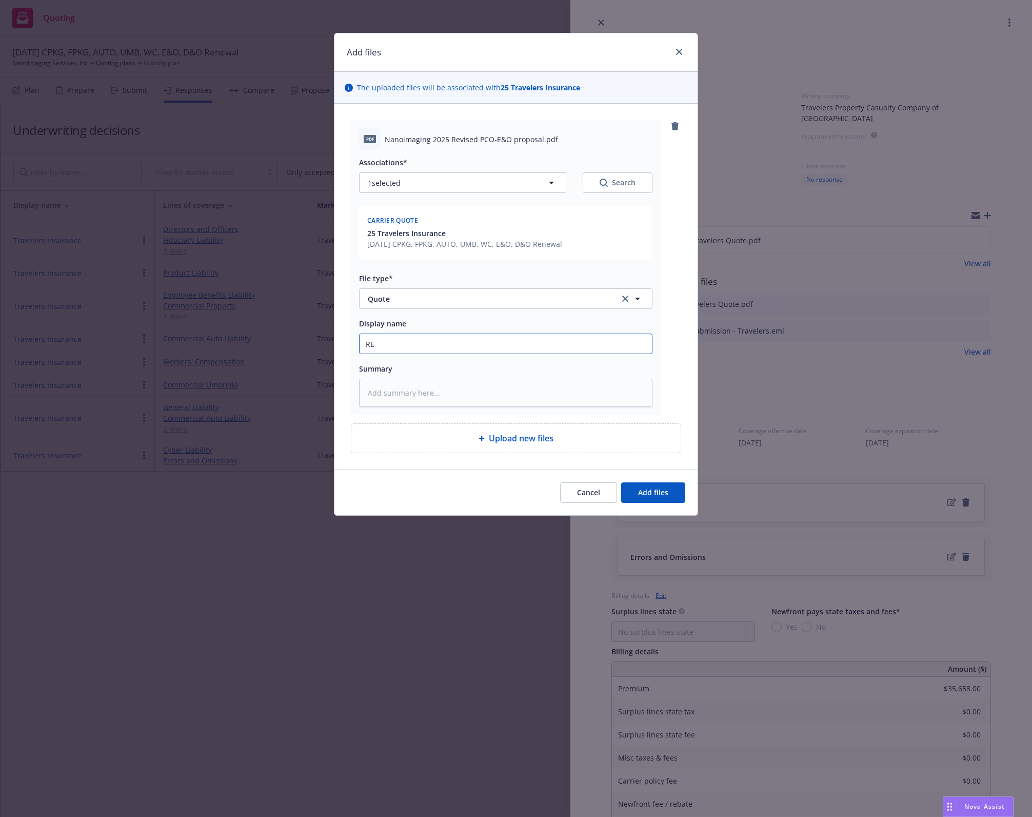
type input "REV"
type textarea "x"
type input "REVI"
type textarea "x"
type input "REVIS"
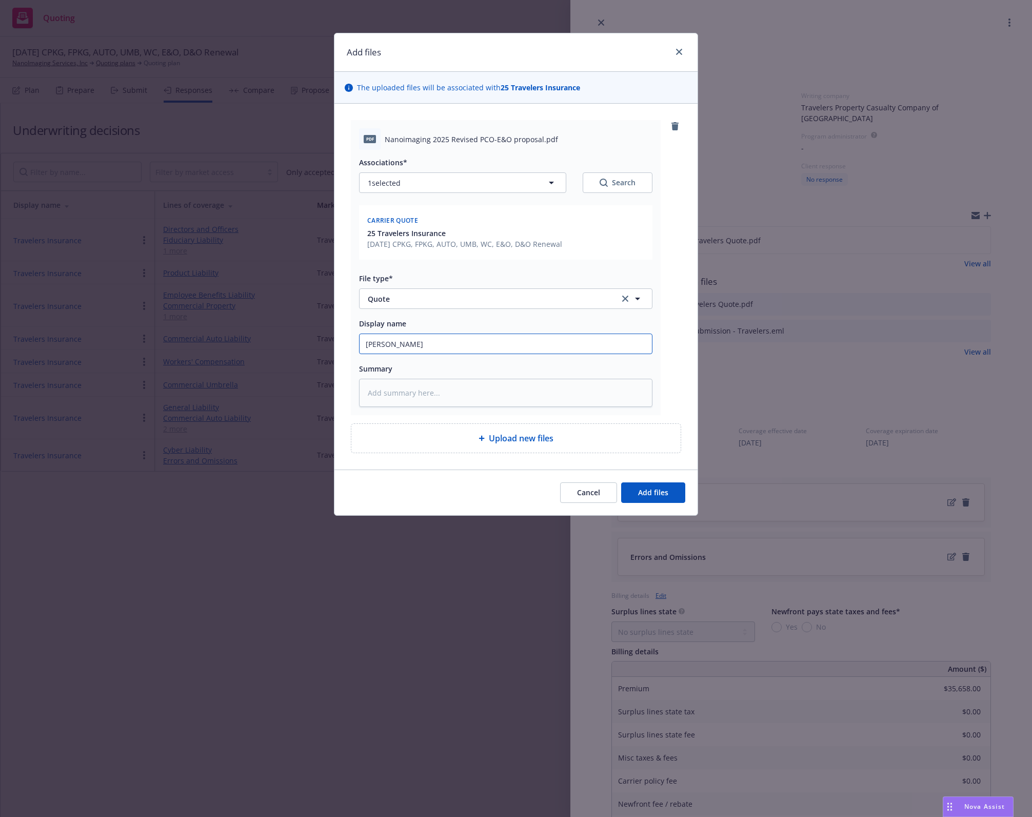
type textarea "x"
type input "REVISE"
type textarea "x"
type input "REVISED"
type textarea "x"
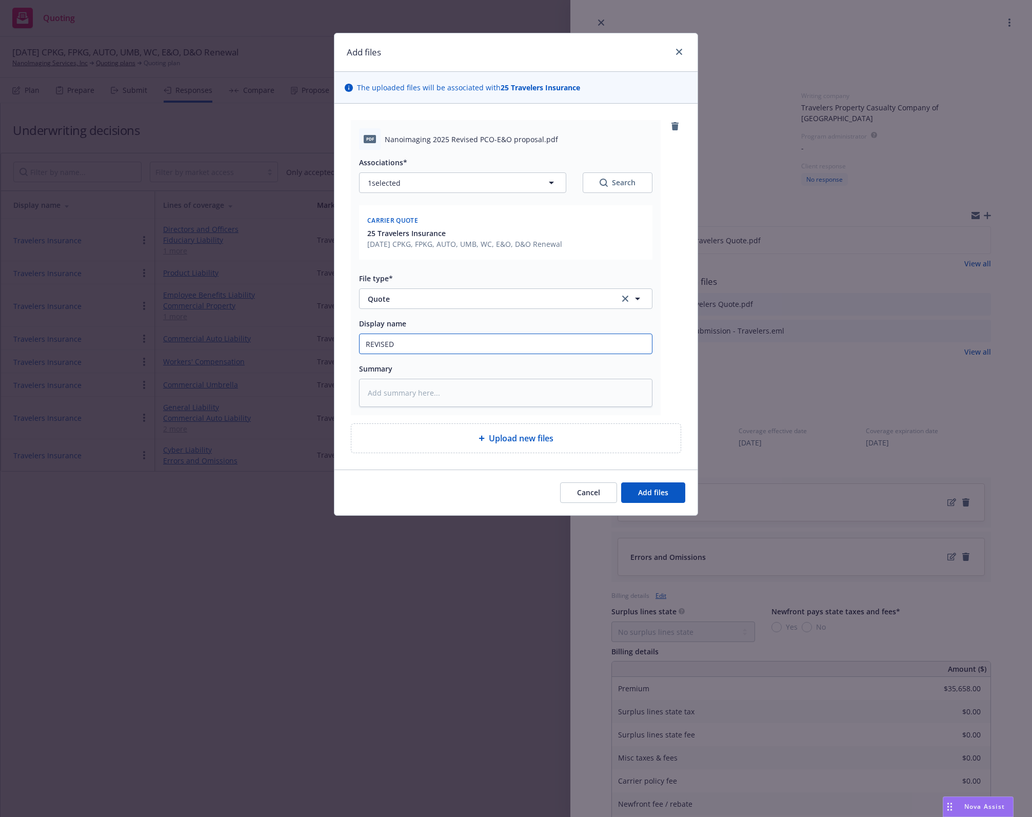
type input "REVISED"
type textarea "x"
type input "REVISED T"
type textarea "x"
type input "REVISED Tr"
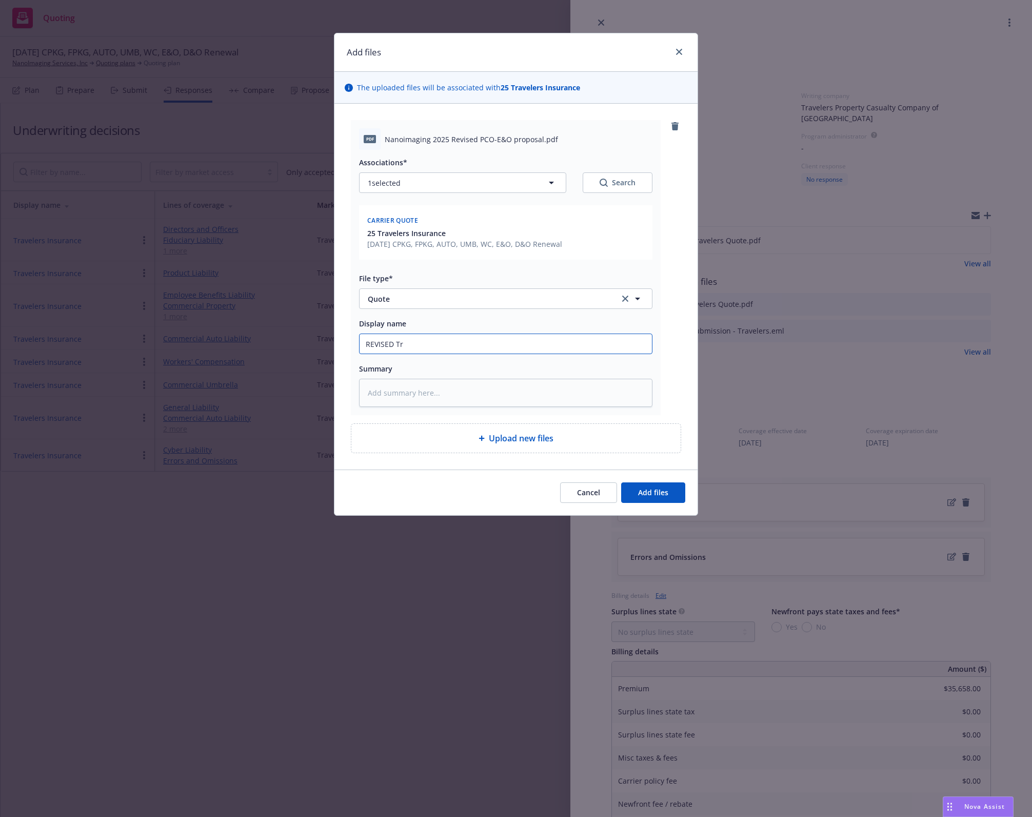
type textarea "x"
type input "REVISED Tra"
type textarea "x"
type input "REVISED Trav"
type textarea "x"
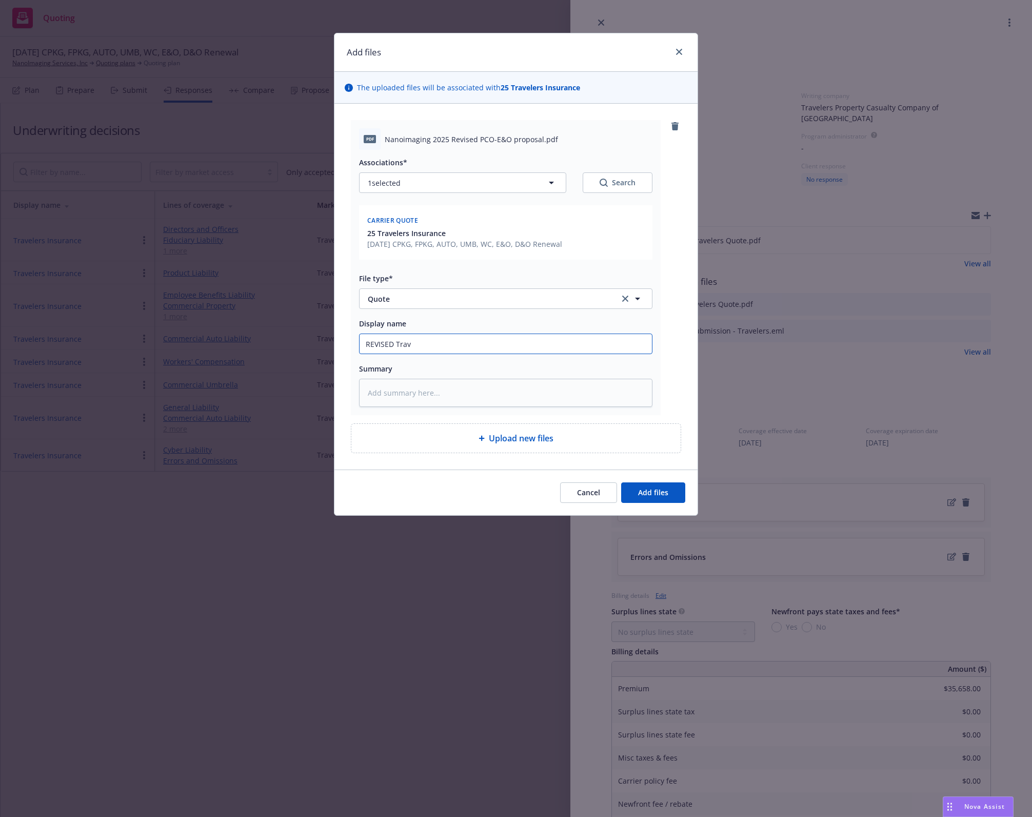
type input "REVISED Trave"
type textarea "x"
type input "REVISED Travel"
type textarea "x"
type input "REVISED Travele"
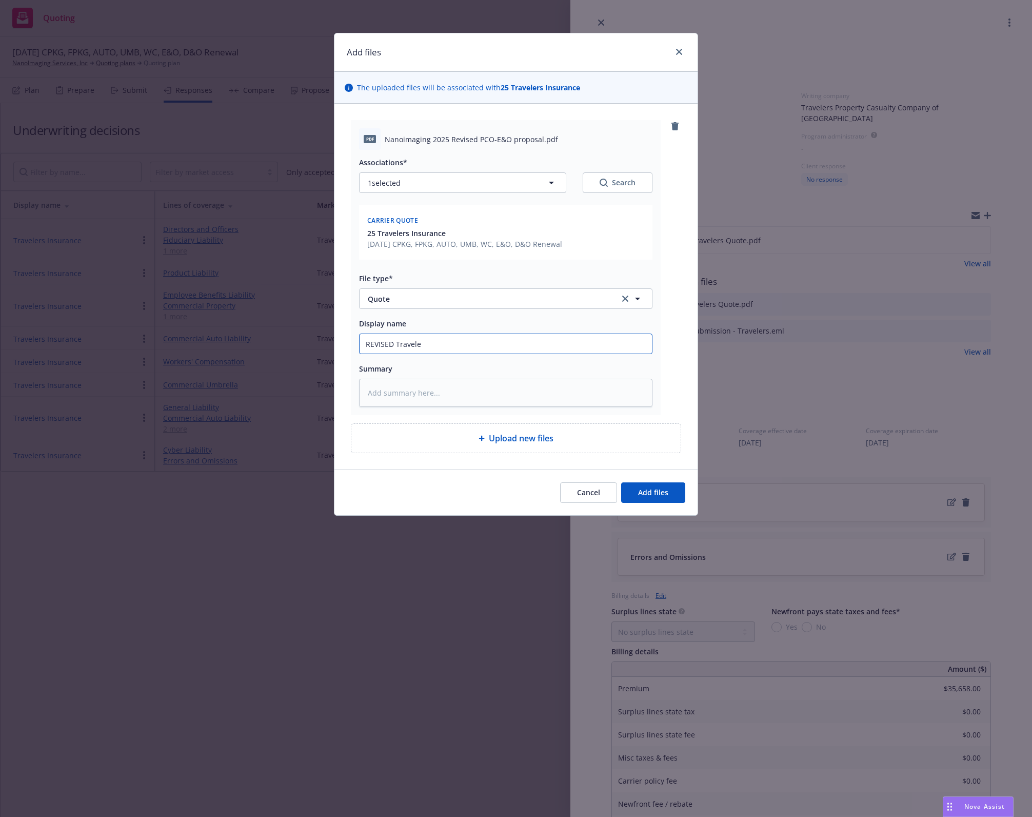
type textarea "x"
type input "REVISED Traveler"
type textarea "x"
type input "REVISED Travelers"
type textarea "x"
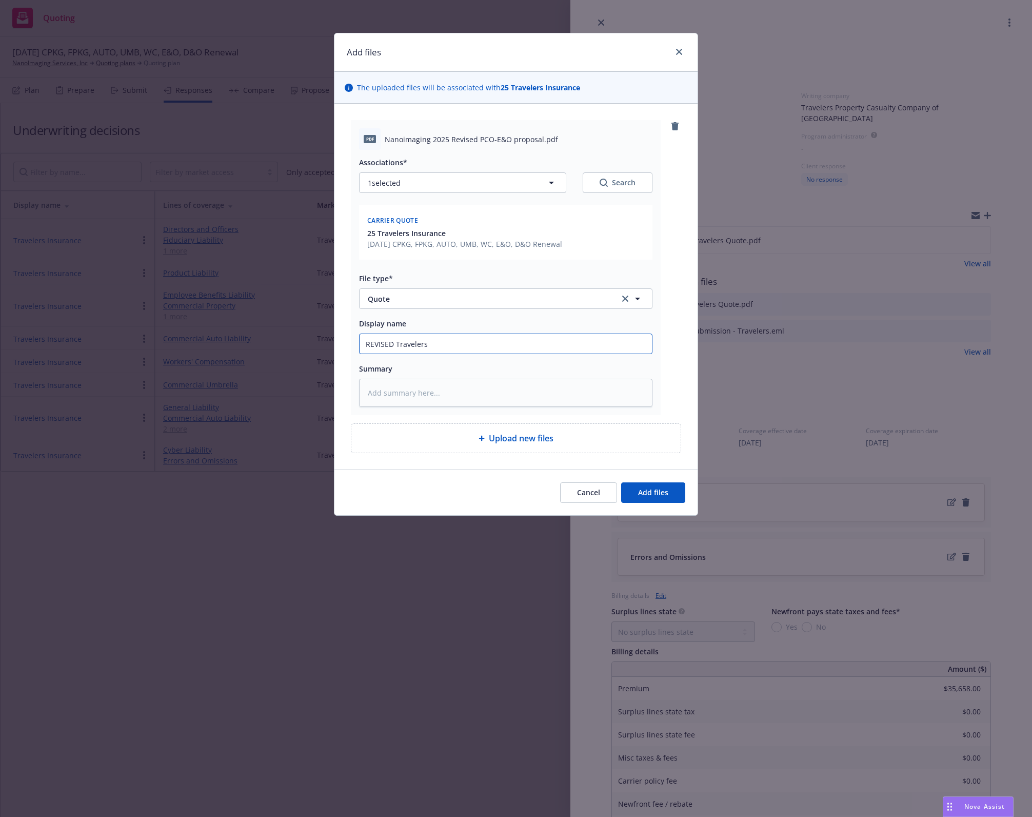
type input "REVISED Travelers Q"
type textarea "x"
type input "REVISED Travelers Qu"
type textarea "x"
type input "REVISED Travelers Quo"
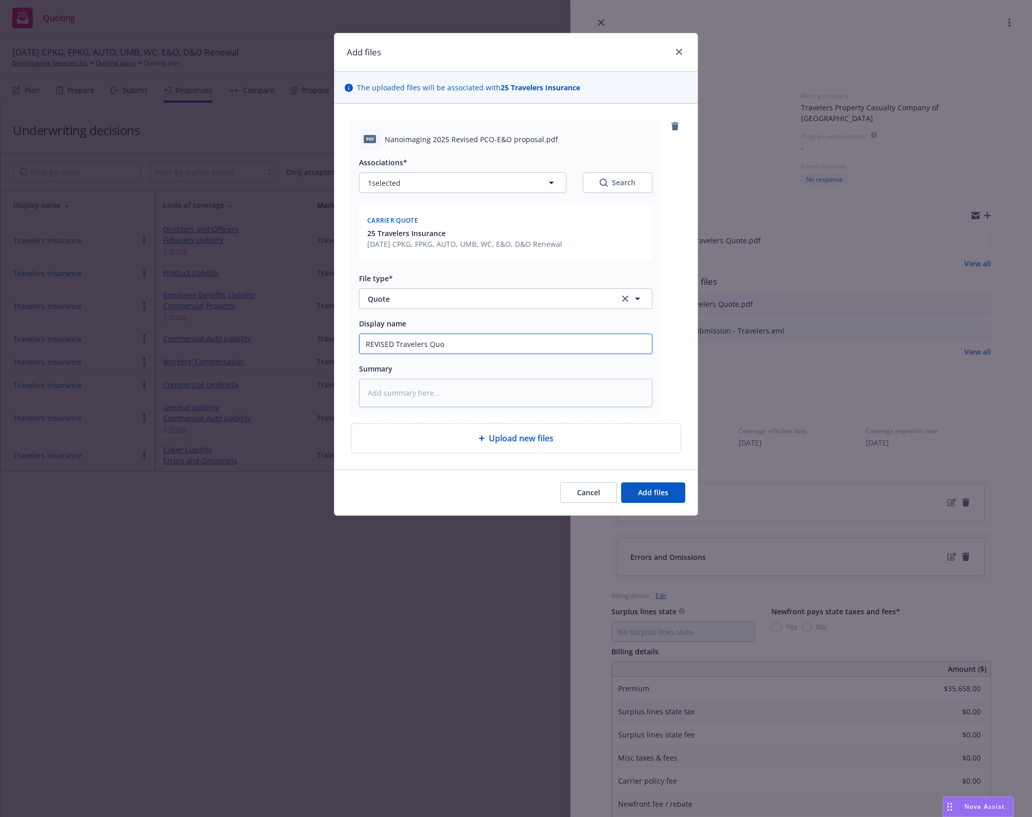
type textarea "x"
type input "REVISED Travelers Quot"
type textarea "x"
type input "REVISED Travelers Quote"
type textarea "x"
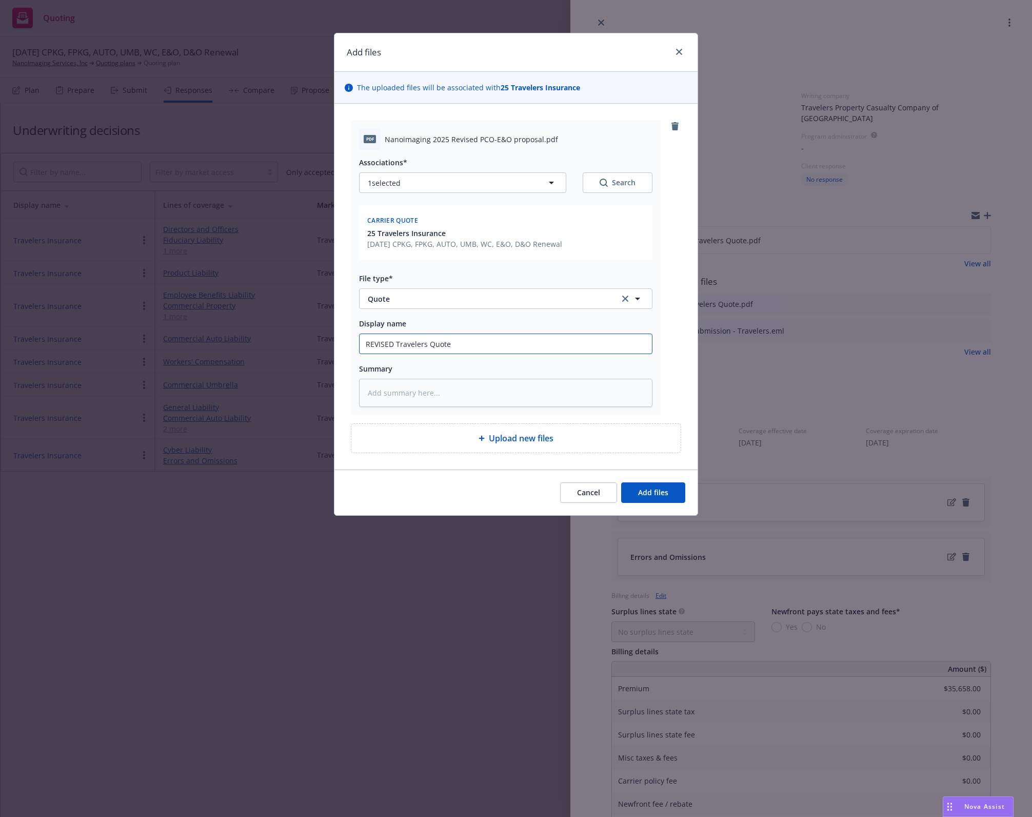
type input "REVISED Travelers Quote"
type textarea "x"
type input "REVISED Travelers Quote ("
type textarea "x"
type input "REVISED Travelers Quote (I"
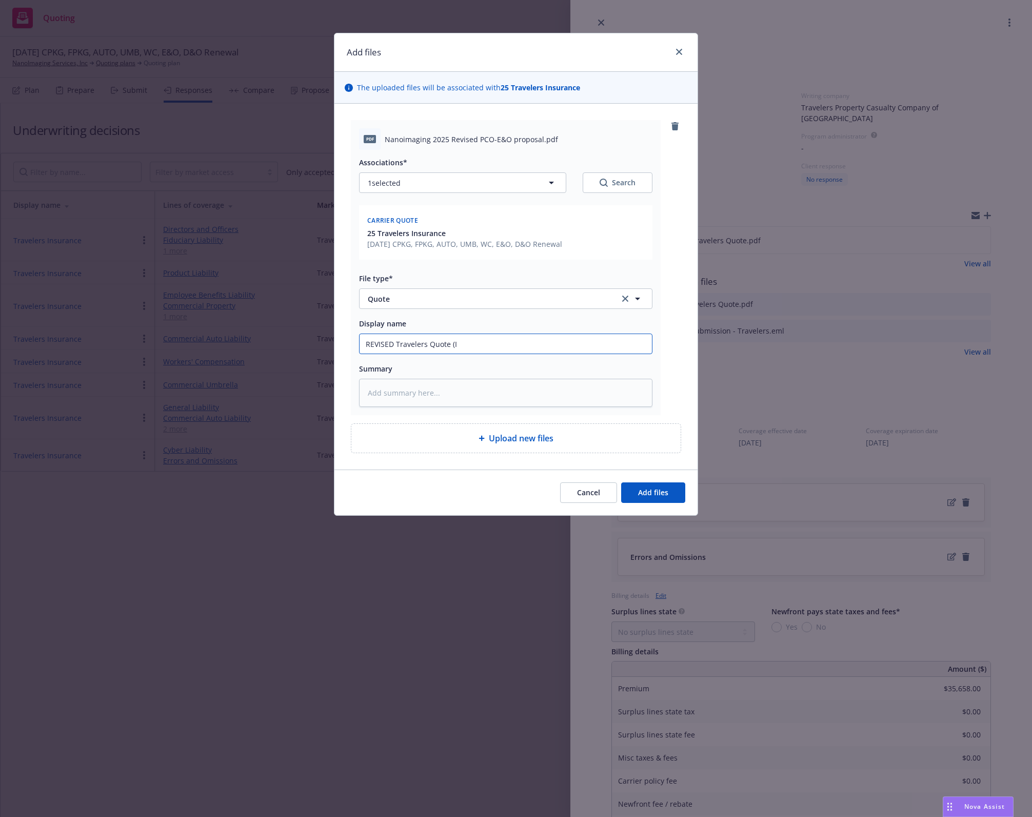
type textarea "x"
type input "REVISED Travelers Quote (In"
type textarea "x"
type input "REVISED Travelers Quote (Inc"
type textarea "x"
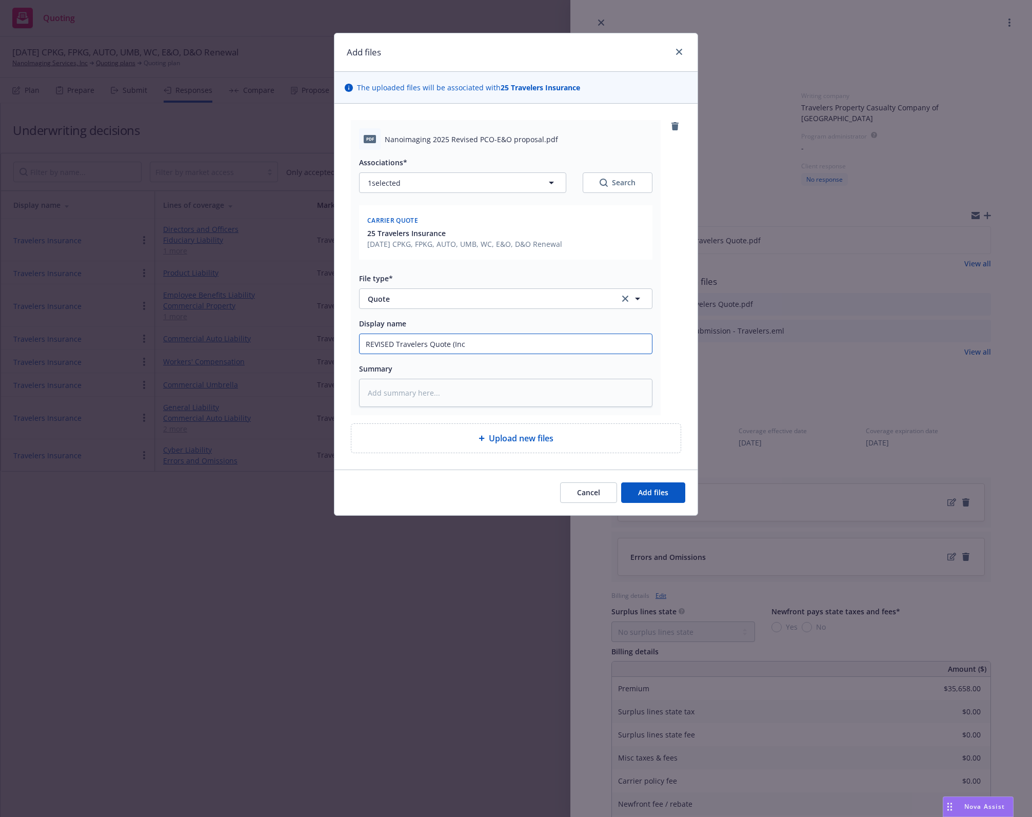
type input "REVISED Travelers Quote (Incl"
type textarea "x"
type input "REVISED Travelers Quote (Inclu"
type textarea "x"
type input "REVISED Travelers Quote (Includ"
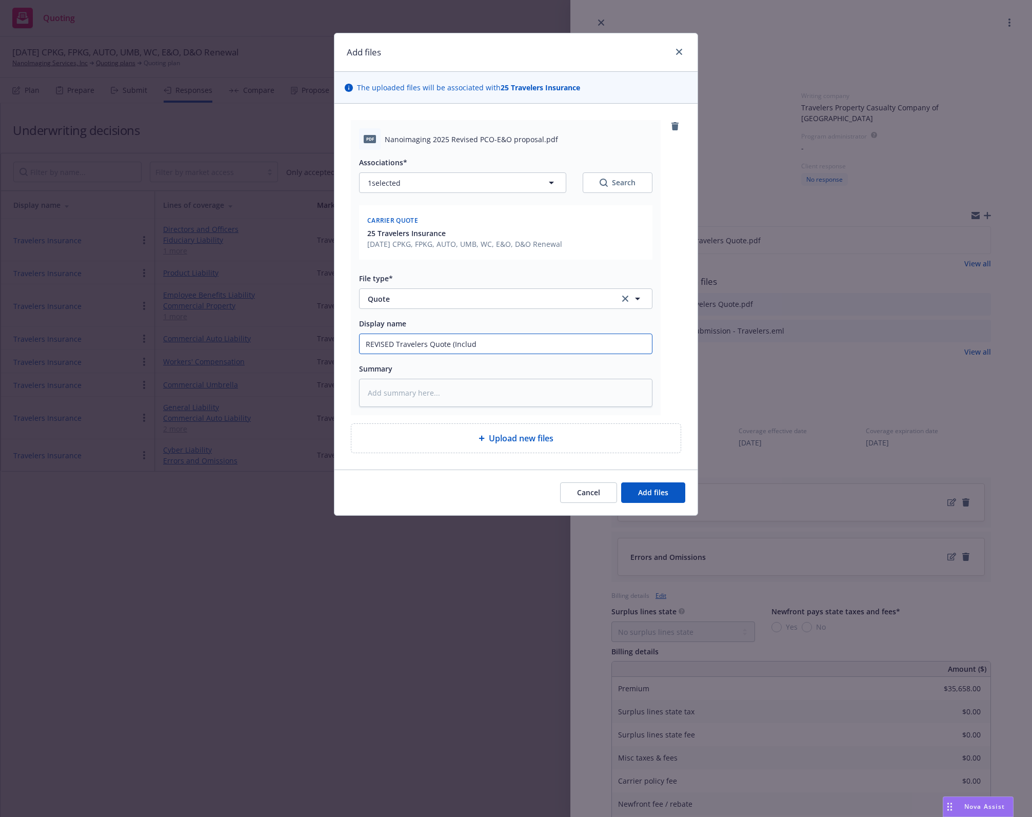
type textarea "x"
type input "REVISED Travelers Quote (Include"
type textarea "x"
type input "REVISED Travelers Quote (Includes"
type textarea "x"
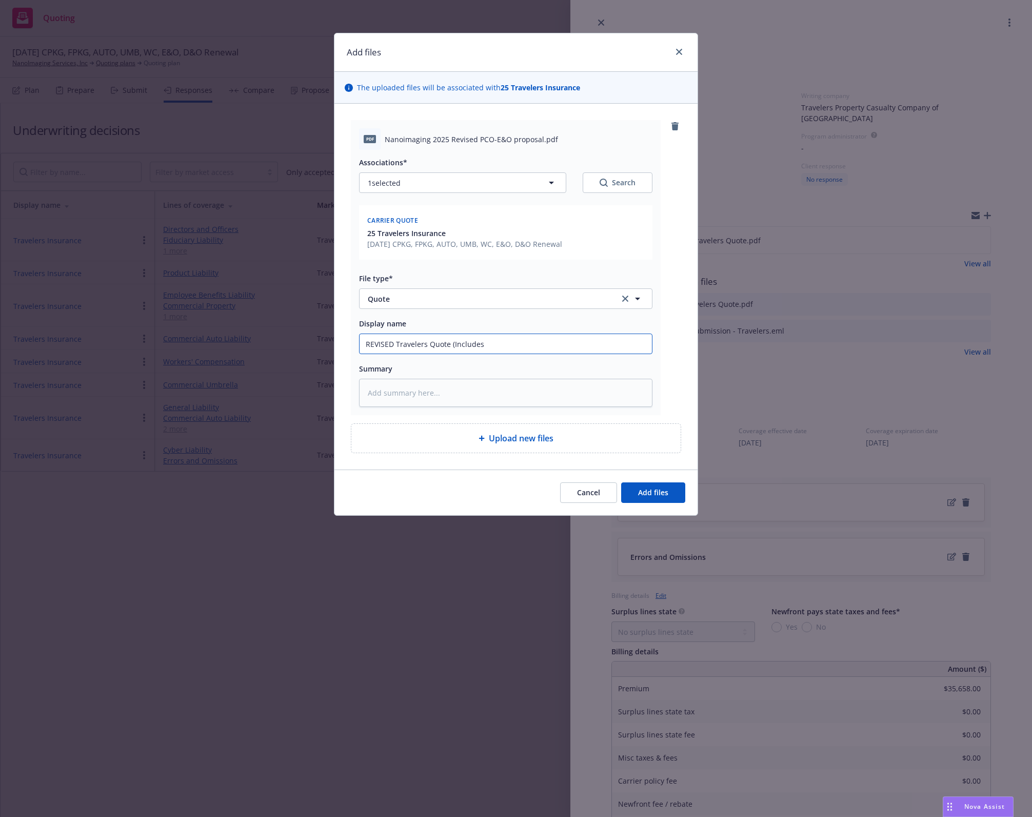
type input "REVISED Travelers Quote (Includes"
type textarea "x"
type input "REVISED Travelers Quote (Includes C"
type textarea "x"
type input "REVISED Travelers Quote (Includes Cy"
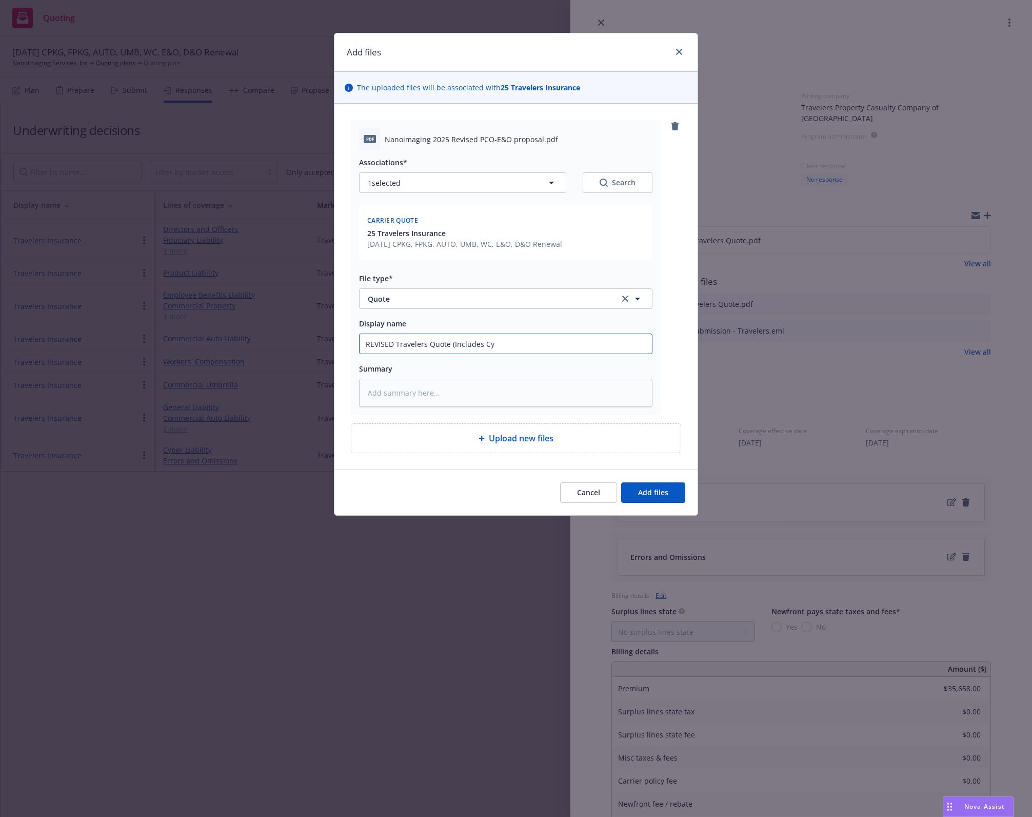
type textarea "x"
type input "REVISED Travelers Quote (Includes Cyb"
type textarea "x"
type input "REVISED Travelers Quote (Includes Cybe"
type textarea "x"
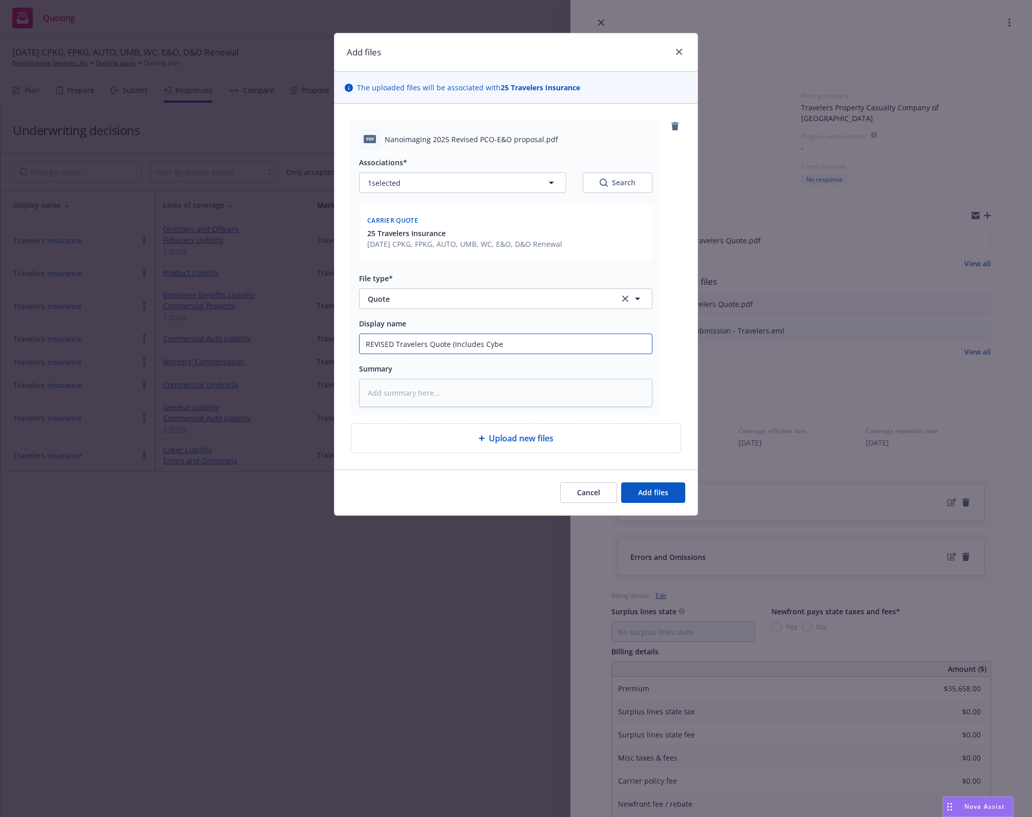
type input "REVISED Travelers Quote (Includes Cyber"
type textarea "x"
type input "REVISED Travelers Quote (Includes Cyber"
type textarea "x"
type input "REVISED Travelers Quote (Includes Cyber &"
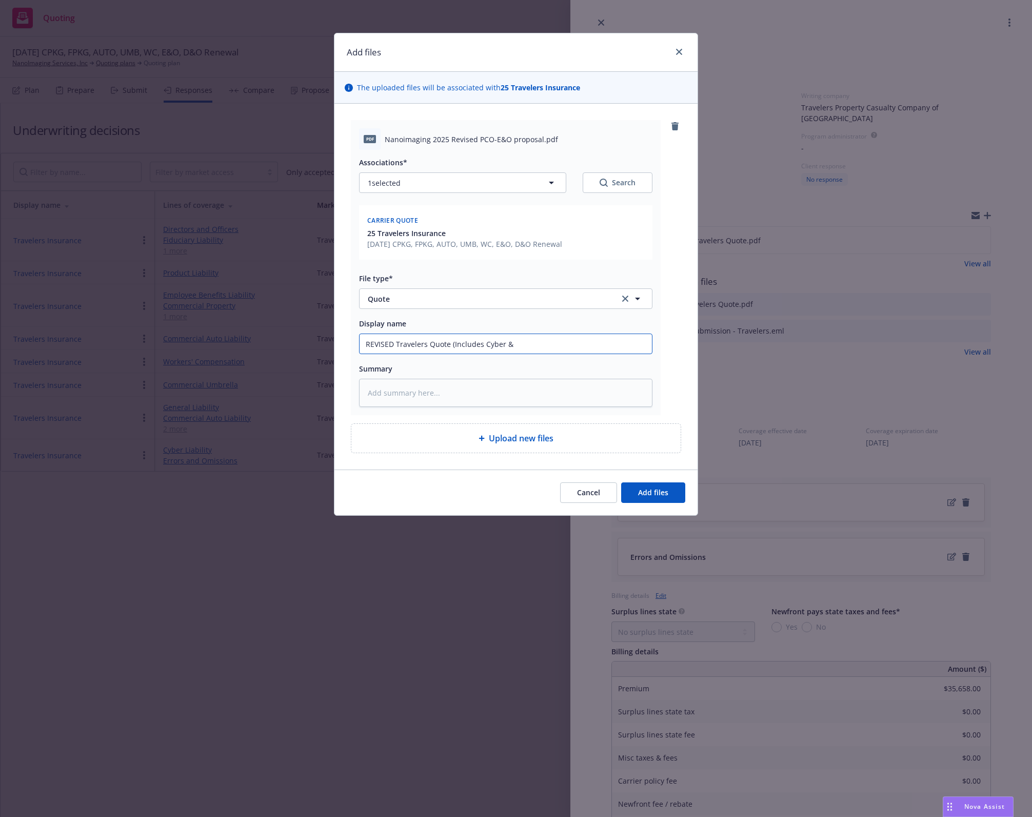
type textarea "x"
type input "REVISED Travelers Quote (Includes Cyber &"
type textarea "x"
type input "REVISED Travelers Quote (Includes Cyber & P"
type textarea "x"
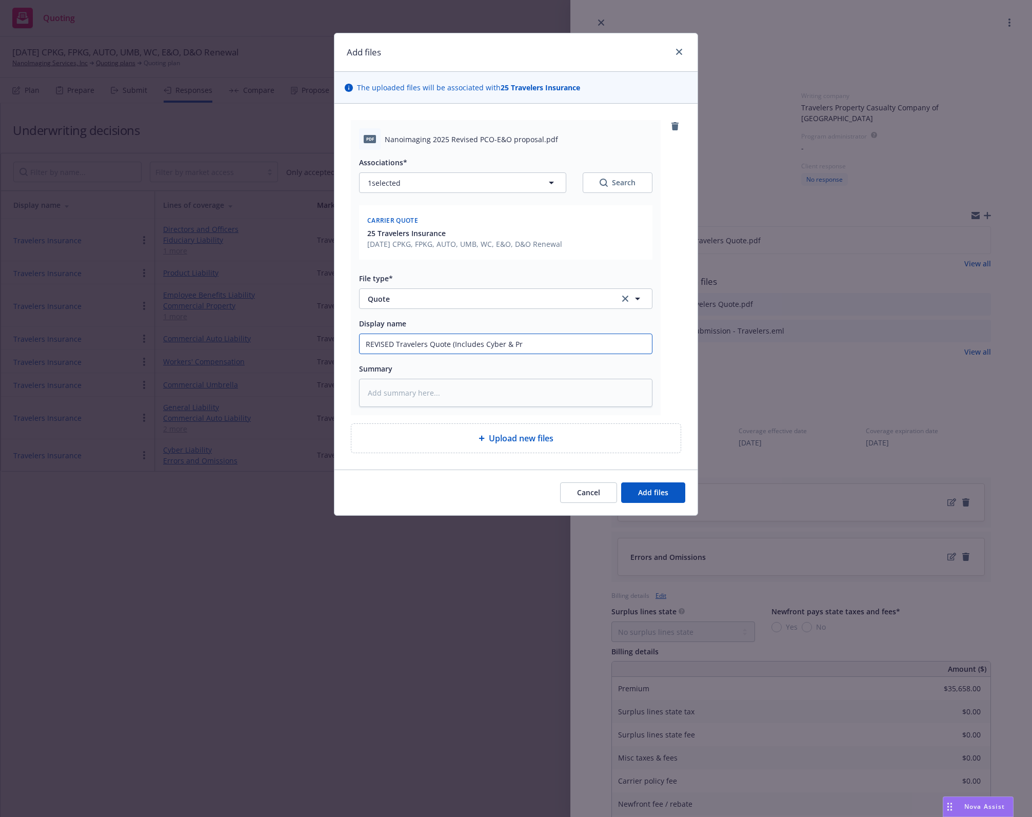
type input "REVISED Travelers Quote (Includes Cyber & Pro"
type textarea "x"
type input "REVISED Travelers Quote (Includes Cyber & Prod"
type textarea "x"
type input "REVISED Travelers Quote (Includes Cyber & Produ"
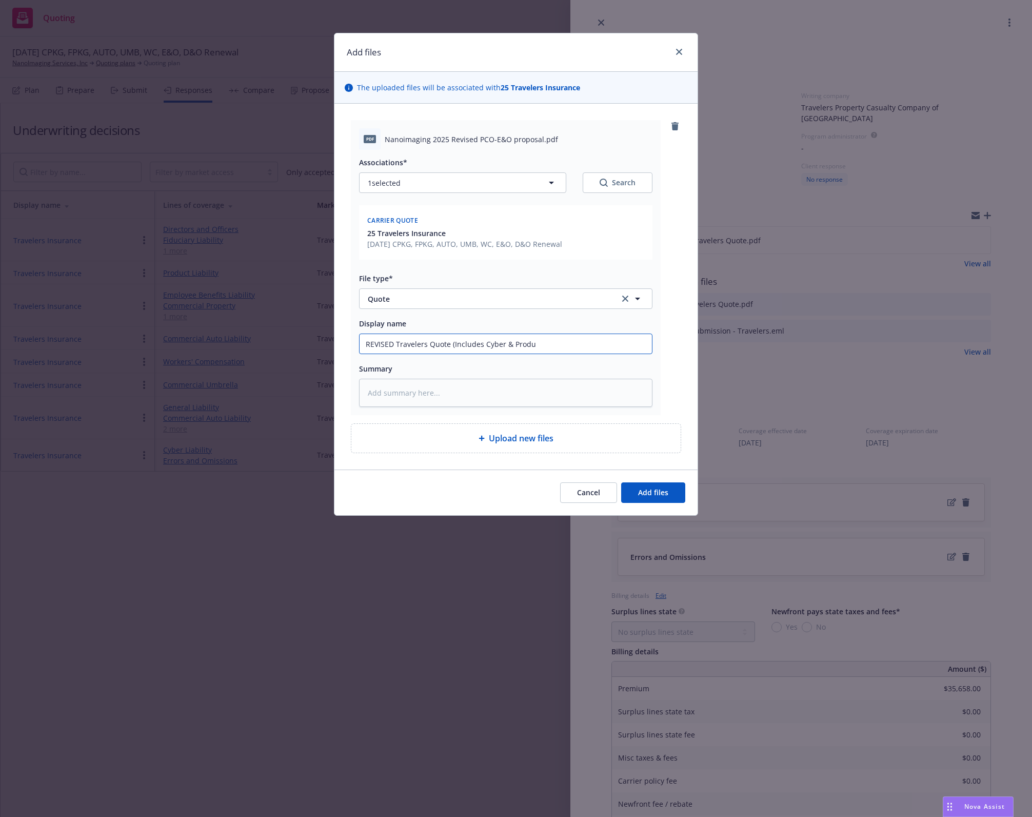
type textarea "x"
type input "REVISED Travelers Quote (Includes Cyber & Produc"
type textarea "x"
type input "REVISED Travelers Quote (Includes Cyber & Producs"
type textarea "x"
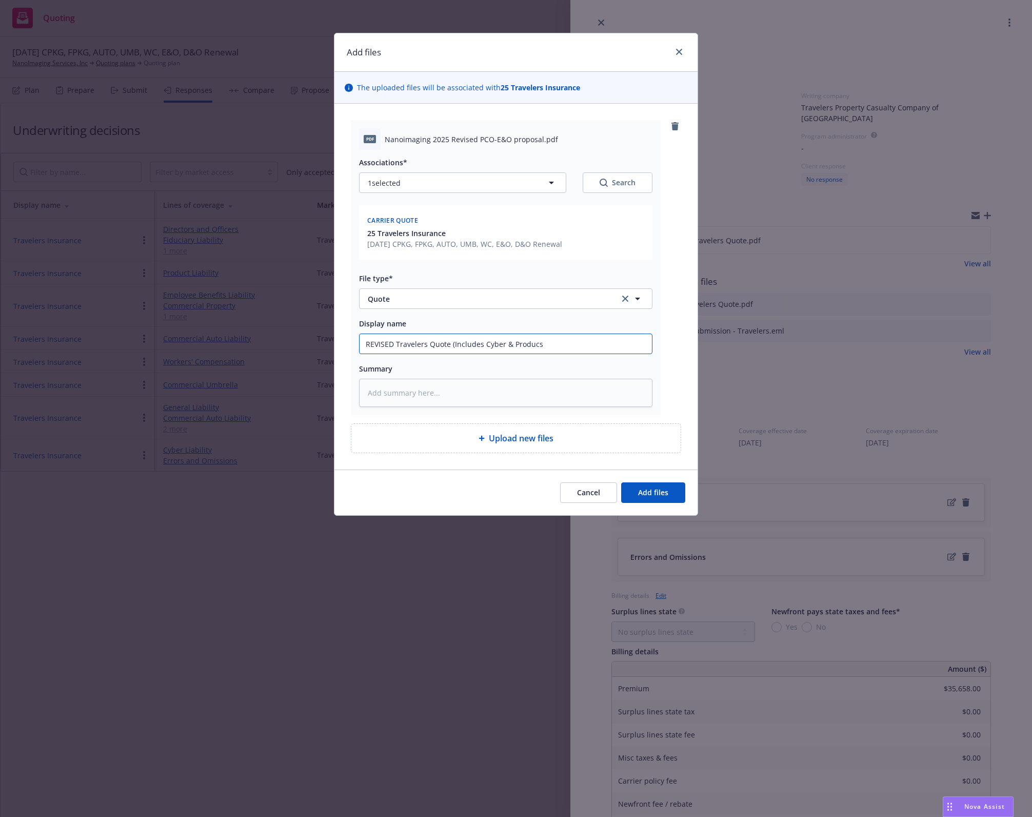
type input "REVISED Travelers Quote (Includes Cyber & Produc"
type textarea "x"
type input "REVISED Travelers Quote (Includes Cyber & Producr"
type textarea "x"
type input "REVISED Travelers Quote (Includes Cyber & Producrs"
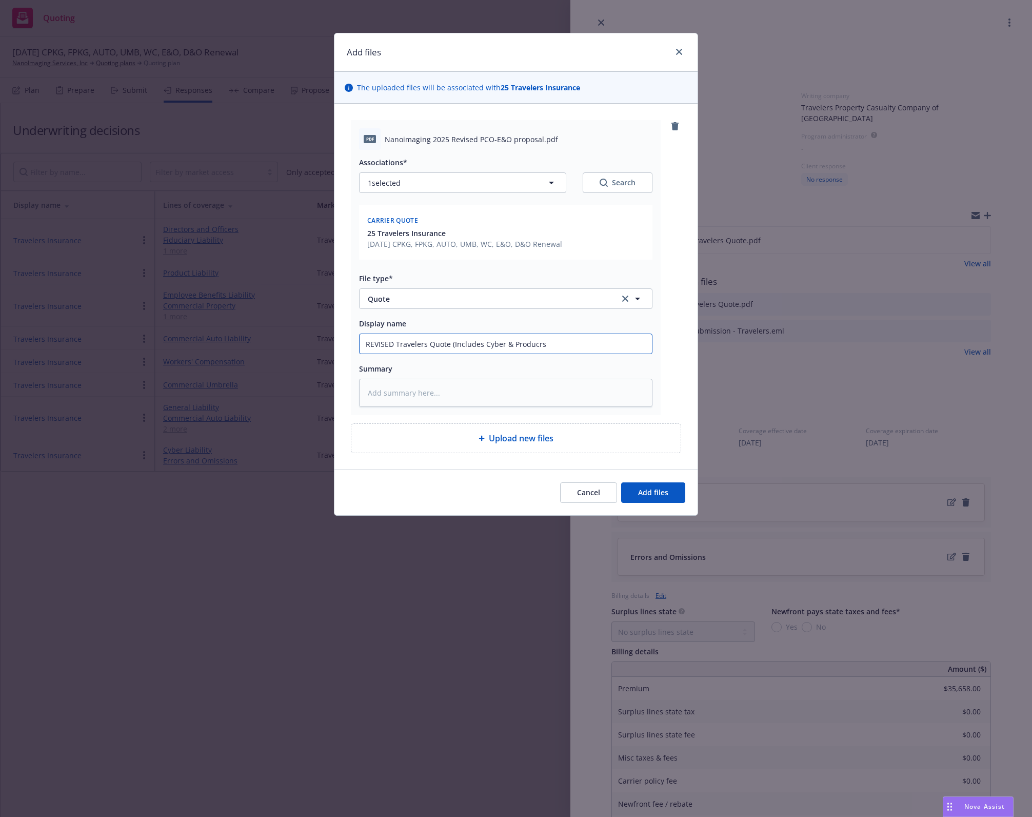
type textarea "x"
type input "REVISED Travelers Quote (Includes Cyber & Producr"
type textarea "x"
type input "REVISED Travelers Quote (Includes Cyber & Produc"
type textarea "x"
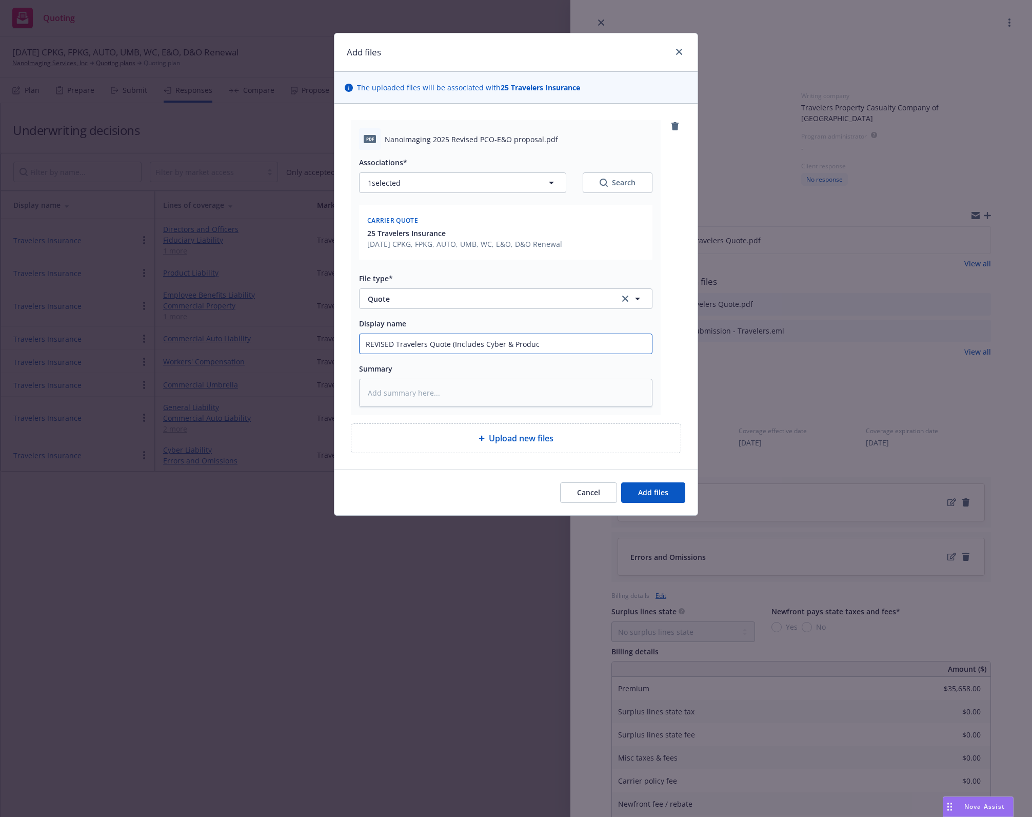
type input "REVISED Travelers Quote (Includes Cyber & Product"
type textarea "x"
type input "REVISED Travelers Quote (Includes Cyber & Products"
type textarea "x"
type input "REVISED Travelers Quote (Includes Cyber & Products"
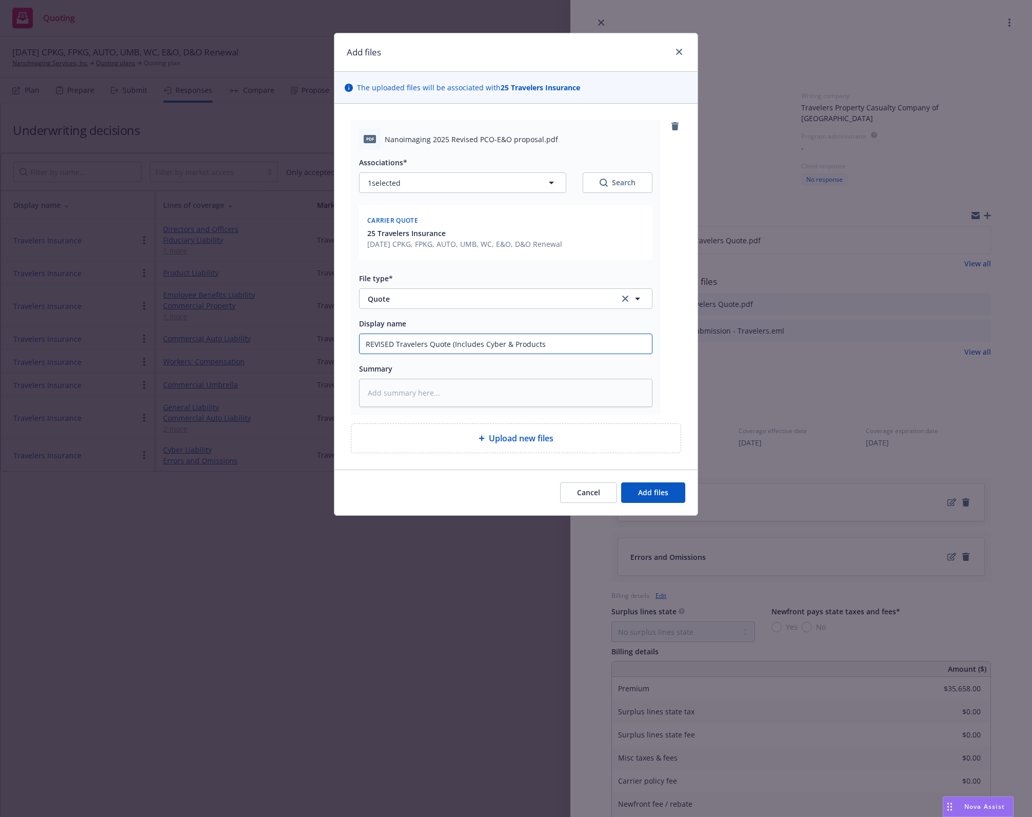
type textarea "x"
type input "REVISED Travelers Quote (Includes Cyber & Products -"
type textarea "x"
type input "REVISED Travelers Quote (Includes Cyber & Products -"
type textarea "x"
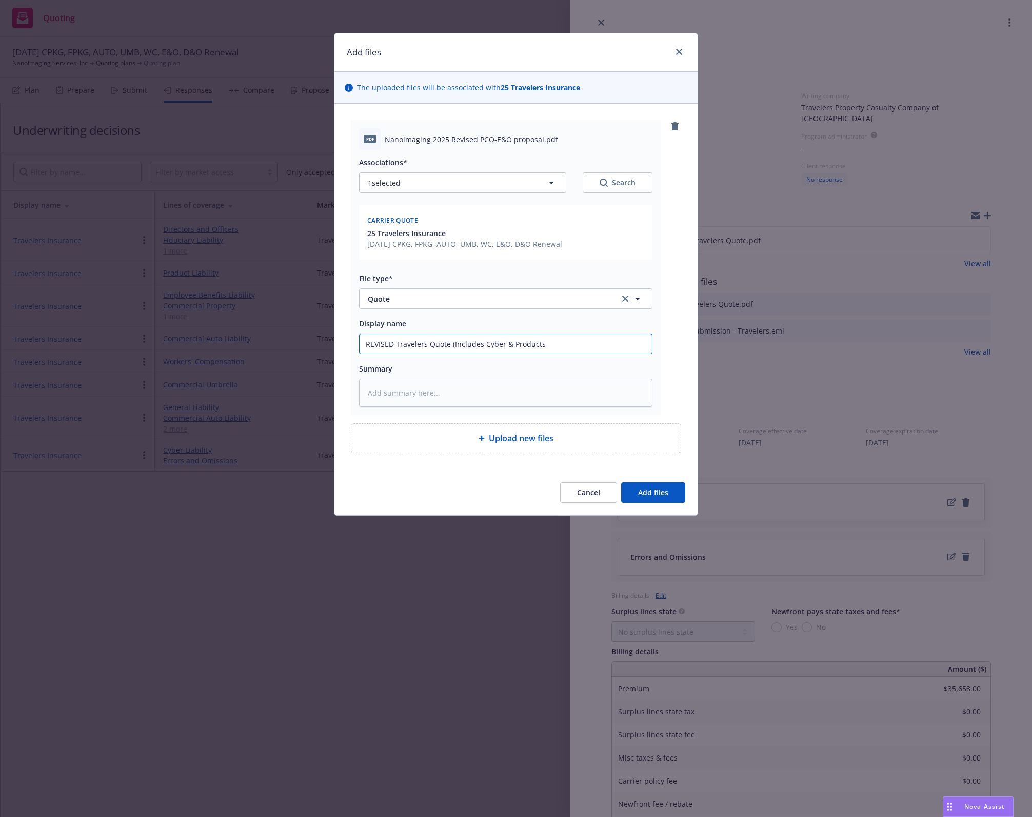
type input "REVISED Travelers Quote (Includes Cyber & Products - s"
type textarea "x"
type input "REVISED Travelers Quote (Includes Cyber & Products - se"
click at [645, 486] on button "Add files" at bounding box center [653, 492] width 64 height 21
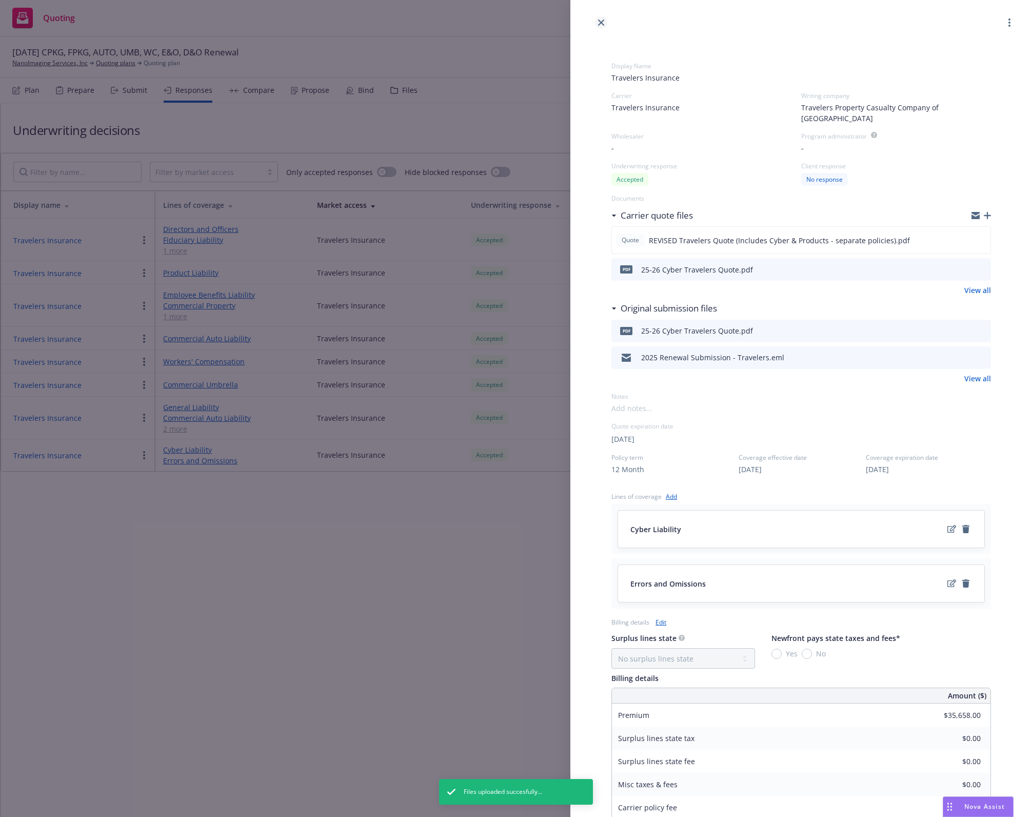
click at [600, 23] on icon "close" at bounding box center [601, 22] width 6 height 6
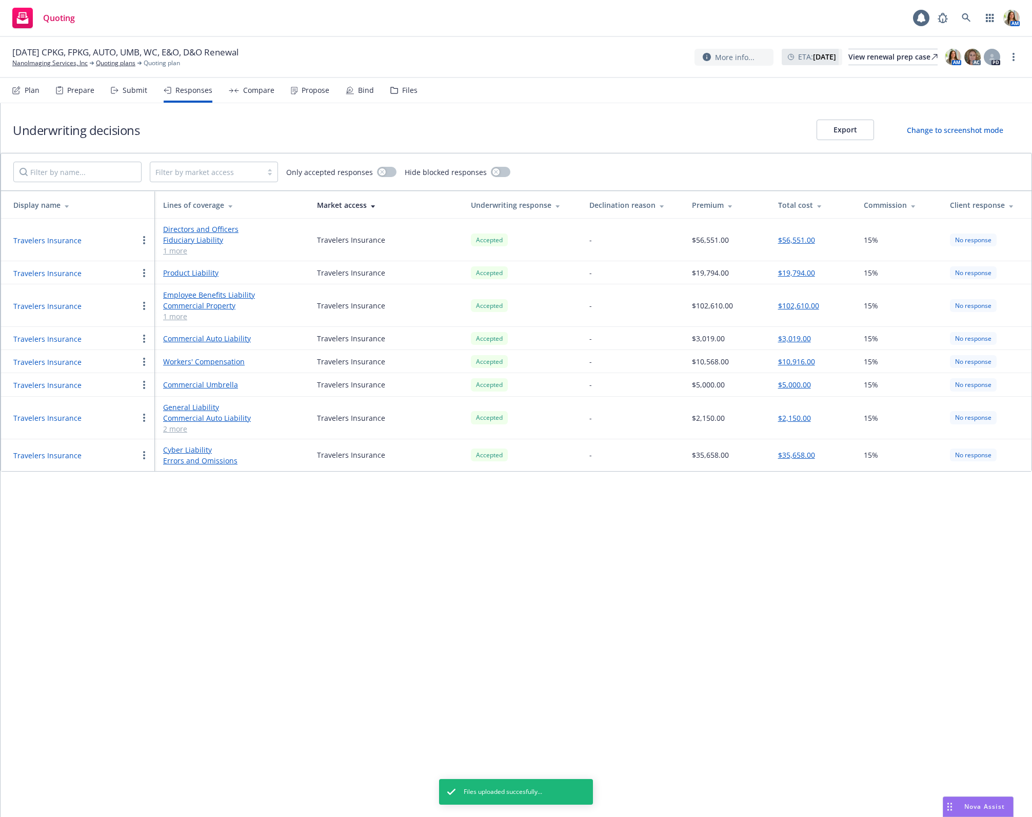
click at [243, 88] on div "Compare" at bounding box center [258, 90] width 31 height 8
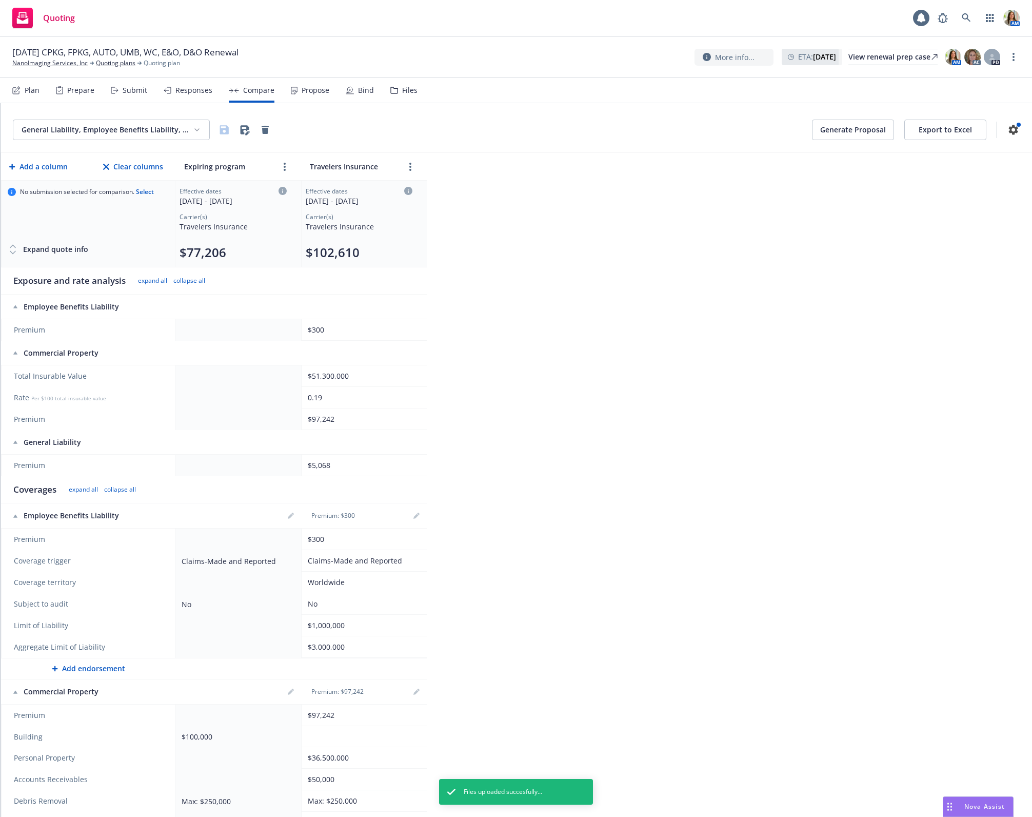
click at [306, 93] on div "Propose" at bounding box center [316, 90] width 28 height 8
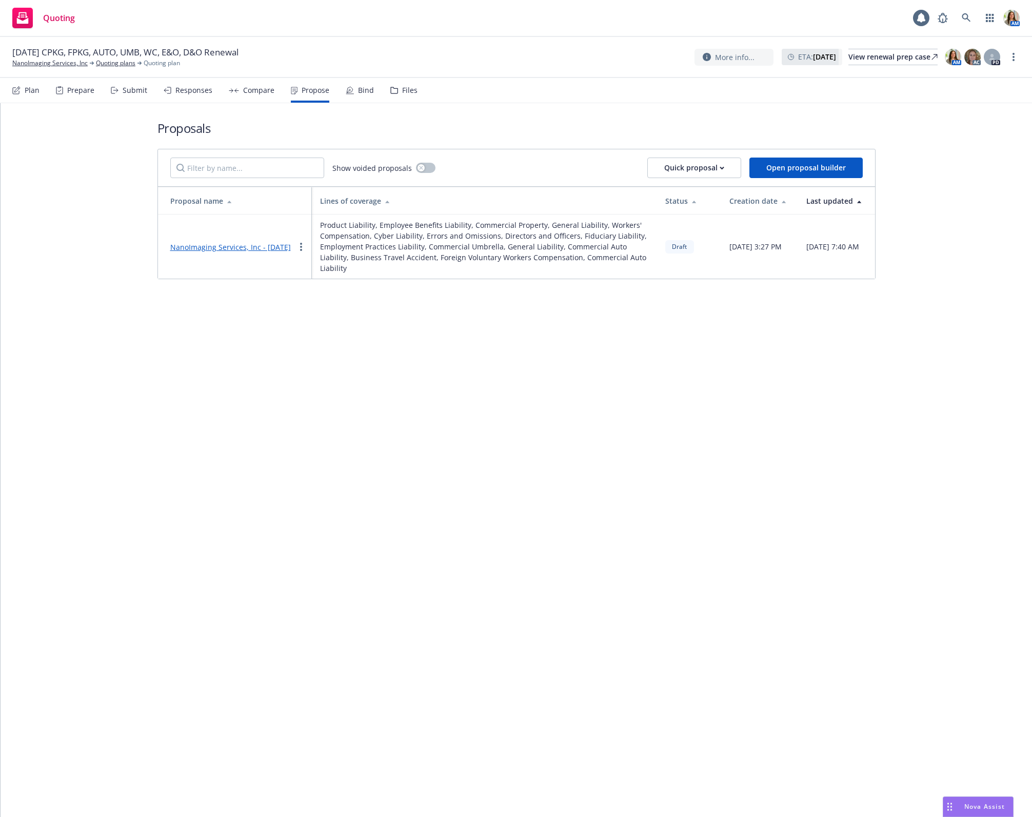
click at [291, 248] on div "NanoImaging Services, Inc - [DATE]" at bounding box center [230, 247] width 121 height 12
click at [302, 250] on link "more" at bounding box center [301, 247] width 12 height 12
click at [330, 371] on span "Copy logging email" at bounding box center [340, 374] width 90 height 10
click at [176, 242] on link "NanoImaging Services, Inc - [DATE]" at bounding box center [230, 247] width 121 height 10
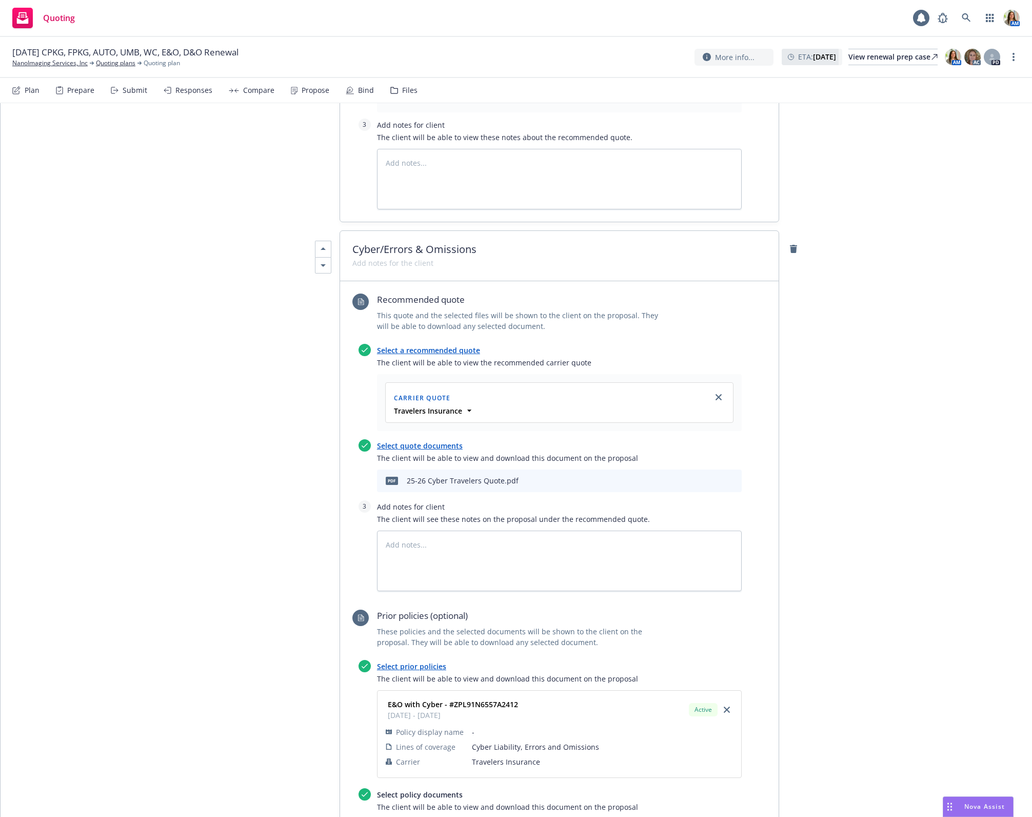
scroll to position [4280, 0]
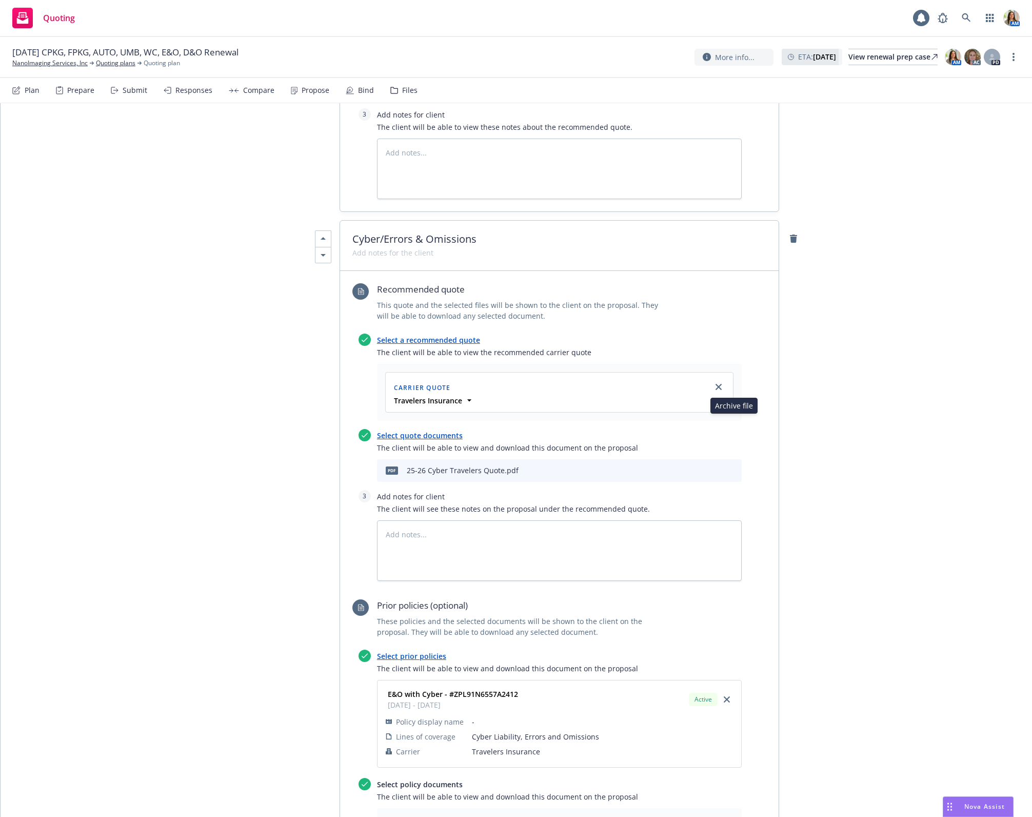
click at [733, 465] on icon "archive file" at bounding box center [732, 469] width 7 height 8
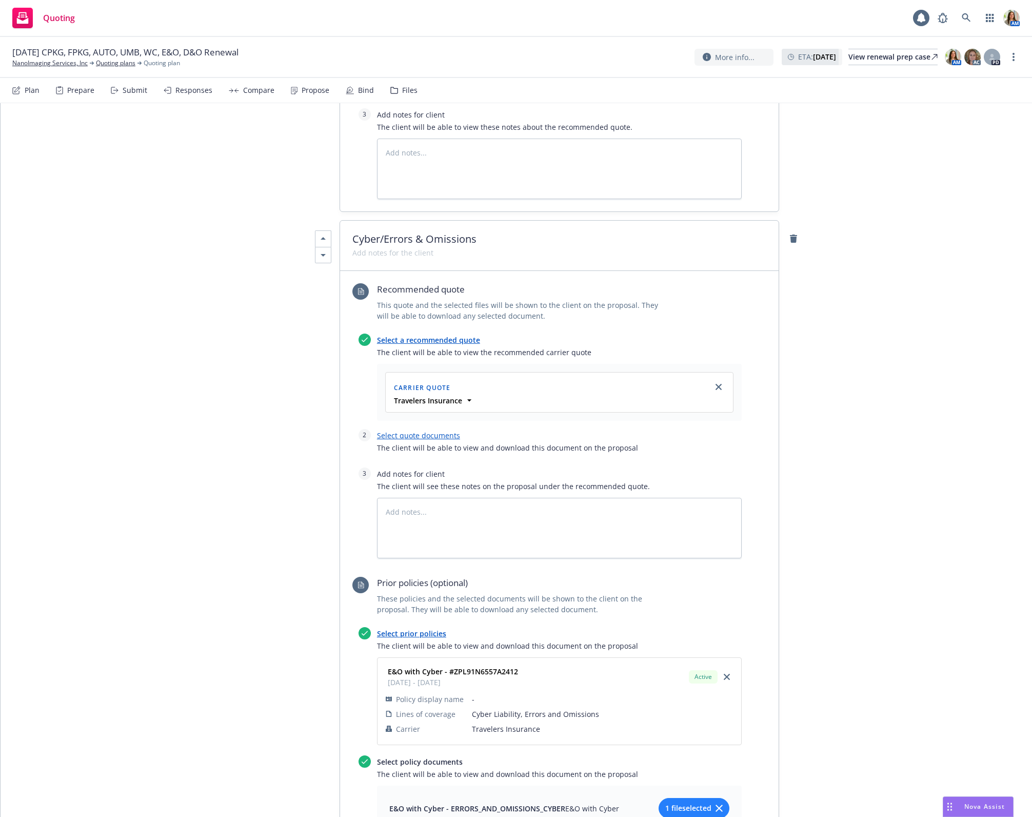
click at [407, 430] on link "Select quote documents" at bounding box center [418, 435] width 83 height 10
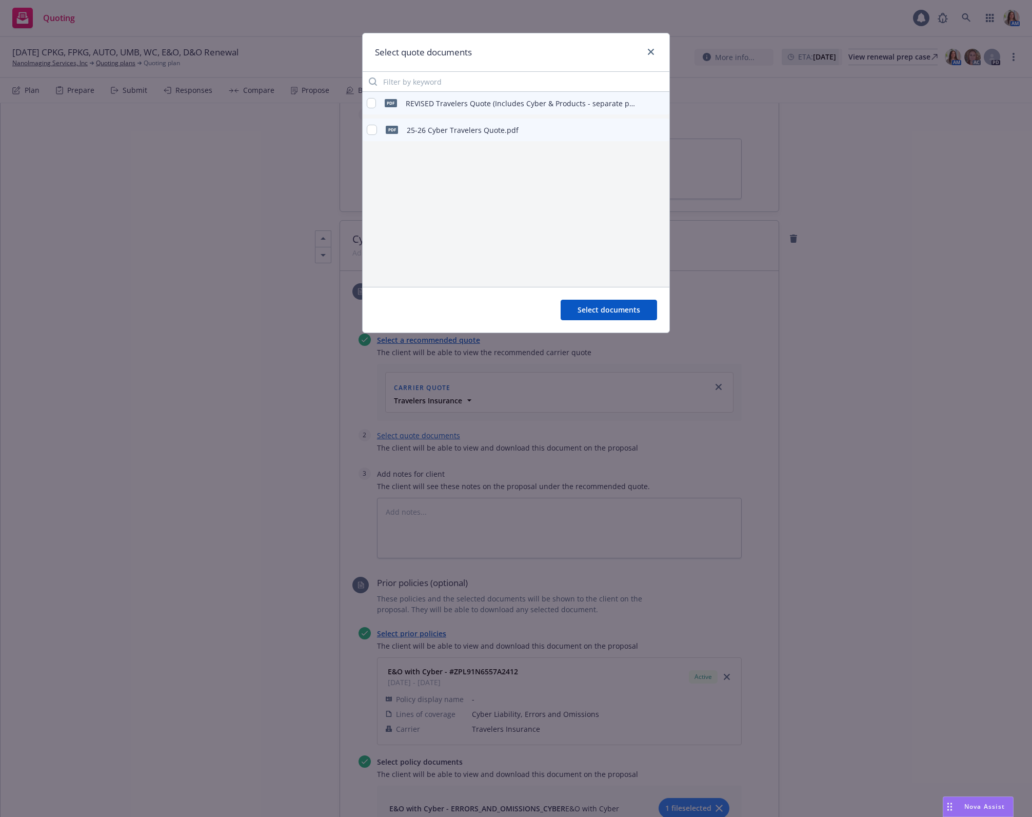
click at [368, 96] on div "pdf REVISED Travelers Quote (Includes Cyber & Products - separate policies).pdf" at bounding box center [501, 103] width 269 height 22
click at [378, 106] on div "pdf REVISED Travelers Quote (Includes Cyber & Products - separate policies).pdf" at bounding box center [501, 103] width 269 height 22
click at [370, 105] on input "checkbox" at bounding box center [371, 103] width 9 height 10
click at [602, 306] on span "Select documents" at bounding box center [609, 310] width 63 height 10
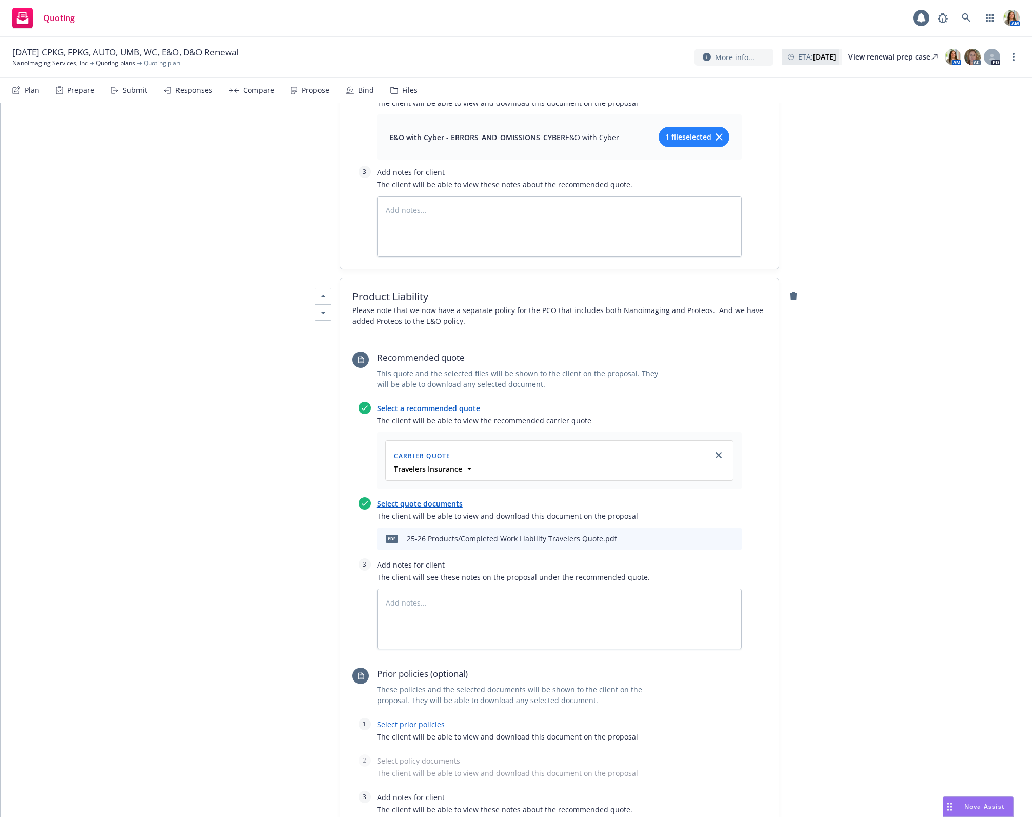
scroll to position [4972, 0]
click at [720, 453] on icon "close" at bounding box center [719, 456] width 6 height 6
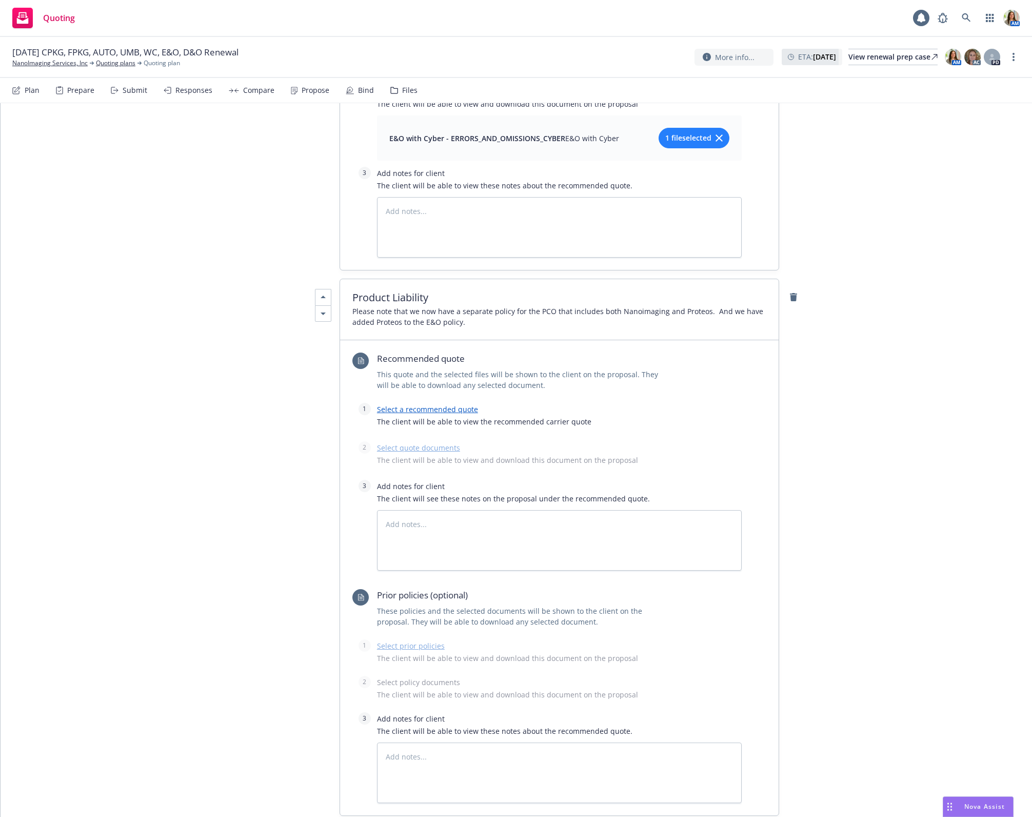
click at [415, 404] on link "Select a recommended quote" at bounding box center [427, 409] width 101 height 10
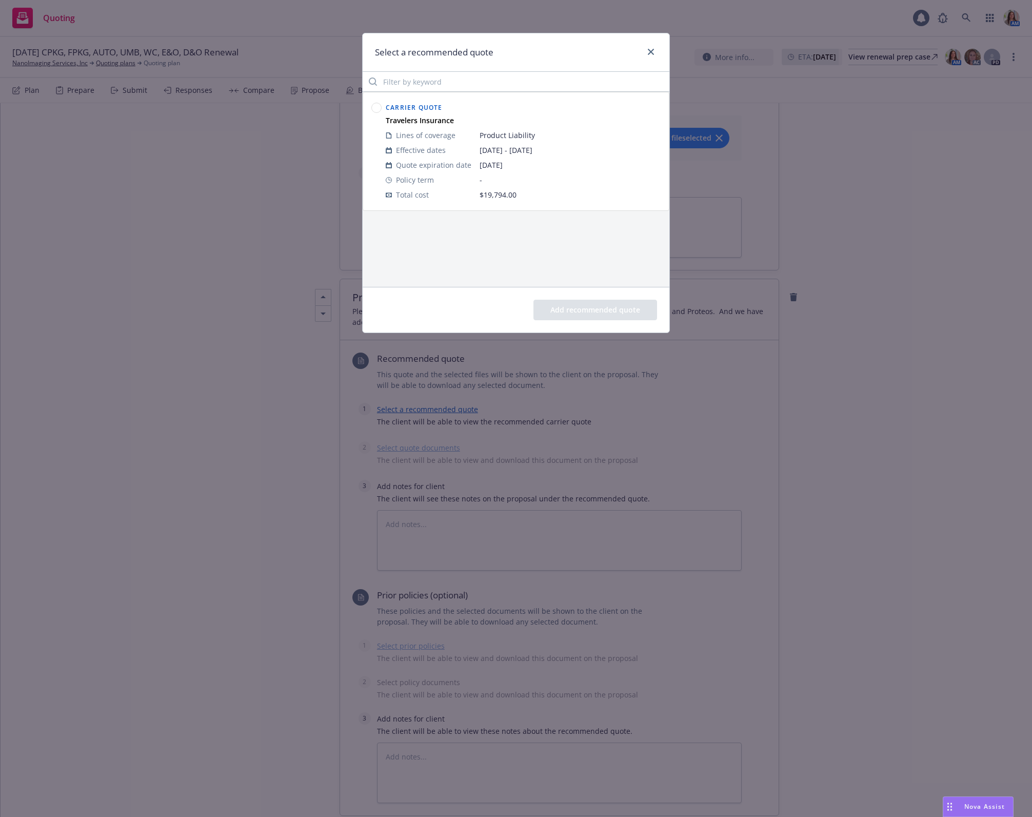
click at [374, 106] on circle at bounding box center [377, 108] width 10 height 10
click at [574, 304] on button "Add recommended quote" at bounding box center [595, 310] width 124 height 21
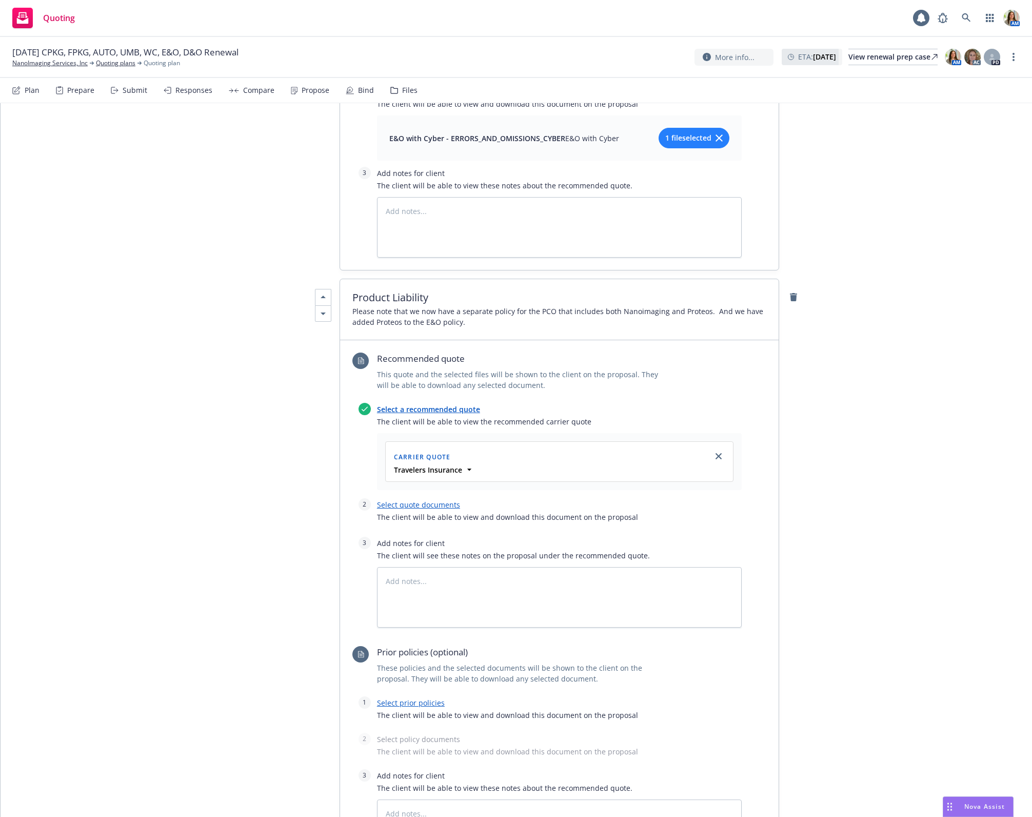
click at [403, 500] on link "Select quote documents" at bounding box center [418, 505] width 83 height 10
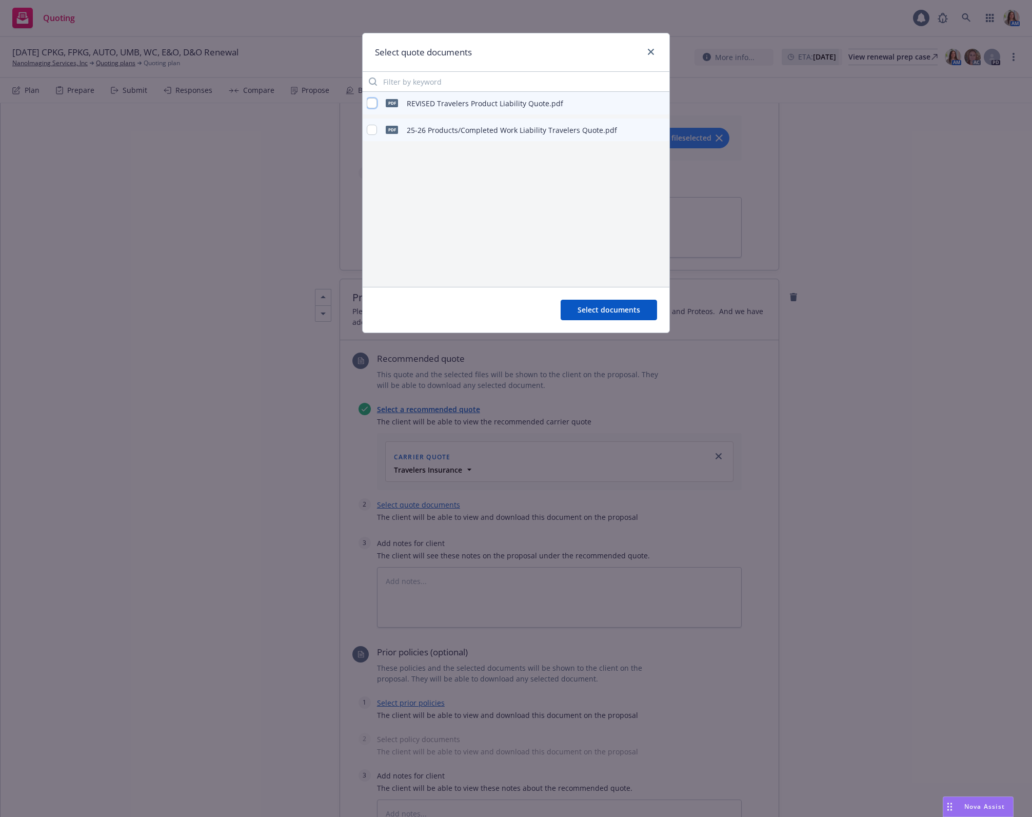
click at [370, 104] on input "checkbox" at bounding box center [372, 103] width 10 height 10
click at [609, 313] on span "Select documents" at bounding box center [609, 310] width 63 height 10
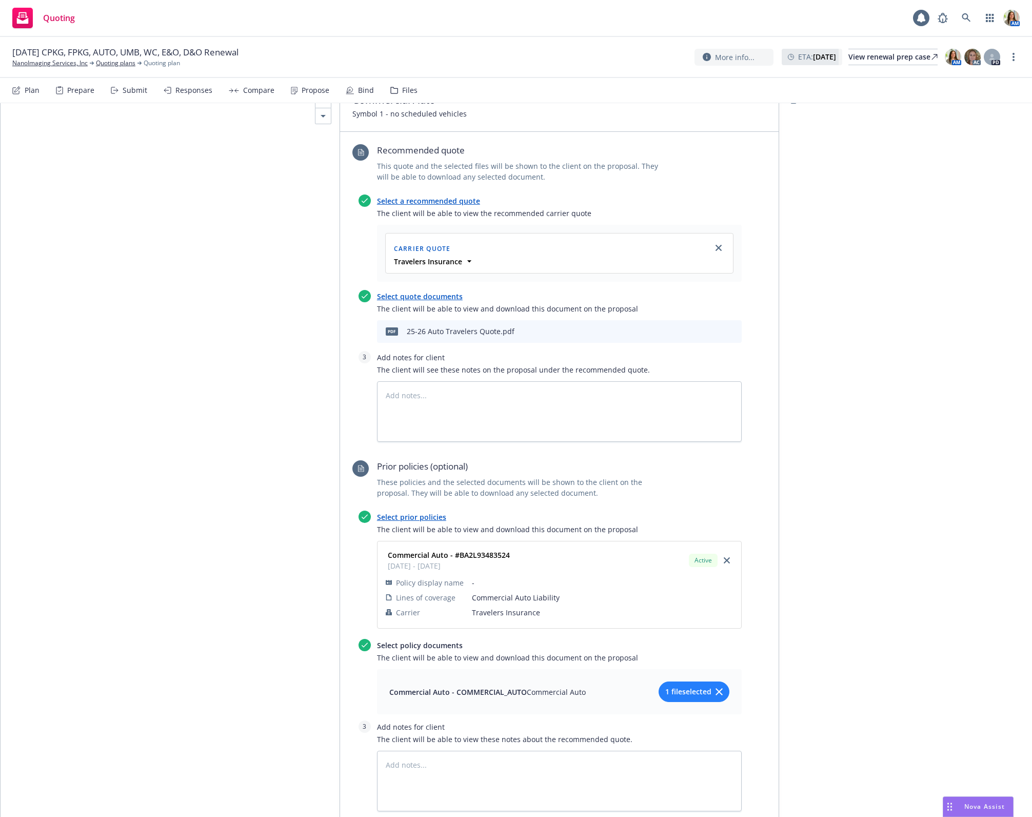
scroll to position [0, 0]
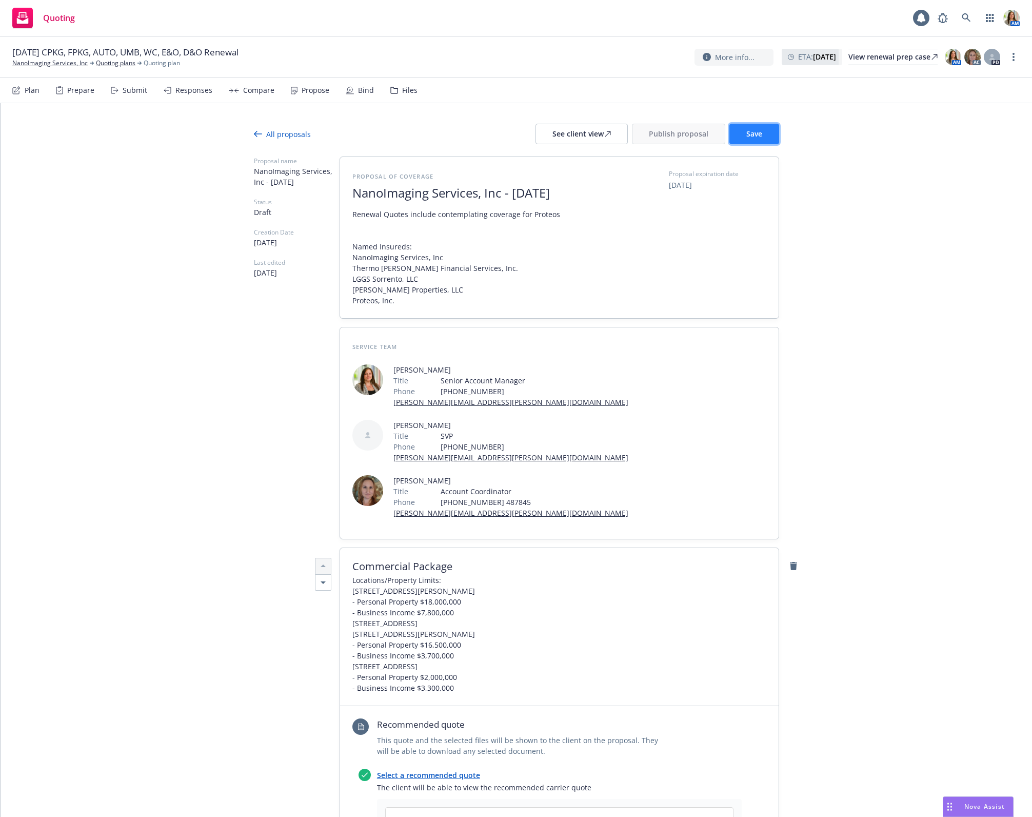
click at [751, 135] on span "Save" at bounding box center [754, 134] width 16 height 10
click at [605, 135] on div "See client view" at bounding box center [581, 133] width 58 height 19
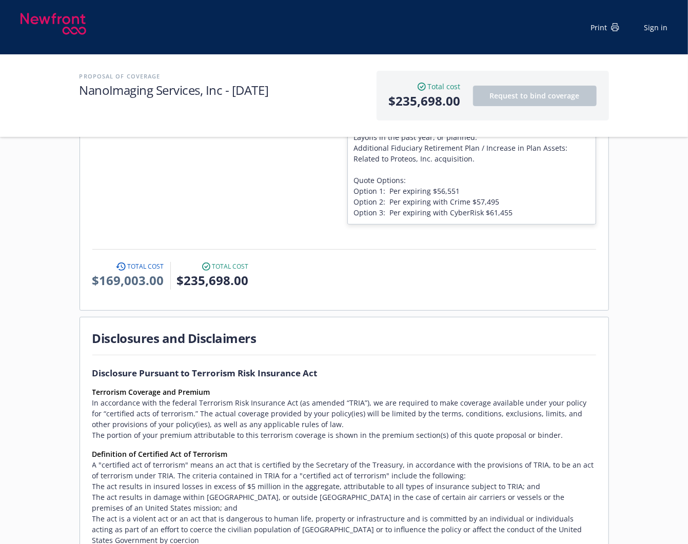
scroll to position [2232, 0]
